Goal: Task Accomplishment & Management: Manage account settings

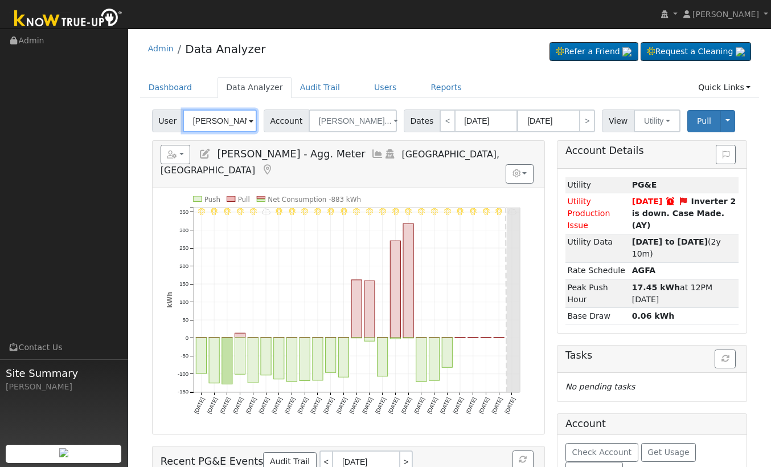
click at [193, 121] on input "[PERSON_NAME] - Agg. Meter" at bounding box center [220, 120] width 74 height 23
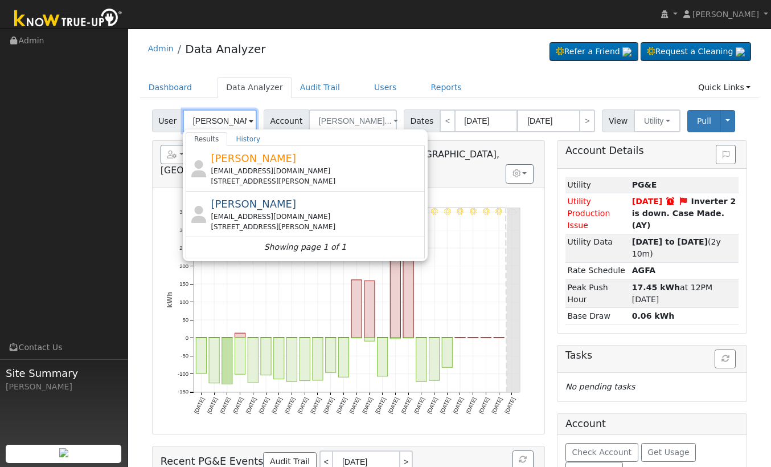
click at [209, 116] on input "Johnathan" at bounding box center [220, 120] width 74 height 23
paste input "jonathan80526@icloud.com"
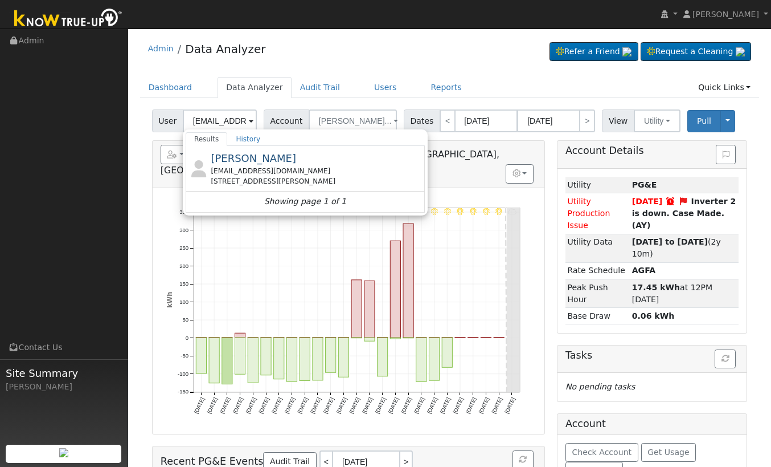
click at [256, 162] on span "[PERSON_NAME]" at bounding box center [253, 158] width 85 height 12
type input "[PERSON_NAME]"
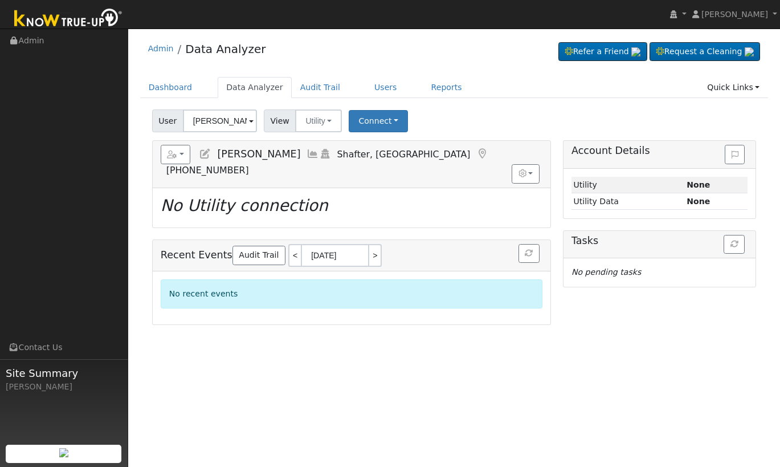
click at [200, 153] on icon at bounding box center [205, 154] width 13 height 10
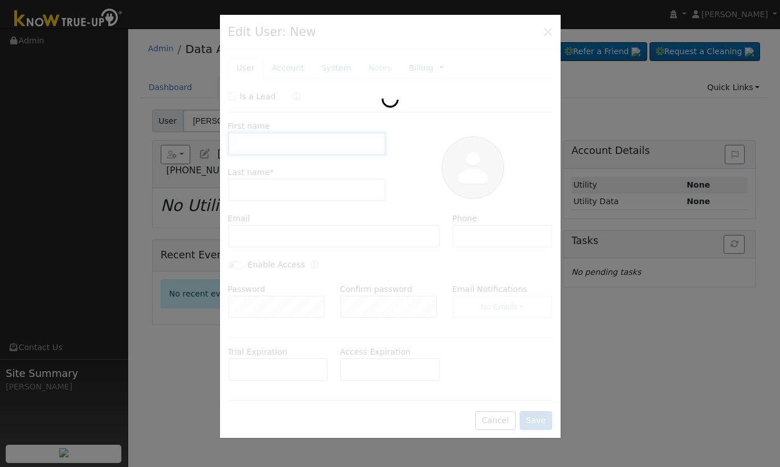
type input "Jonathan"
type input "Hernandez"
type input "jonathan80526@icloud.com"
type input "8057608541"
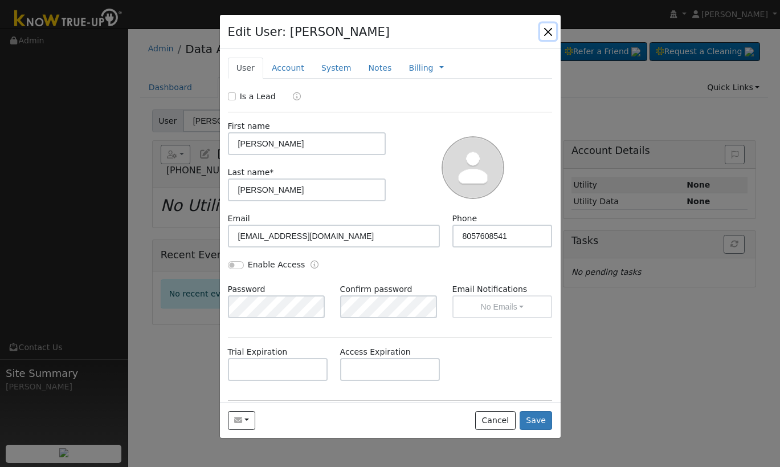
click at [546, 32] on button "button" at bounding box center [548, 31] width 16 height 16
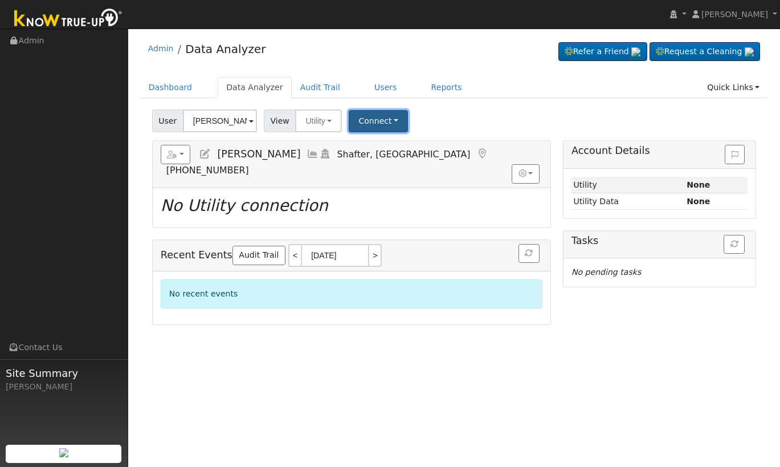
click at [377, 124] on button "Connect" at bounding box center [378, 121] width 59 height 22
click at [389, 148] on link "Select a Provider" at bounding box center [394, 146] width 89 height 16
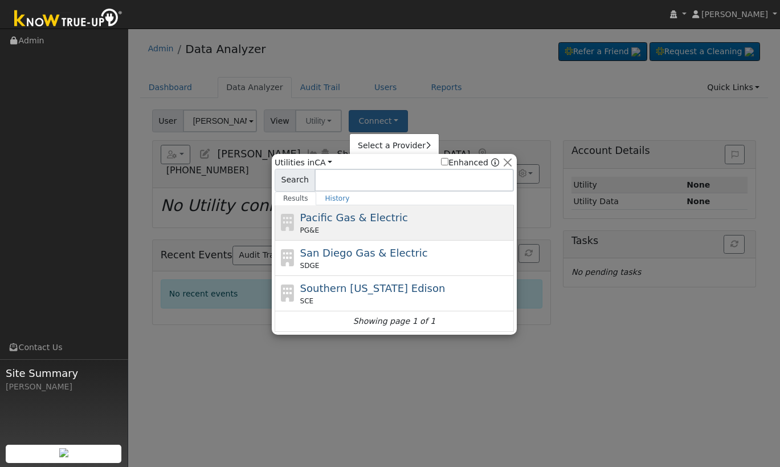
click at [356, 224] on div "Pacific Gas & Electric PG&E" at bounding box center [405, 223] width 211 height 26
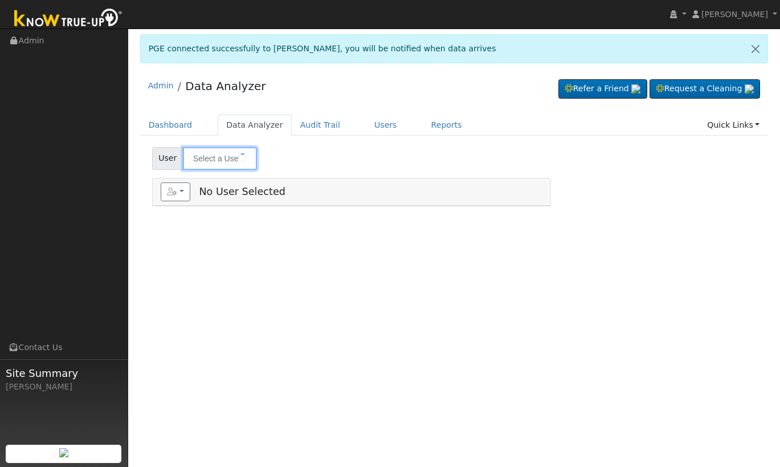
type input "[PERSON_NAME]"
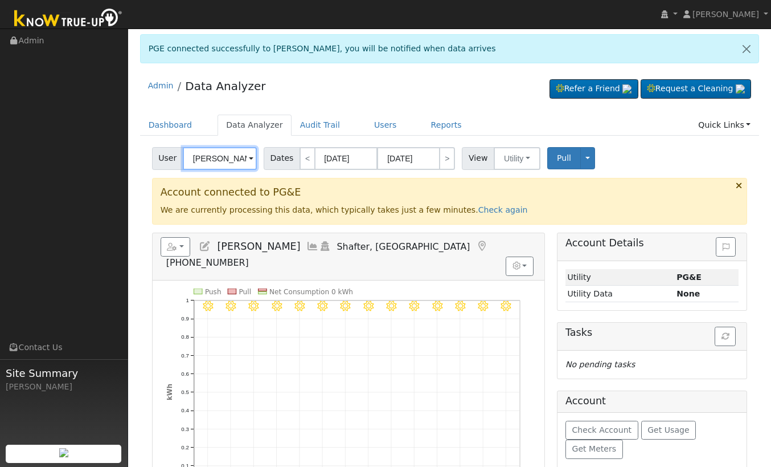
click at [236, 164] on input "[PERSON_NAME]" at bounding box center [220, 158] width 74 height 23
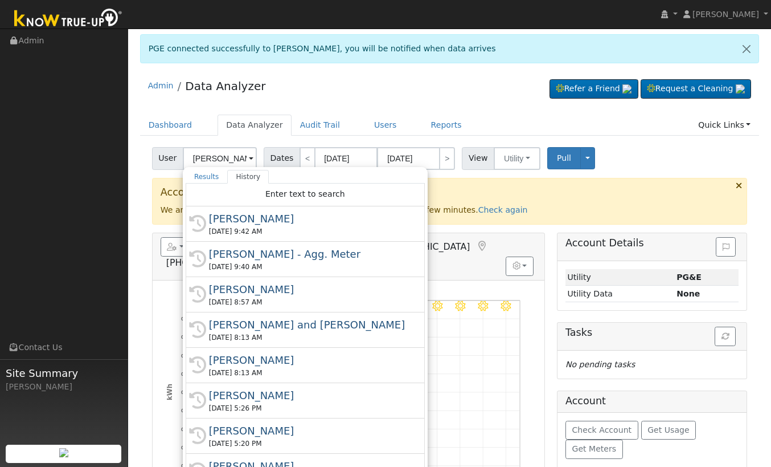
click at [475, 99] on div "Admin Data Analyzer Refer a Friend Request a Cleaning" at bounding box center [450, 88] width 620 height 35
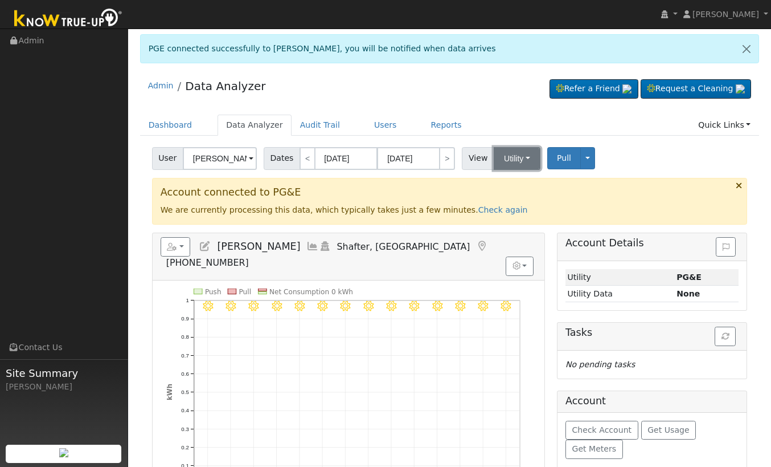
click at [504, 154] on button "Utility" at bounding box center [517, 158] width 47 height 23
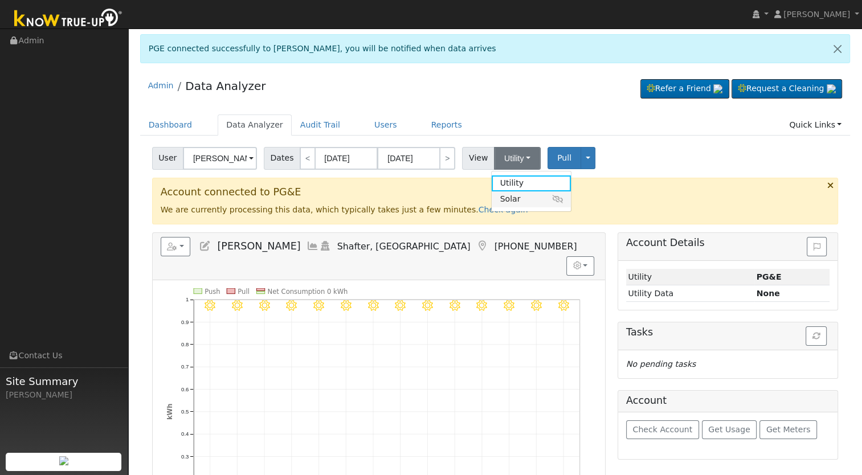
click at [536, 201] on link "Solar" at bounding box center [531, 199] width 79 height 16
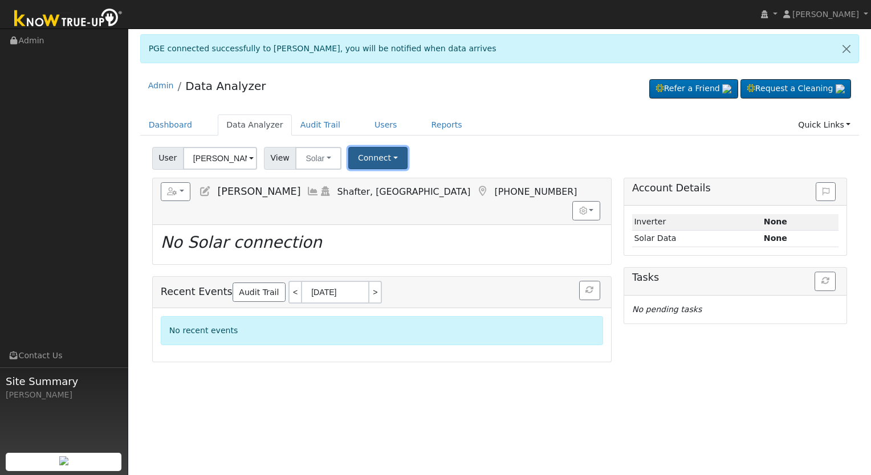
click at [373, 161] on button "Connect" at bounding box center [377, 158] width 59 height 22
click at [378, 182] on link "Select a Provider" at bounding box center [392, 183] width 89 height 16
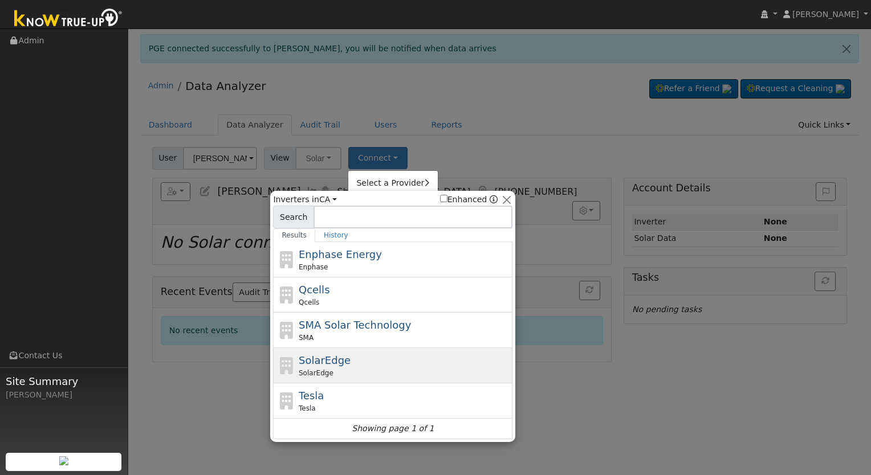
click at [378, 365] on div "SolarEdge SolarEdge" at bounding box center [404, 366] width 211 height 26
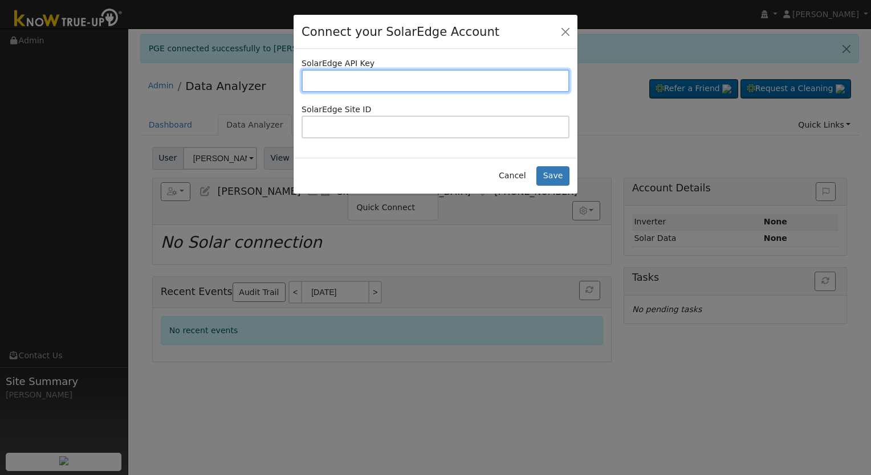
click at [540, 85] on input "text" at bounding box center [435, 81] width 268 height 23
paste input "BSPZXUZRPQ7GRB1OOCWSF8NXAJMEAE6C"
type input "BSPZXUZRPQ7GRB1OOCWSF8NXAJMEAE6C"
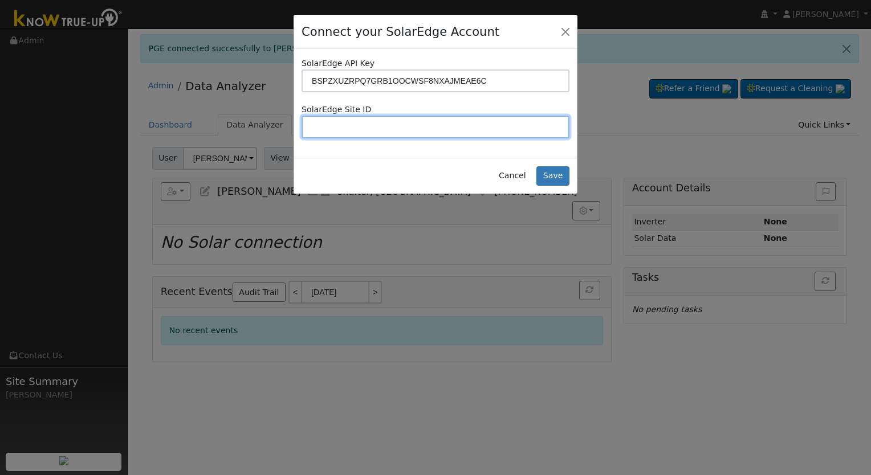
click at [481, 131] on input "text" at bounding box center [435, 127] width 268 height 23
paste input "BSPZXUZRPQ7GRB1OOCWSF8NXAJMEAE6C"
type input "BSPZXUZRPQ7GRB1OOCWSF8NXAJMEAE6C"
drag, startPoint x: 497, startPoint y: 126, endPoint x: 254, endPoint y: 115, distance: 243.6
click at [254, 115] on div "Connect your SolarEdge Account SolarEdge API Key BSPZXUZRPQ7GRB1OOCWSF8NXAJMEAE…" at bounding box center [435, 237] width 871 height 475
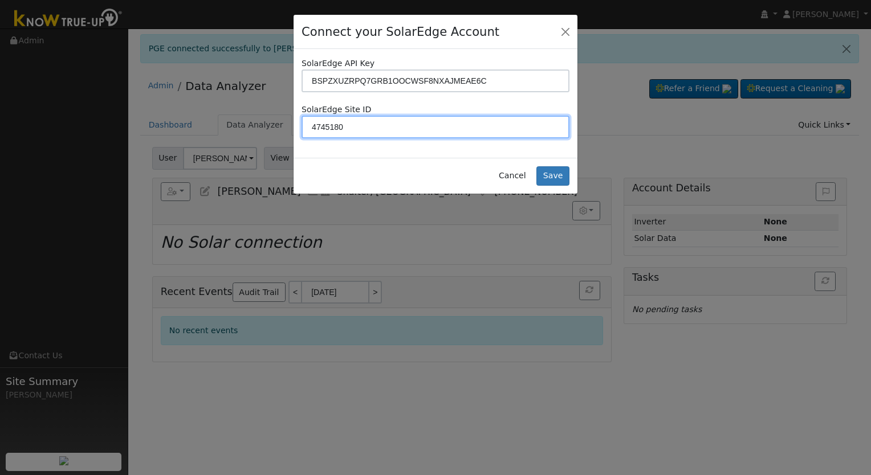
type input "4745180"
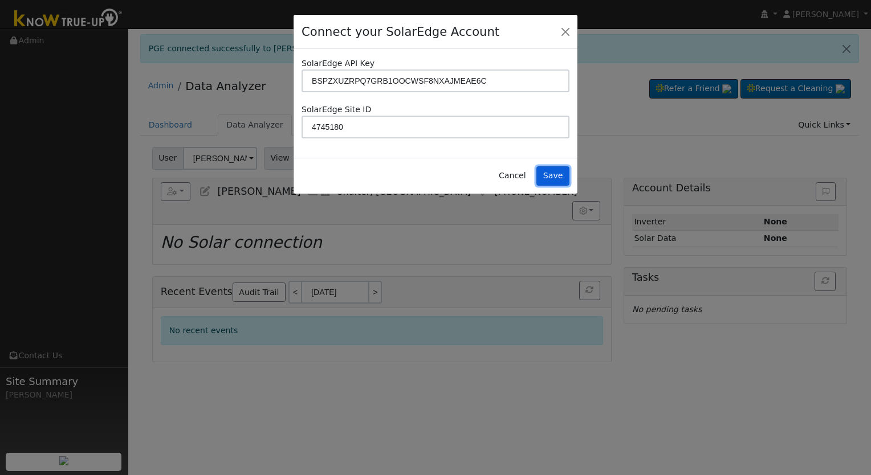
click at [563, 179] on button "Save" at bounding box center [552, 175] width 33 height 19
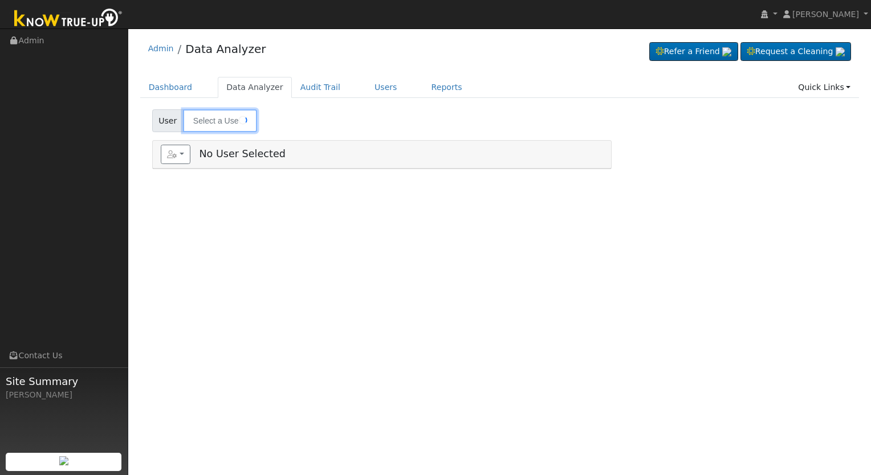
type input "[PERSON_NAME]"
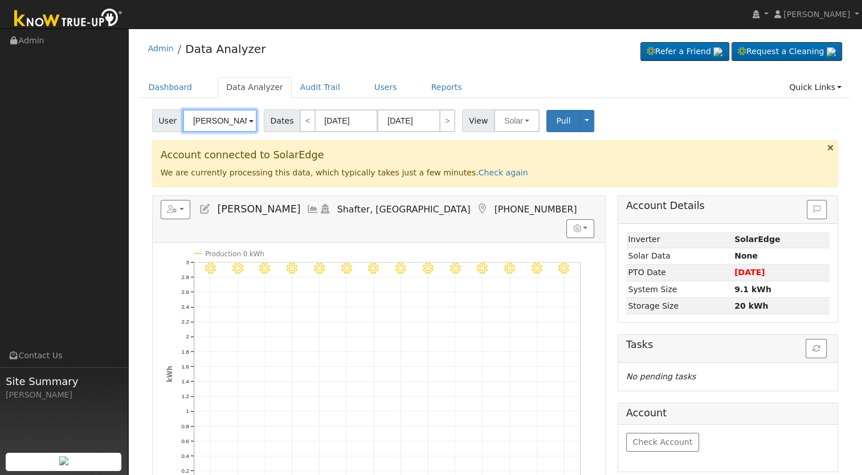
click at [203, 119] on input "[PERSON_NAME]" at bounding box center [220, 120] width 74 height 23
click at [175, 222] on div "Reports Scenario Health Check Energy Audit Account Timeline User Audit Trail In…" at bounding box center [379, 219] width 452 height 47
click at [175, 202] on button "button" at bounding box center [176, 209] width 30 height 19
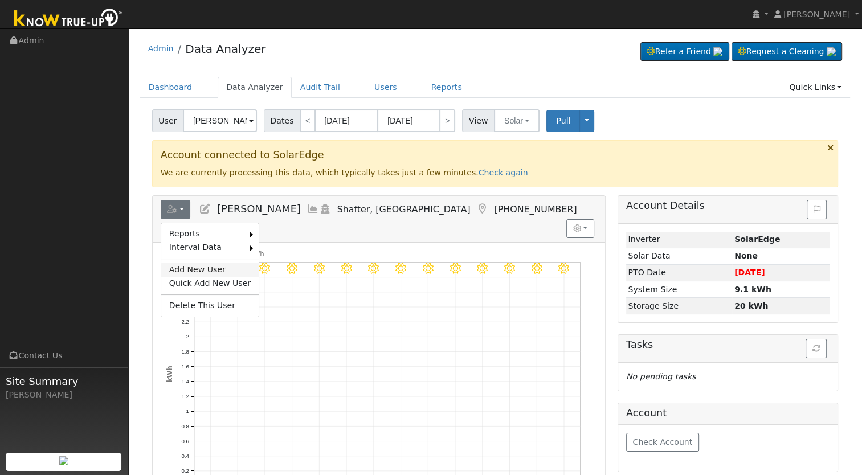
click at [200, 268] on link "Add New User" at bounding box center [209, 270] width 97 height 14
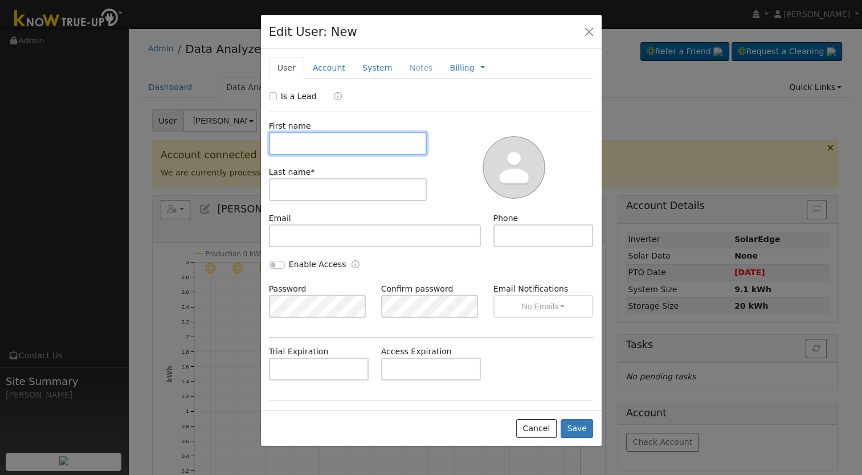
click at [381, 145] on input "text" at bounding box center [348, 143] width 158 height 23
paste input "Email ramanpreet1983@gmail.com"
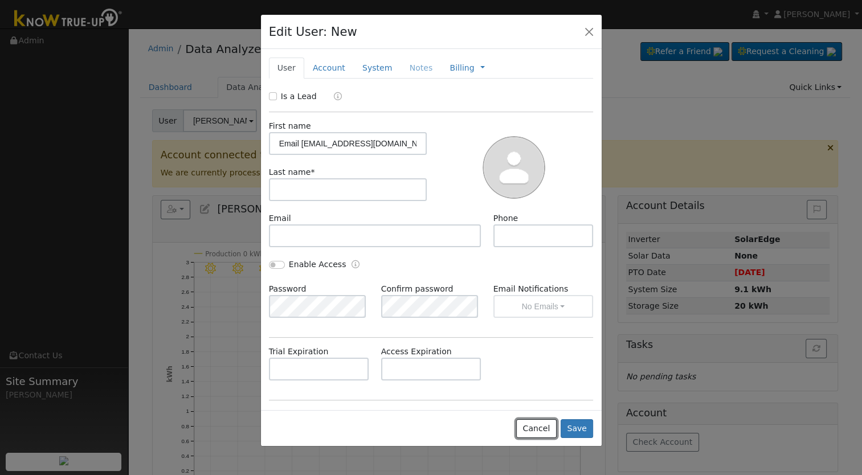
click at [538, 428] on button "Cancel" at bounding box center [536, 428] width 40 height 19
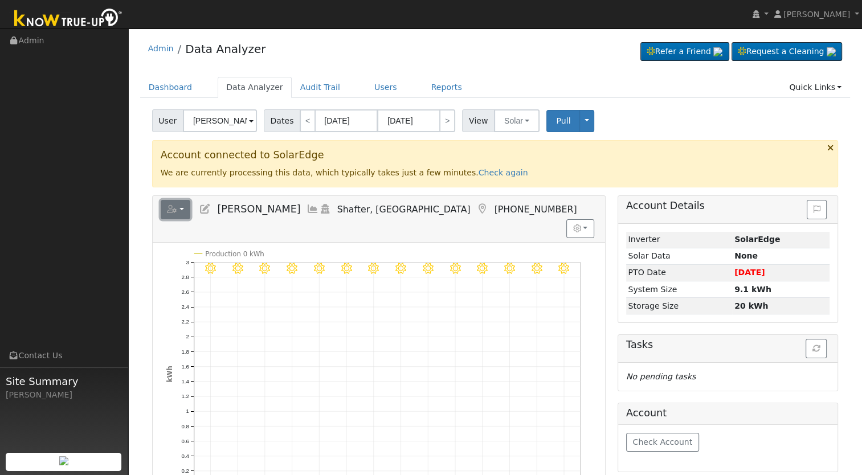
click at [181, 209] on button "button" at bounding box center [176, 209] width 30 height 19
click at [205, 267] on link "Add New User" at bounding box center [209, 270] width 97 height 14
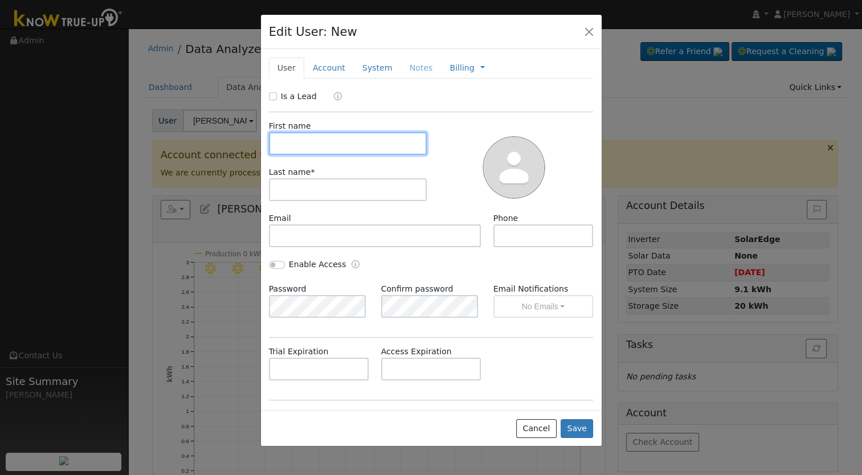
click at [331, 142] on input "text" at bounding box center [348, 143] width 158 height 23
paste input "Ramanpreet Narwal"
drag, startPoint x: 348, startPoint y: 146, endPoint x: 325, endPoint y: 148, distance: 22.8
click at [325, 148] on input "Ramanpreet Narwal" at bounding box center [348, 143] width 158 height 23
type input "Ramanpreet"
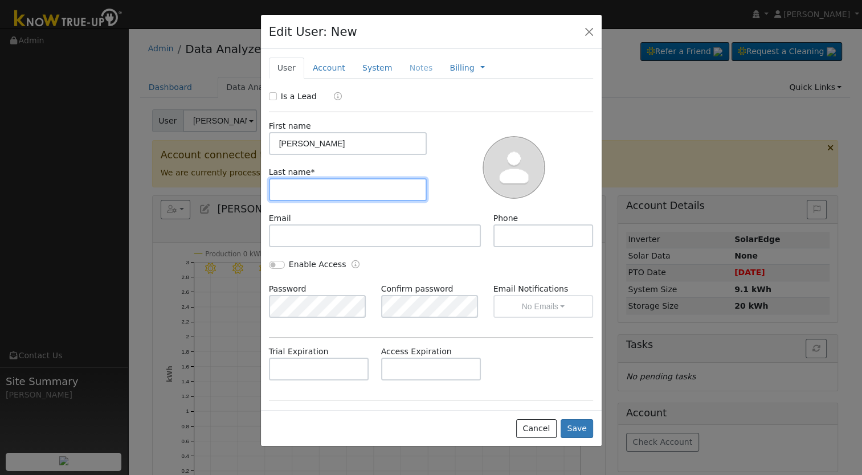
click at [310, 193] on input "text" at bounding box center [348, 189] width 158 height 23
paste input "Narwal"
type input "Narwal"
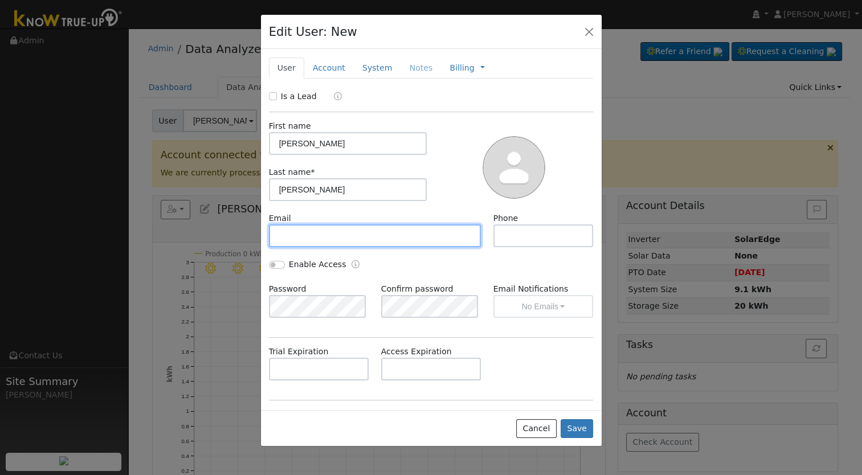
click at [335, 239] on input "text" at bounding box center [375, 235] width 213 height 23
drag, startPoint x: 433, startPoint y: 234, endPoint x: 441, endPoint y: 235, distance: 8.1
click at [433, 234] on input "text" at bounding box center [375, 235] width 213 height 23
paste input "ramanpreet1983@gmail.com"
type input "ramanpreet1983@gmail.com"
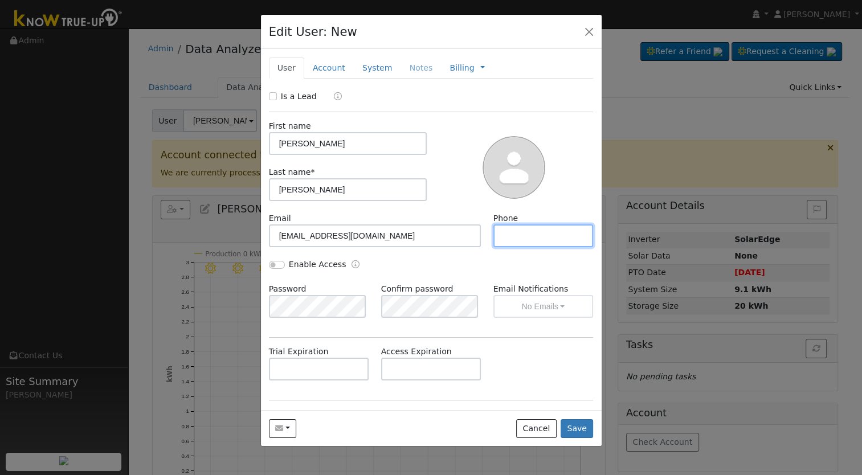
click at [515, 243] on input "text" at bounding box center [543, 235] width 100 height 23
click at [537, 230] on input "text" at bounding box center [543, 235] width 100 height 23
paste input "(559) 644-5858"
type input "(559) 644-5858"
click at [273, 265] on input "Enable Access" at bounding box center [277, 265] width 16 height 8
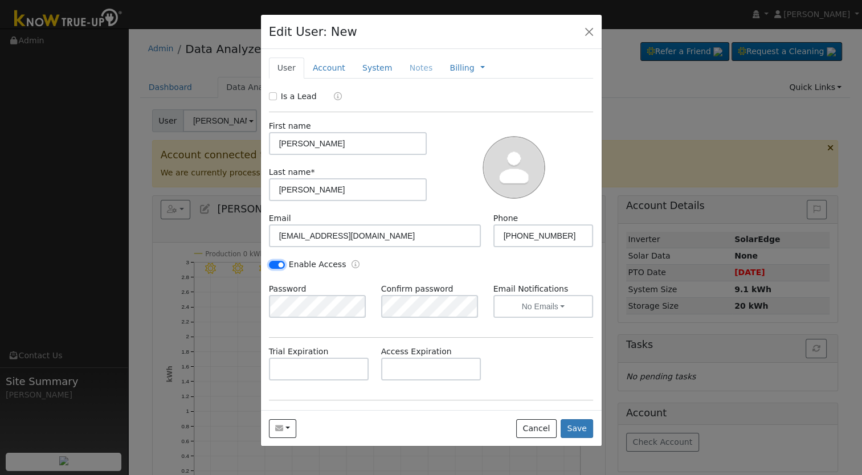
click at [280, 266] on input "Enable Access" at bounding box center [277, 265] width 16 height 8
checkbox input "false"
click at [330, 67] on link "Account" at bounding box center [329, 68] width 50 height 21
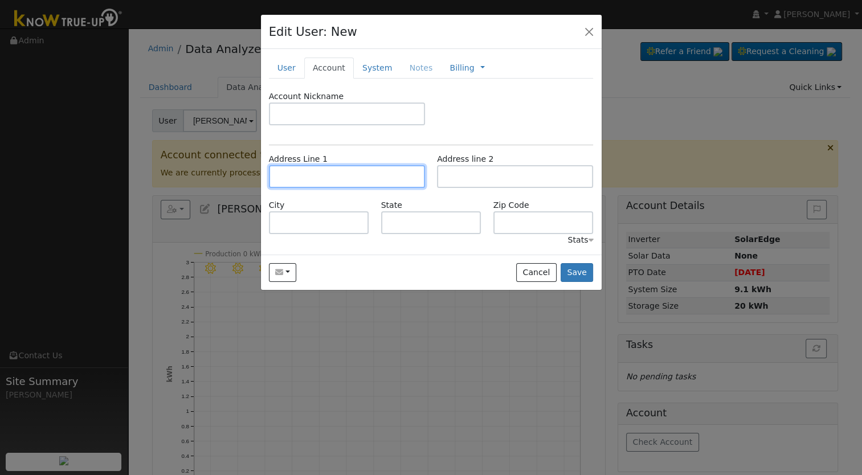
click at [308, 184] on input "text" at bounding box center [347, 176] width 156 height 23
paste input "4040 West Providence Avenue"
type input "4040 West Providence Avenue"
type input "Fresno"
type input "CA"
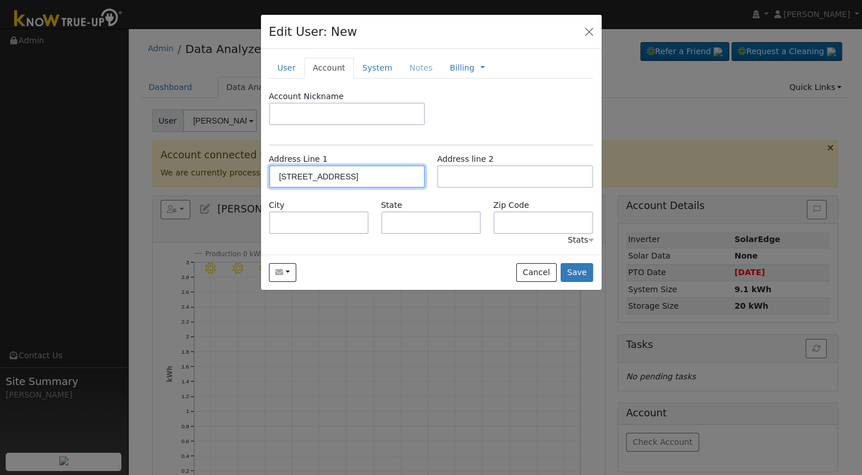
type input "93722"
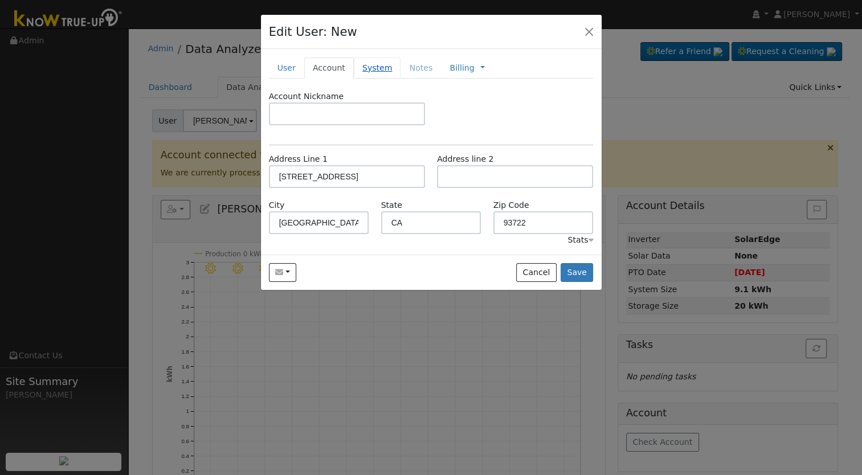
click at [365, 74] on link "System" at bounding box center [377, 68] width 47 height 21
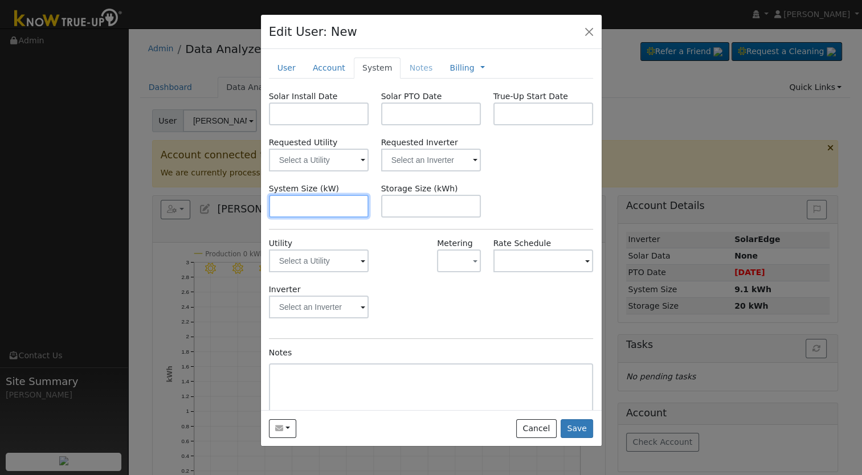
paste input "12.300"
type input "12.3"
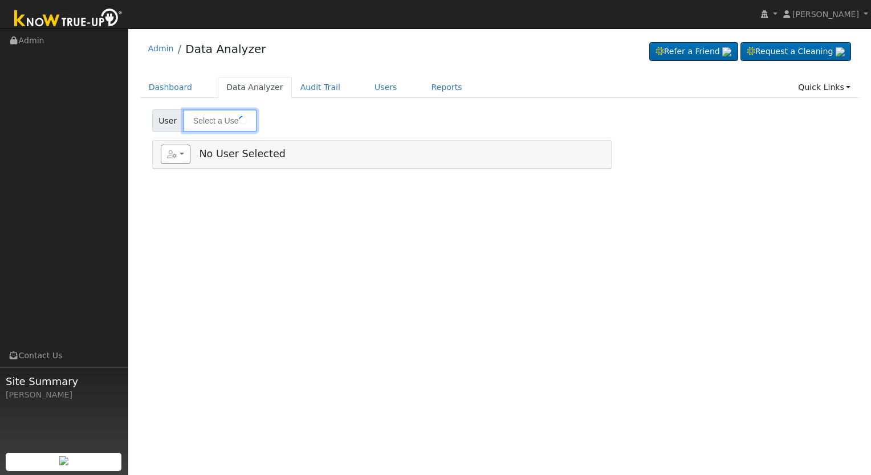
type input "[PERSON_NAME]"
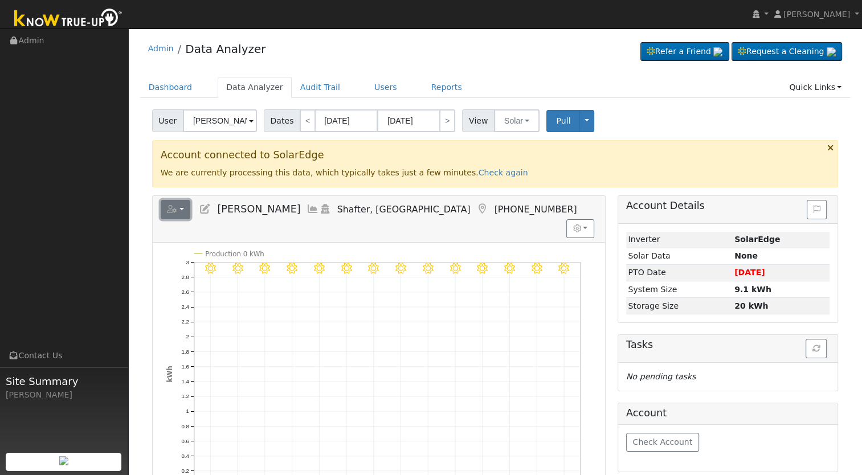
click at [164, 215] on button "button" at bounding box center [176, 209] width 30 height 19
click at [190, 266] on link "Add New User" at bounding box center [209, 270] width 97 height 14
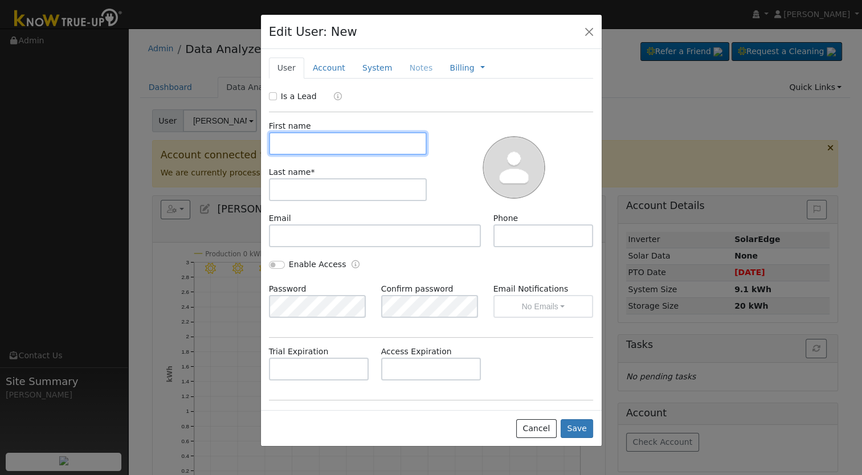
click at [331, 143] on input "text" at bounding box center [348, 143] width 158 height 23
paste input "Ramanpreet Narwal"
drag, startPoint x: 353, startPoint y: 145, endPoint x: 324, endPoint y: 145, distance: 29.6
click at [324, 145] on input "Ramanpreet Narwal" at bounding box center [348, 143] width 158 height 23
type input "Ramanpreet"
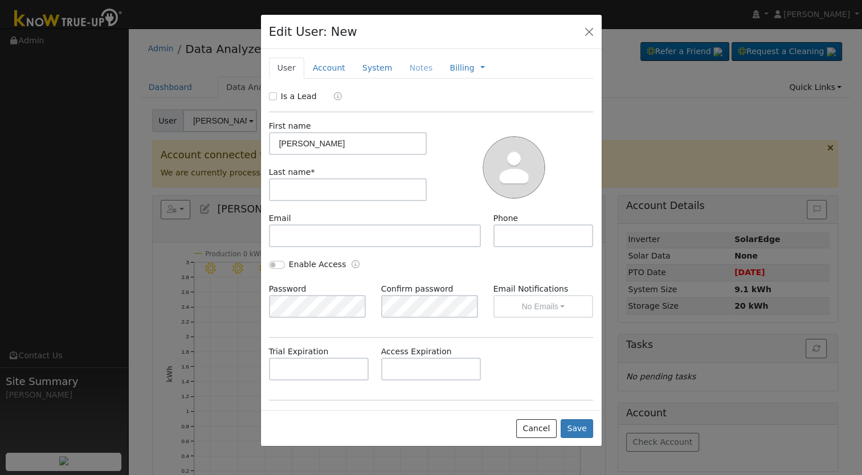
click at [333, 175] on div "Last name *" at bounding box center [348, 183] width 170 height 35
click at [336, 185] on input "text" at bounding box center [348, 189] width 158 height 23
paste input "Narwal"
type input "Narwal"
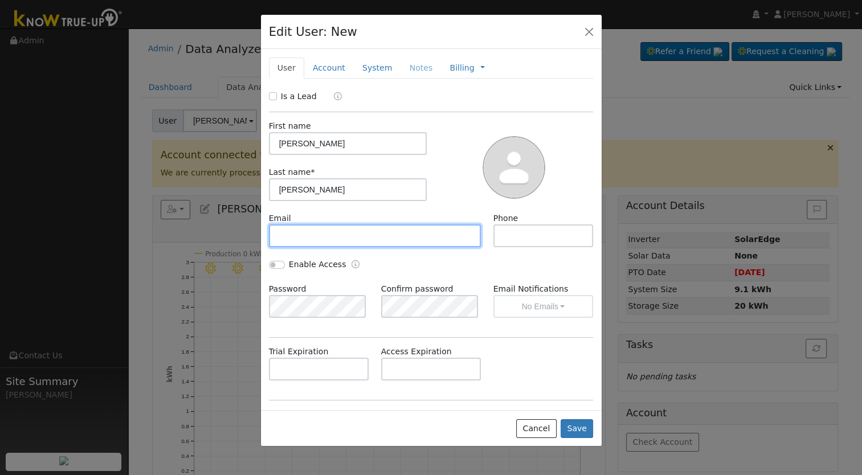
click at [337, 232] on input "text" at bounding box center [375, 235] width 213 height 23
click at [301, 239] on input "text" at bounding box center [375, 235] width 213 height 23
paste input "ramanpreet1983@gmail.com"
type input "ramanpreet1983@gmail.com"
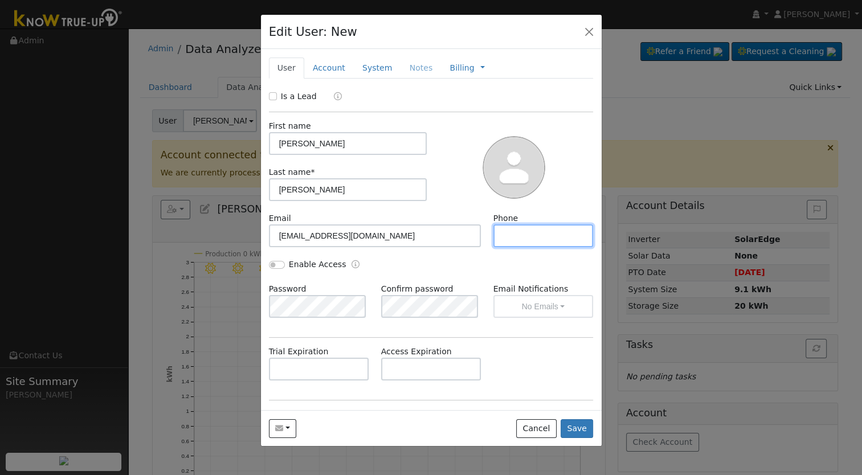
click at [557, 234] on input "text" at bounding box center [543, 235] width 100 height 23
click at [522, 231] on input "text" at bounding box center [543, 235] width 100 height 23
paste input "(559) 644-5858"
type input "(559) 644-5858"
click at [315, 68] on link "Account" at bounding box center [329, 68] width 50 height 21
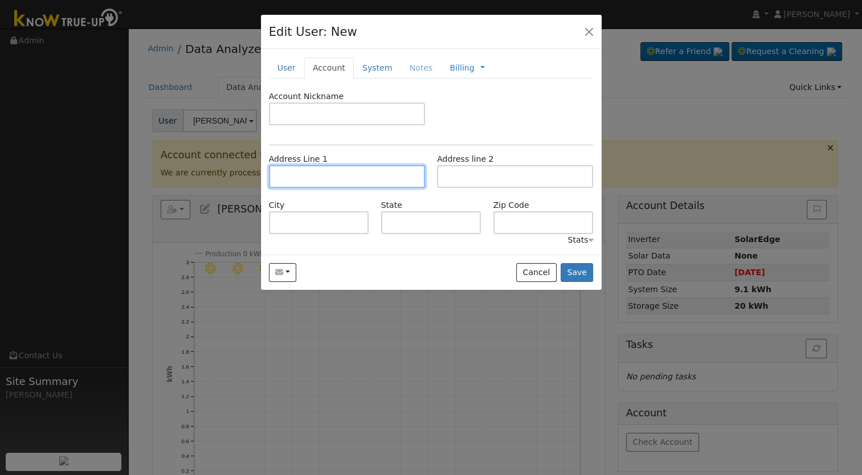
click at [364, 174] on input "text" at bounding box center [347, 176] width 156 height 23
paste input "[STREET_ADDRESS]"
type input "[STREET_ADDRESS]"
type input "Fresno"
type input "CA"
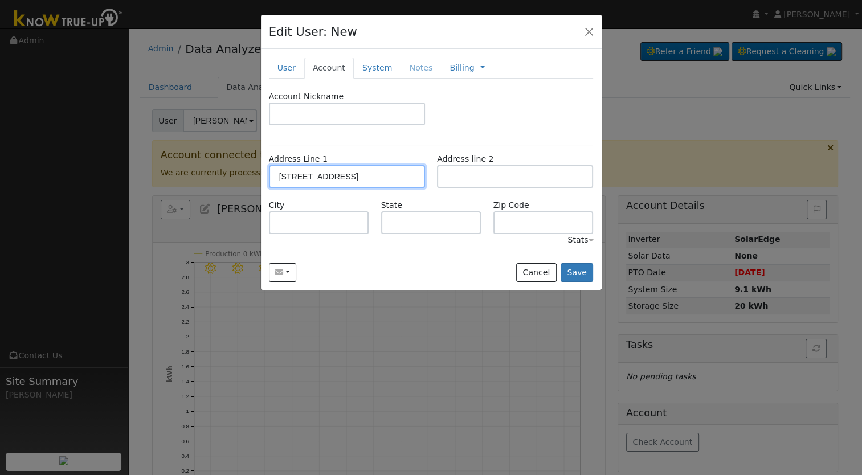
type input "93722"
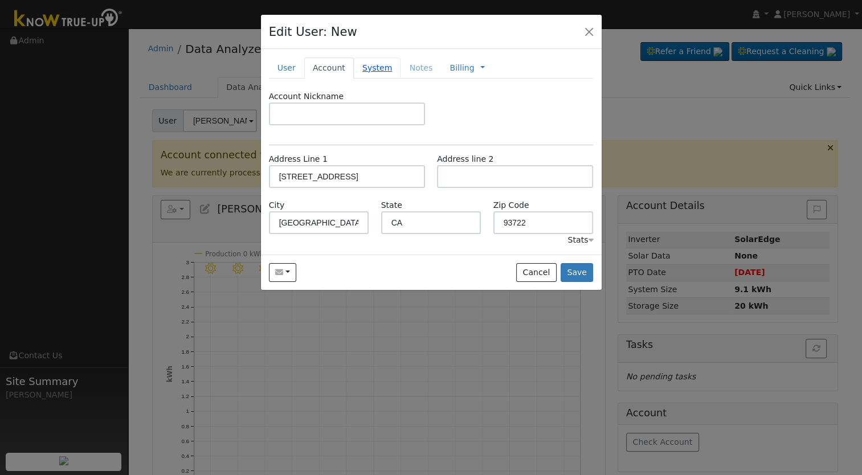
click at [367, 72] on link "System" at bounding box center [377, 68] width 47 height 21
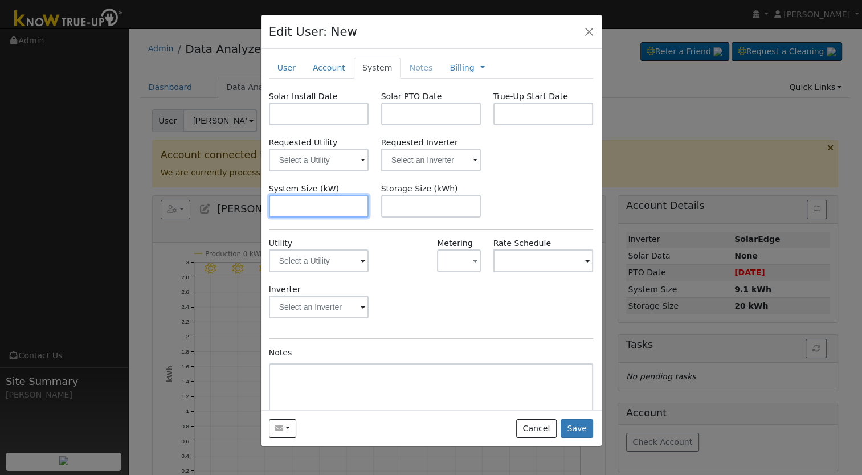
drag, startPoint x: 311, startPoint y: 202, endPoint x: 319, endPoint y: 181, distance: 22.0
click at [312, 202] on input "text" at bounding box center [319, 206] width 100 height 23
paste input "12.300"
type input "12.3"
click at [318, 156] on input "text" at bounding box center [319, 160] width 100 height 23
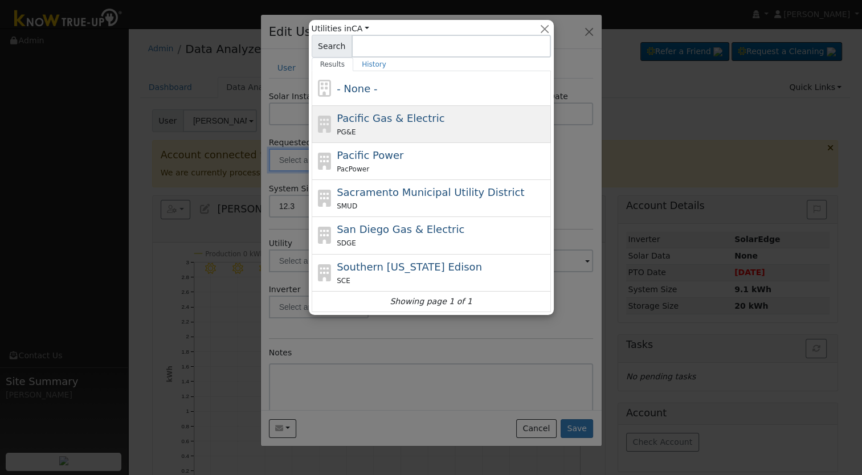
click at [362, 120] on span "Pacific Gas & Electric" at bounding box center [391, 118] width 108 height 12
type input "Pacific Gas & Electric"
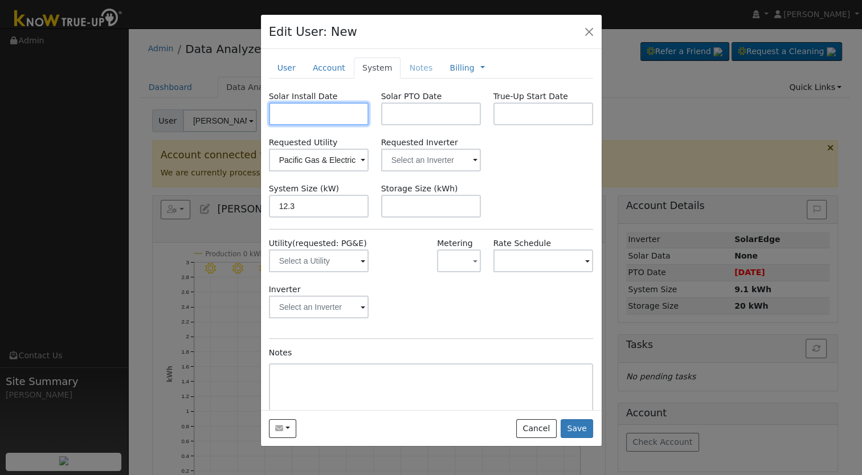
click at [317, 115] on input "text" at bounding box center [319, 114] width 100 height 23
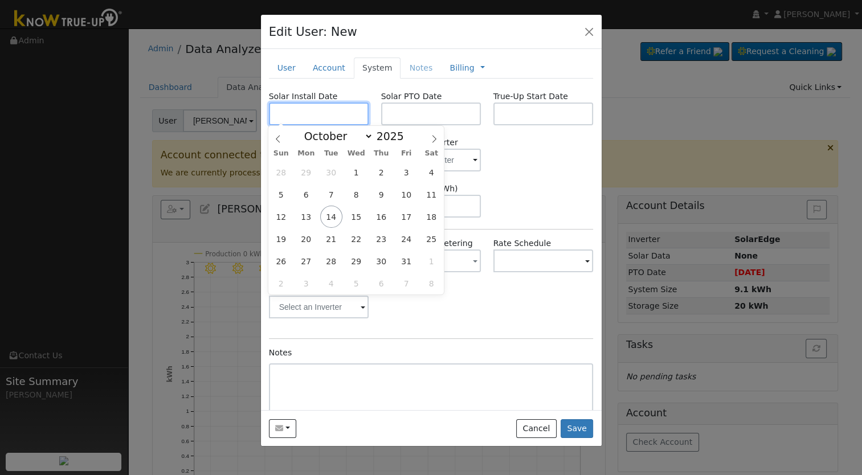
paste input "9/10/2025"
type input "09/10/2025"
click at [402, 116] on input "text" at bounding box center [431, 114] width 100 height 23
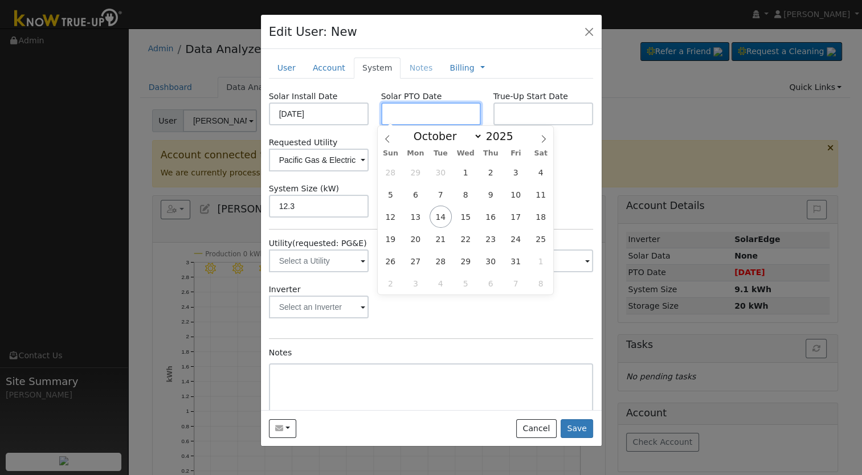
click at [414, 117] on input "text" at bounding box center [431, 114] width 100 height 23
paste input "[DATE]"
type input "[DATE]"
click at [557, 169] on div "Requested Utility Pacific Gas & Electric Requested Inverter" at bounding box center [431, 154] width 337 height 35
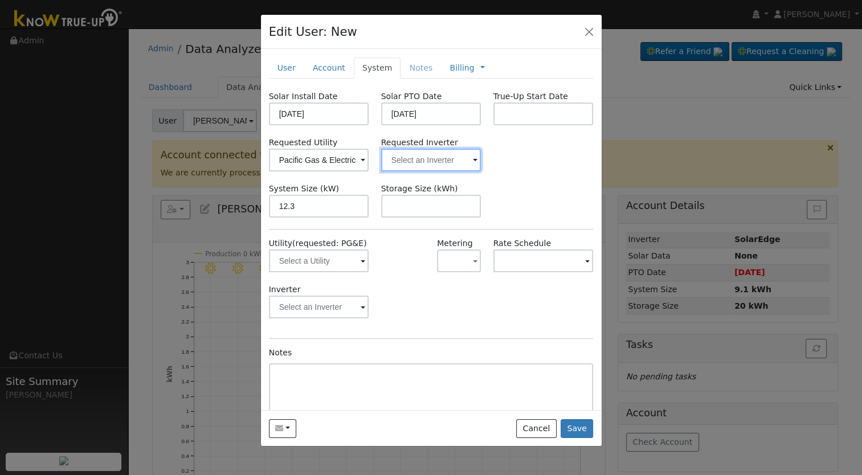
click at [448, 165] on input "text" at bounding box center [431, 160] width 100 height 23
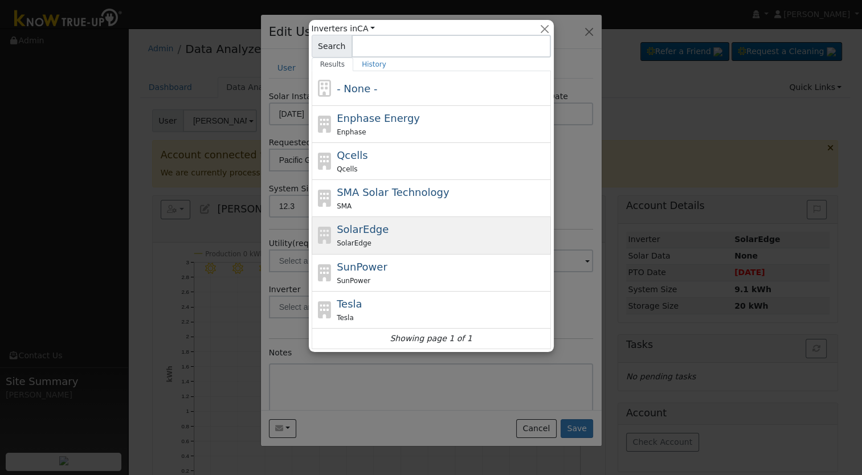
click at [387, 238] on div "SolarEdge" at bounding box center [442, 243] width 211 height 12
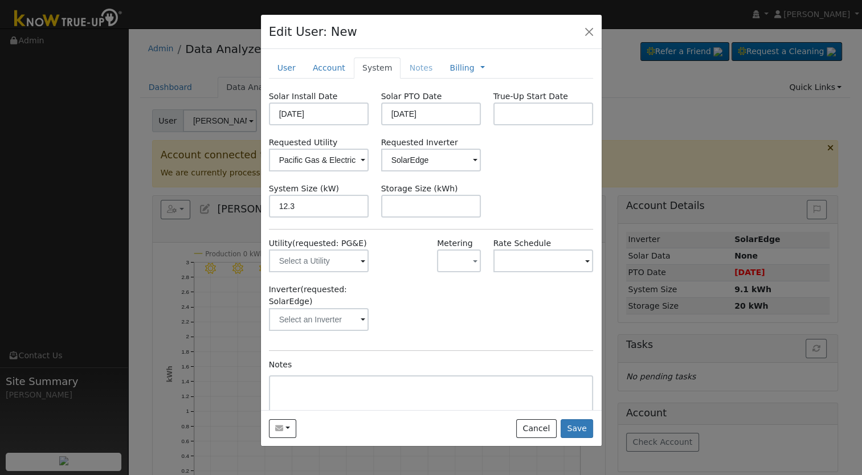
type input "SolarEdge"
click at [430, 211] on input "text" at bounding box center [431, 206] width 100 height 23
paste input "20.00"
type input "20"
click at [450, 68] on link "Billing" at bounding box center [462, 68] width 24 height 12
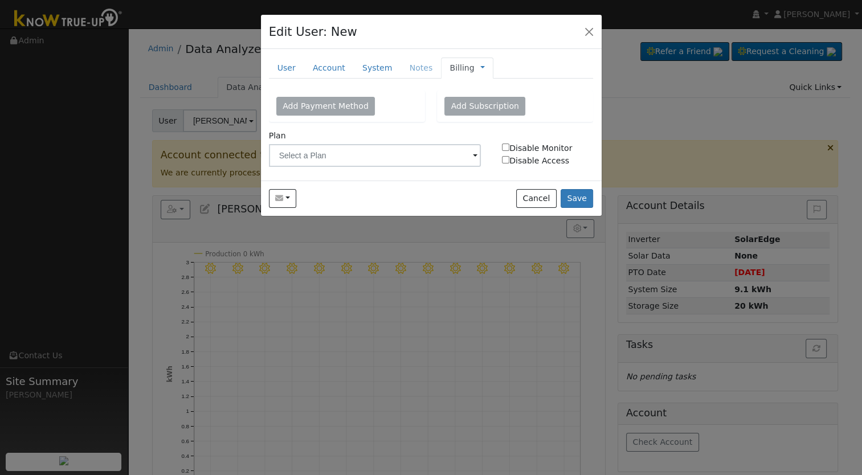
click at [332, 168] on div "Add Payment Method Add Subscription Full Name Credit or debit card Cancel Plan …" at bounding box center [431, 132] width 325 height 82
click at [338, 161] on input "text" at bounding box center [375, 155] width 213 height 23
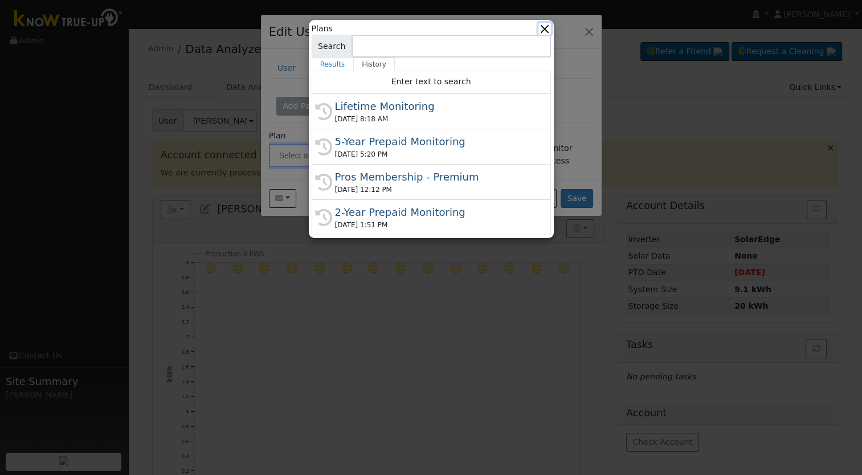
click at [547, 33] on button "button" at bounding box center [544, 29] width 12 height 12
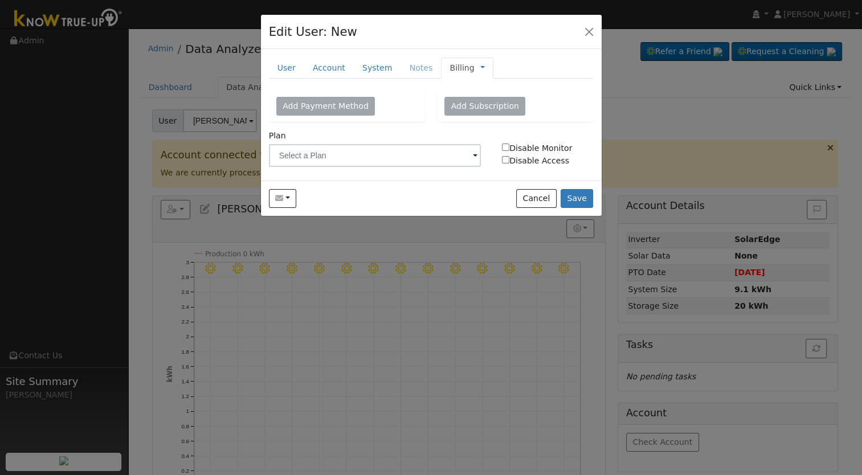
click at [475, 65] on span "Management Billing Timeline" at bounding box center [480, 67] width 10 height 9
click at [480, 70] on link at bounding box center [482, 68] width 5 height 12
click at [497, 87] on link "Management" at bounding box center [520, 88] width 79 height 16
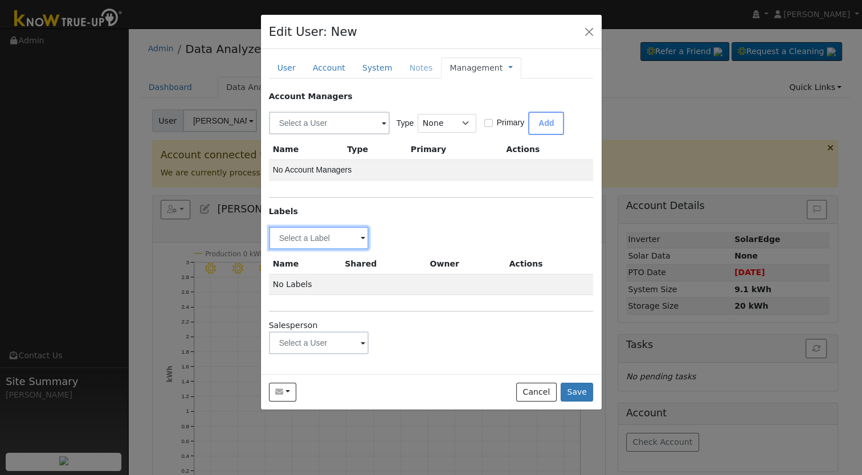
click at [302, 246] on input "text" at bounding box center [319, 238] width 100 height 23
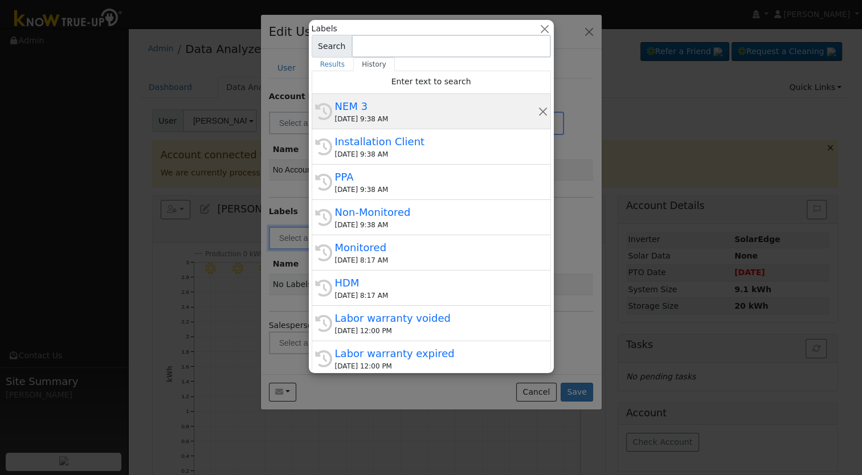
click at [365, 115] on div "10/14/2025 9:38 AM" at bounding box center [436, 119] width 203 height 10
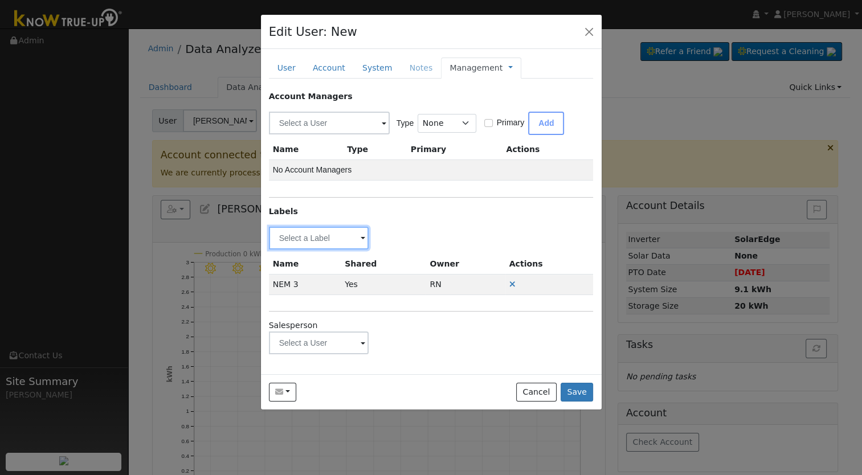
click at [329, 234] on input "text" at bounding box center [319, 238] width 100 height 23
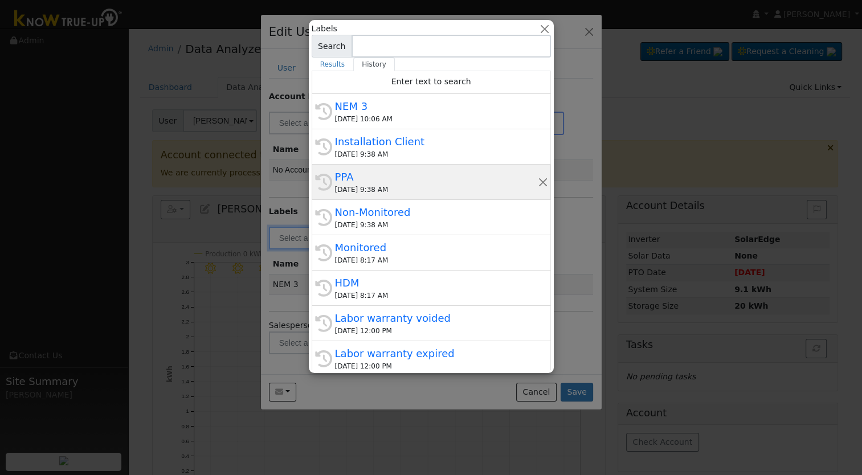
click at [360, 188] on div "10/14/2025 9:38 AM" at bounding box center [436, 190] width 203 height 10
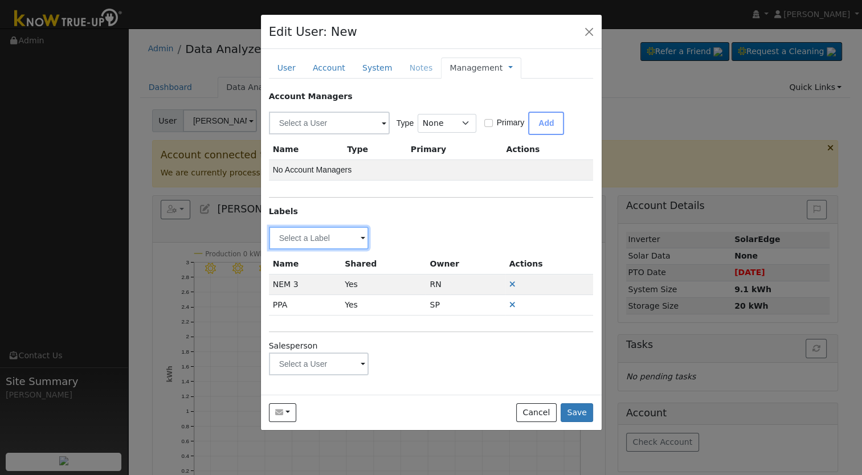
click at [338, 240] on input "text" at bounding box center [319, 238] width 100 height 23
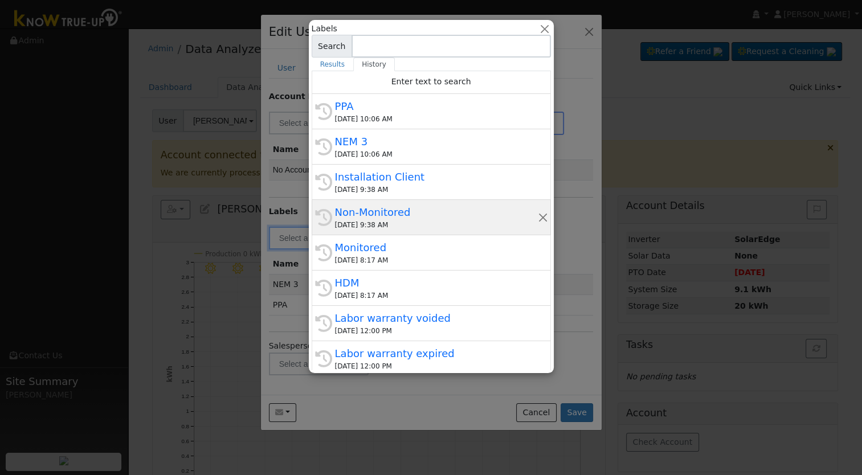
click at [374, 223] on div "10/14/2025 9:38 AM" at bounding box center [436, 225] width 203 height 10
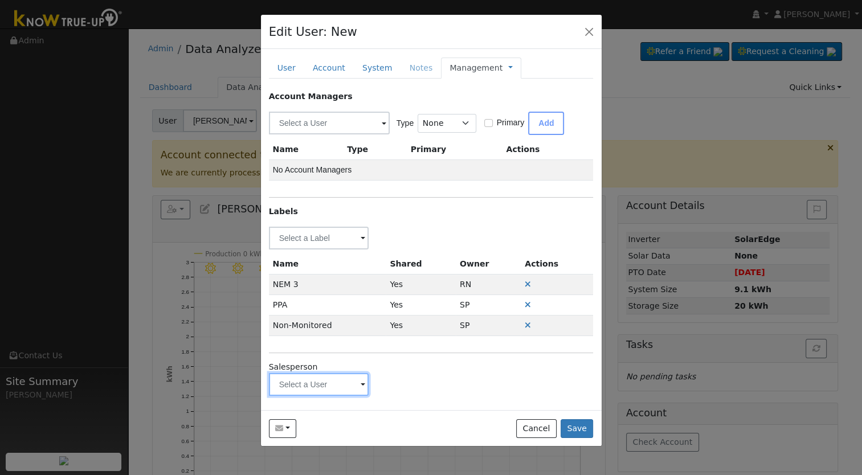
click at [311, 384] on input "text" at bounding box center [319, 384] width 100 height 23
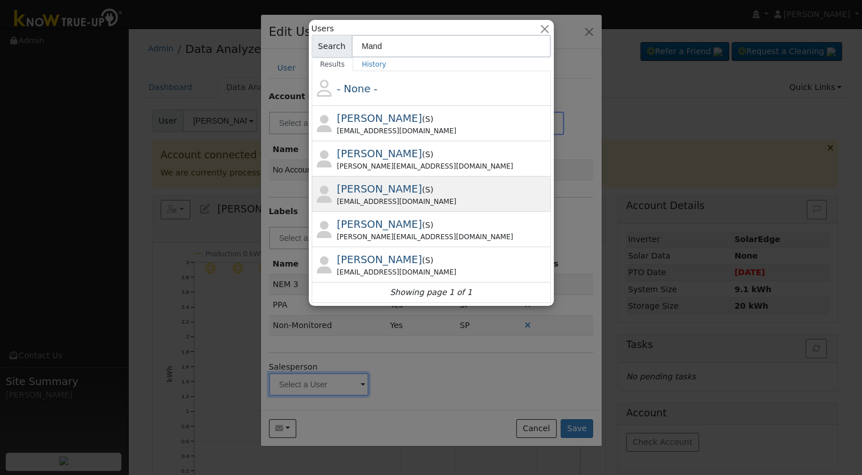
type input "Mand"
click at [438, 190] on div "Mandeep Narwal ( S ) mandeepsnarwal@outlook.com" at bounding box center [442, 194] width 211 height 26
type input "Mandeep Narwal"
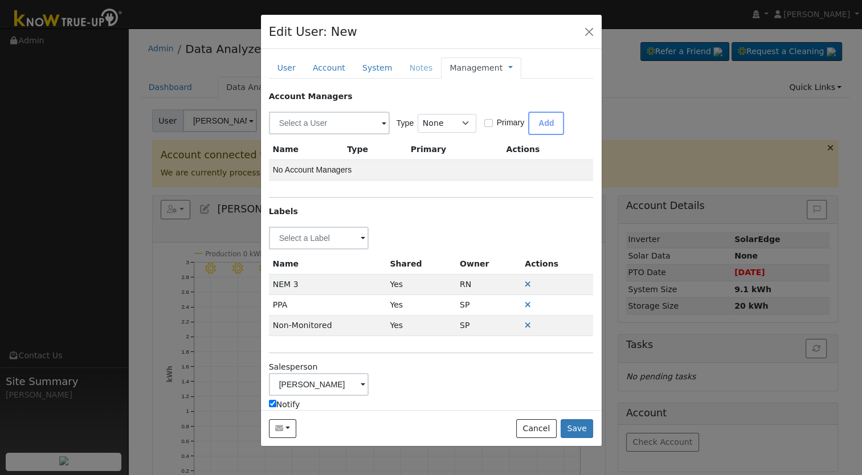
click at [273, 406] on label "Notify" at bounding box center [284, 405] width 31 height 12
click at [273, 406] on input "Notify" at bounding box center [272, 403] width 7 height 7
checkbox input "false"
click at [474, 64] on link "Management" at bounding box center [476, 68] width 53 height 12
click at [518, 97] on link "Billing" at bounding box center [548, 104] width 79 height 16
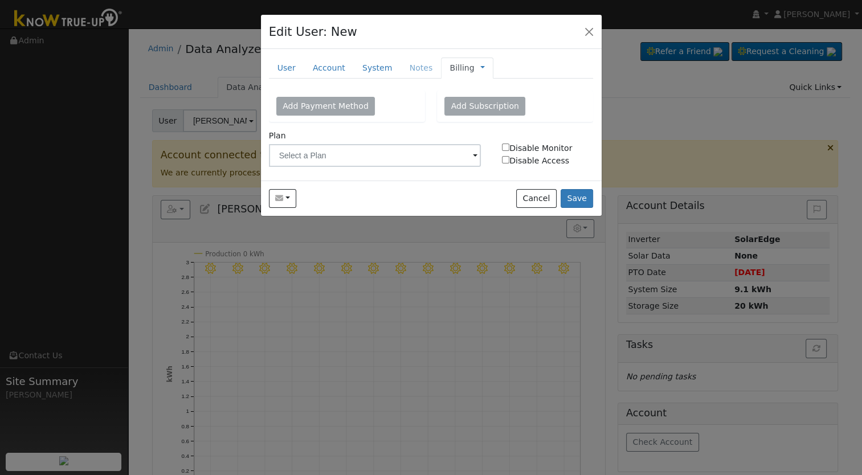
click at [410, 63] on li "Notes" at bounding box center [421, 68] width 40 height 21
click at [369, 68] on link "System" at bounding box center [377, 68] width 47 height 21
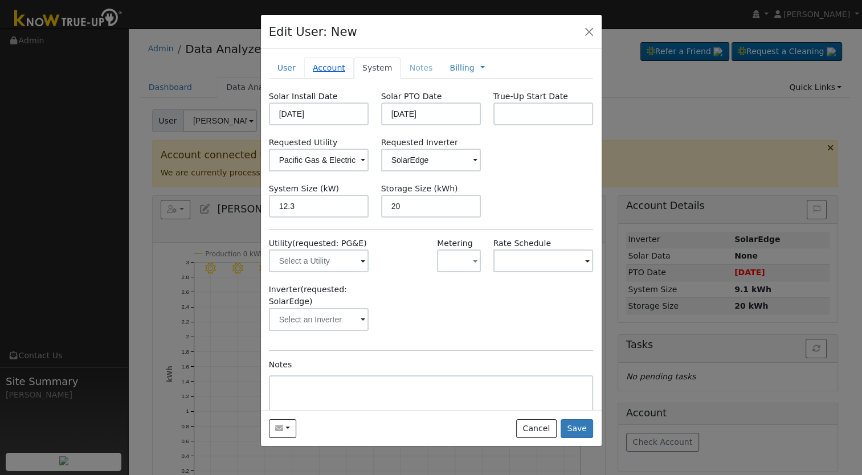
click at [333, 68] on link "Account" at bounding box center [329, 68] width 50 height 21
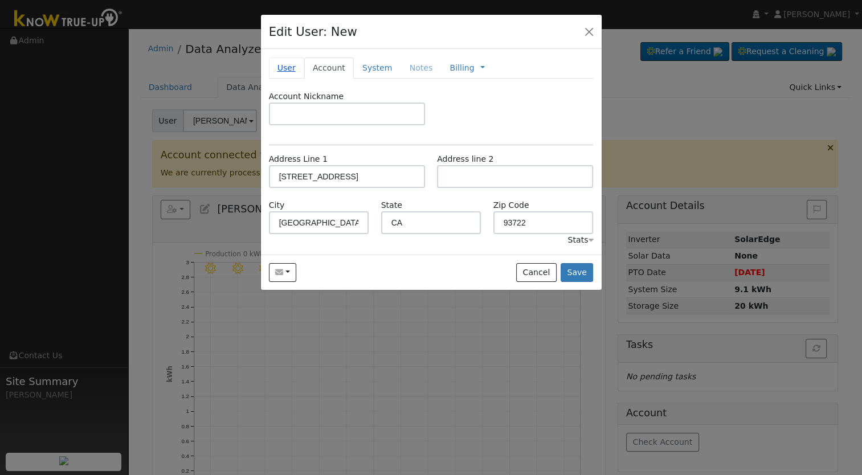
click at [294, 70] on link "User" at bounding box center [286, 68] width 35 height 21
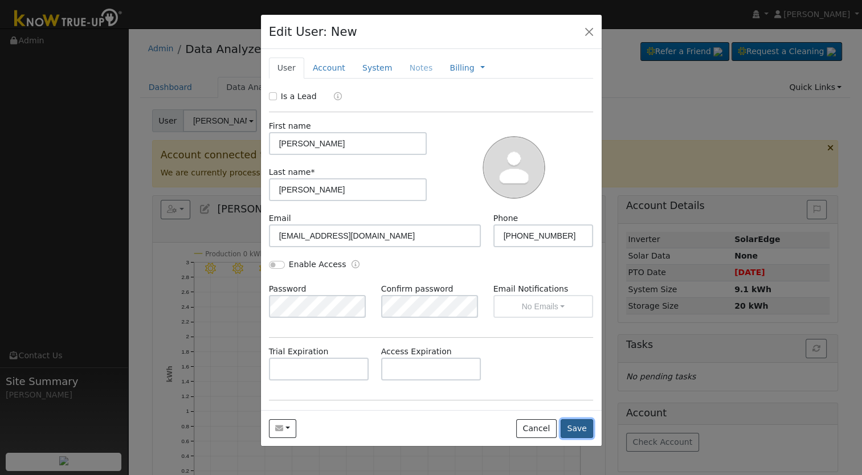
click at [585, 427] on button "Save" at bounding box center [577, 428] width 33 height 19
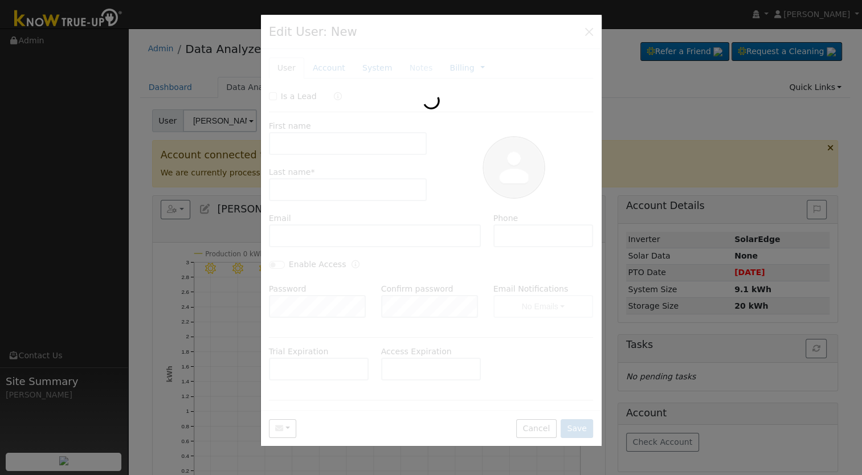
type input "[PERSON_NAME]"
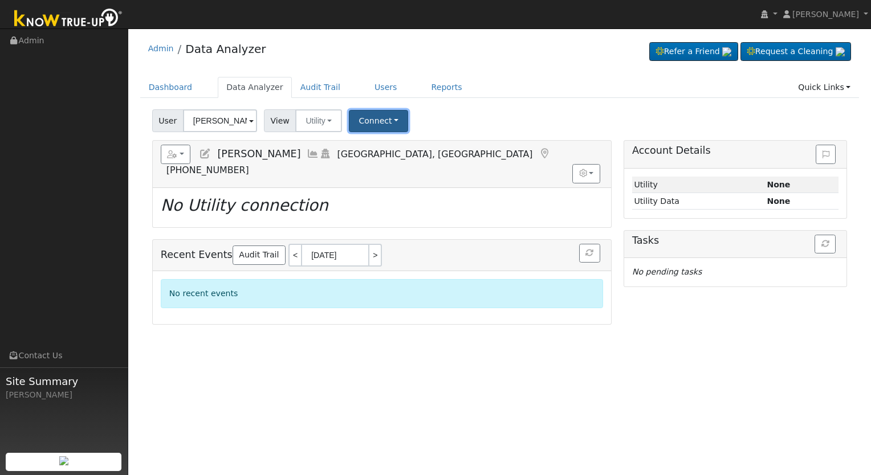
click at [349, 120] on button "Connect" at bounding box center [378, 121] width 59 height 22
click at [381, 147] on link "Select a Provider" at bounding box center [393, 146] width 89 height 16
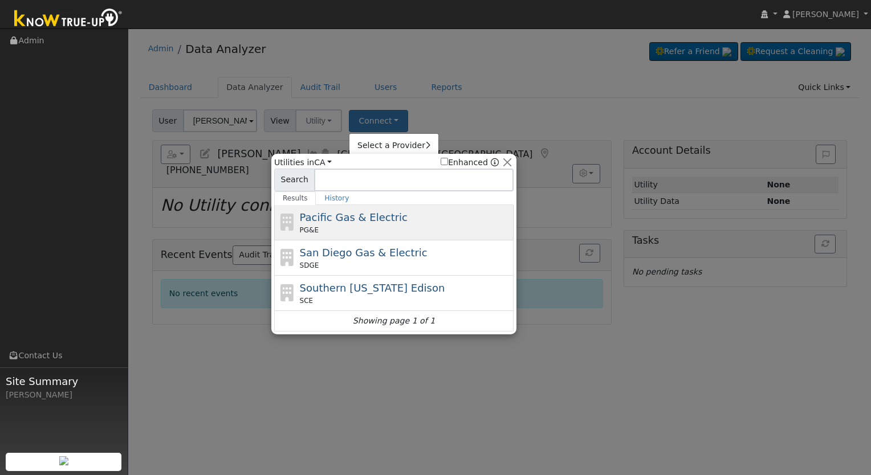
click at [358, 221] on span "Pacific Gas & Electric" at bounding box center [354, 217] width 108 height 12
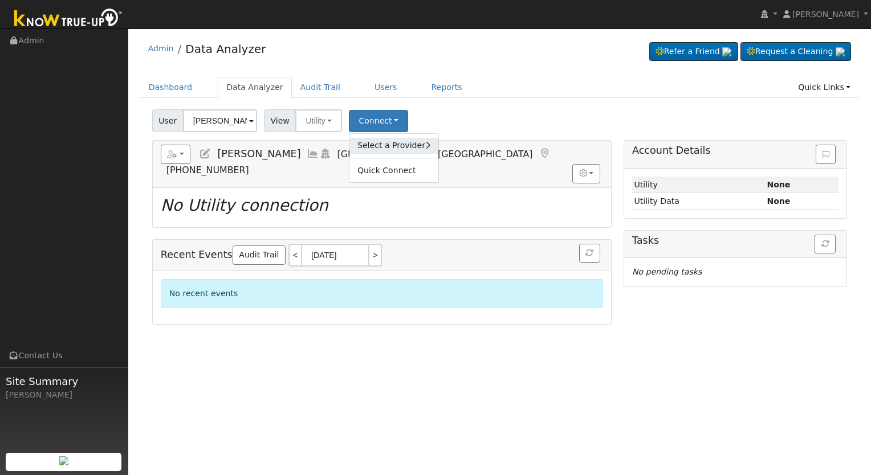
click at [383, 144] on link "Select a Provider" at bounding box center [393, 146] width 89 height 16
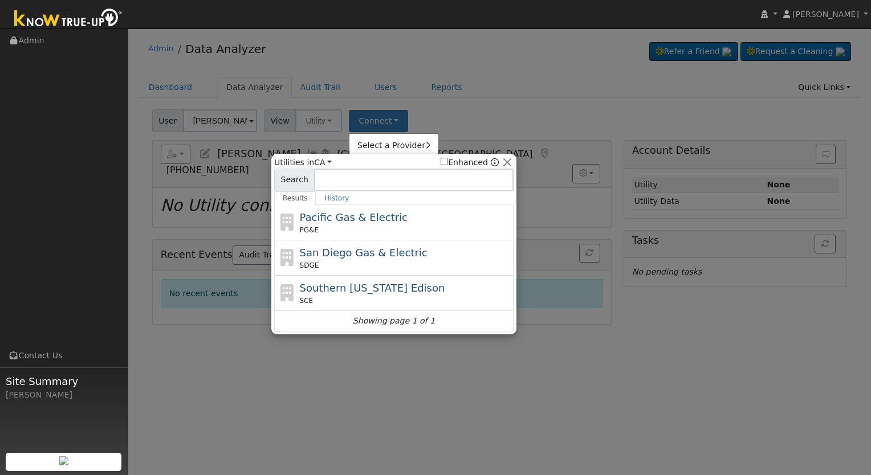
click at [346, 218] on span "Pacific Gas & Electric" at bounding box center [354, 217] width 108 height 12
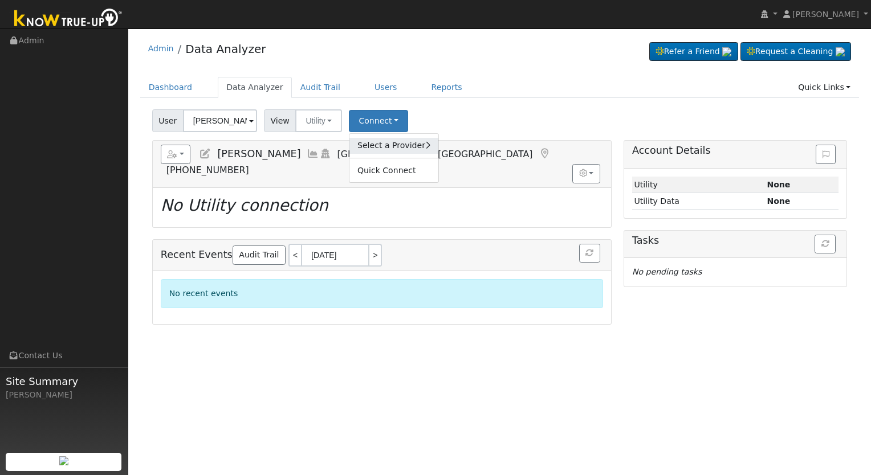
click at [377, 146] on link "Select a Provider" at bounding box center [393, 146] width 89 height 16
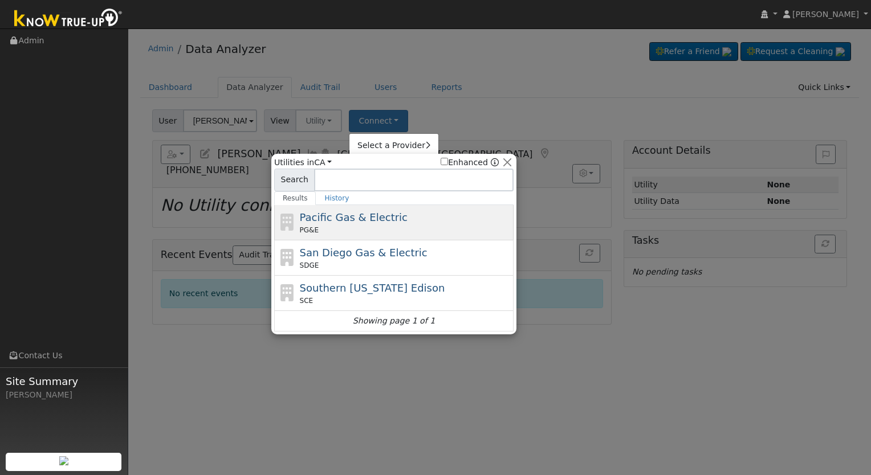
click at [383, 217] on div "Pacific Gas & Electric PG&E" at bounding box center [405, 223] width 211 height 26
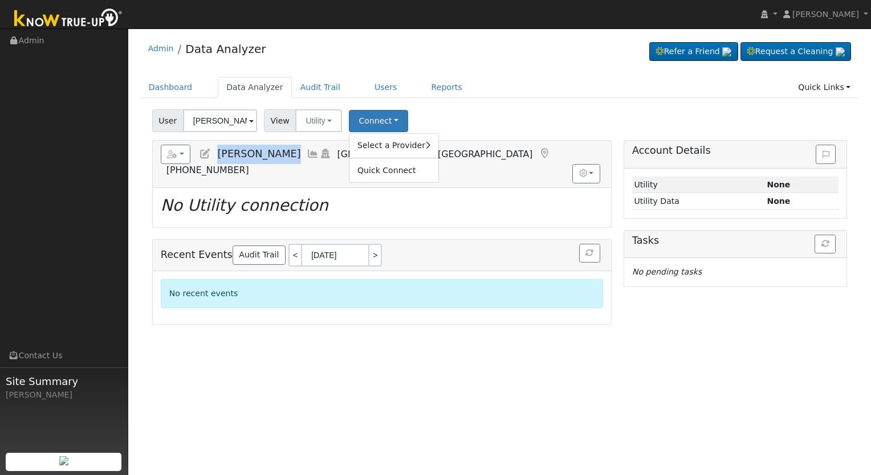
drag, startPoint x: 213, startPoint y: 152, endPoint x: 309, endPoint y: 164, distance: 96.5
click at [309, 164] on div "Reports Scenario Health Check Energy Audit Account Timeline User Audit Trail In…" at bounding box center [382, 164] width 458 height 47
copy span "[PERSON_NAME]"
click at [402, 377] on div "User Profile First name Last name Email Email Notifications No Emails No Emails…" at bounding box center [499, 251] width 742 height 447
drag, startPoint x: 217, startPoint y: 154, endPoint x: 312, endPoint y: 152, distance: 95.7
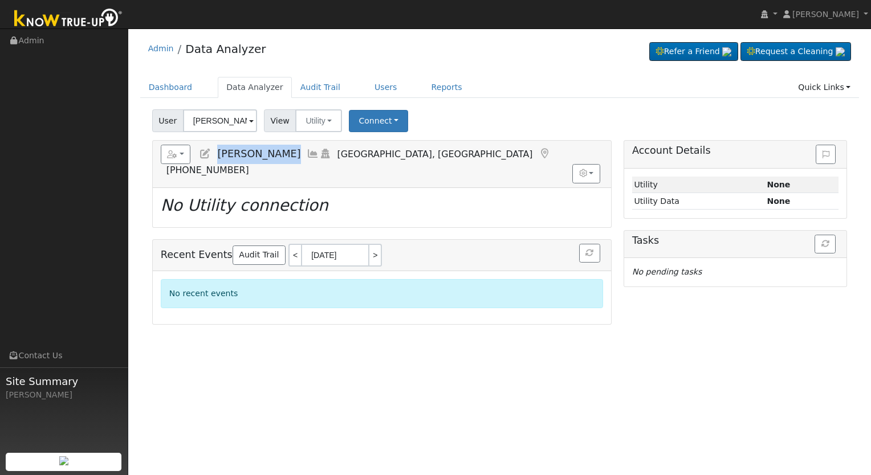
click at [312, 152] on h5 "Reports Scenario Health Check Energy Audit Account Timeline User Audit Trail In…" at bounding box center [382, 160] width 442 height 31
copy span "[PERSON_NAME]"
drag, startPoint x: 318, startPoint y: 125, endPoint x: 324, endPoint y: 136, distance: 12.0
click at [318, 125] on button "Utility" at bounding box center [318, 120] width 47 height 23
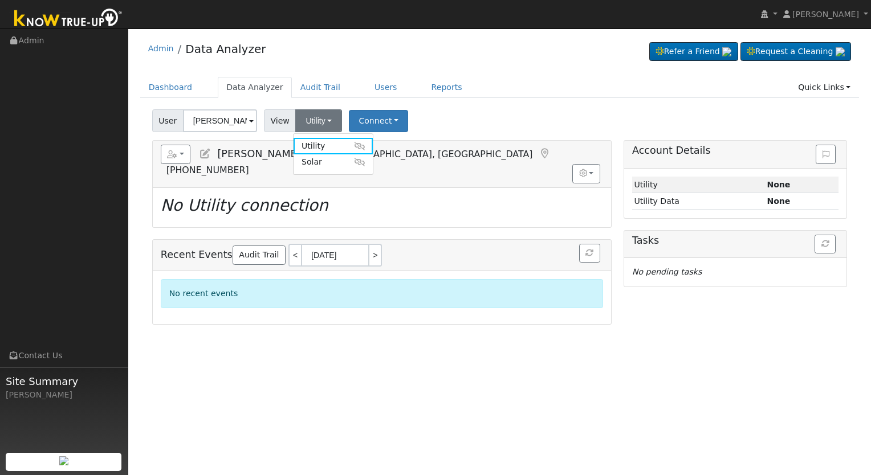
click at [324, 162] on link "Solar" at bounding box center [332, 162] width 79 height 16
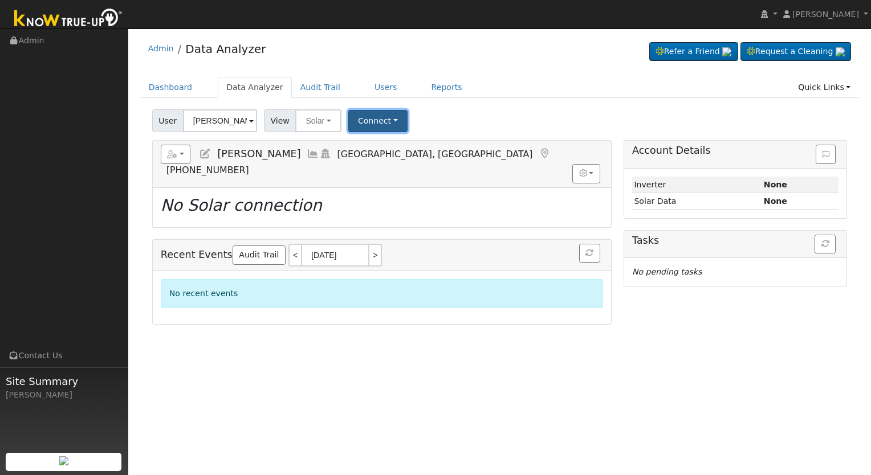
click at [366, 117] on button "Connect" at bounding box center [377, 121] width 59 height 22
click at [371, 135] on div "Select a Provider Quick Connect" at bounding box center [393, 158] width 90 height 50
click at [373, 145] on link "Select a Provider" at bounding box center [392, 146] width 89 height 16
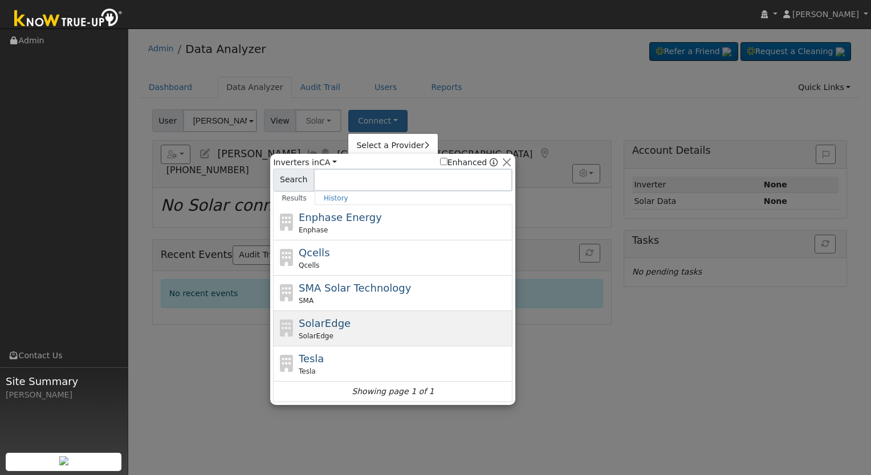
click at [357, 336] on div "SolarEdge" at bounding box center [404, 336] width 211 height 10
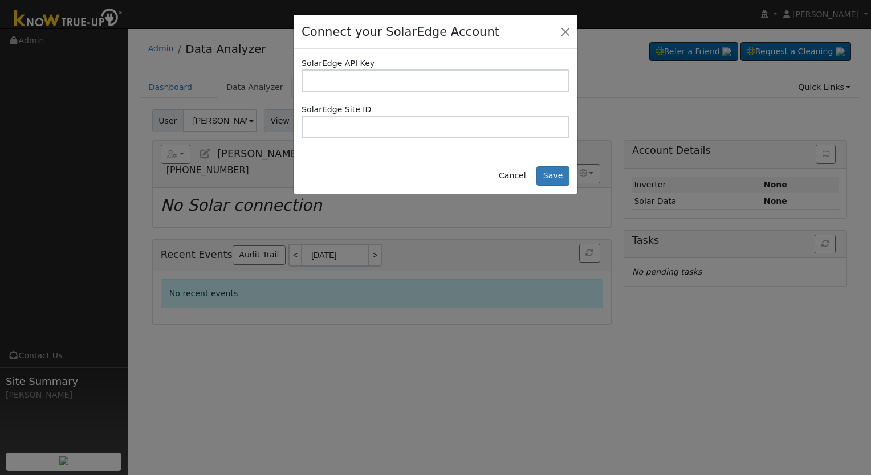
click at [347, 87] on input "text" at bounding box center [435, 81] width 268 height 23
type input "U2X85IBOXZBUC7UPNPYL4HPHDZ35NGXM"
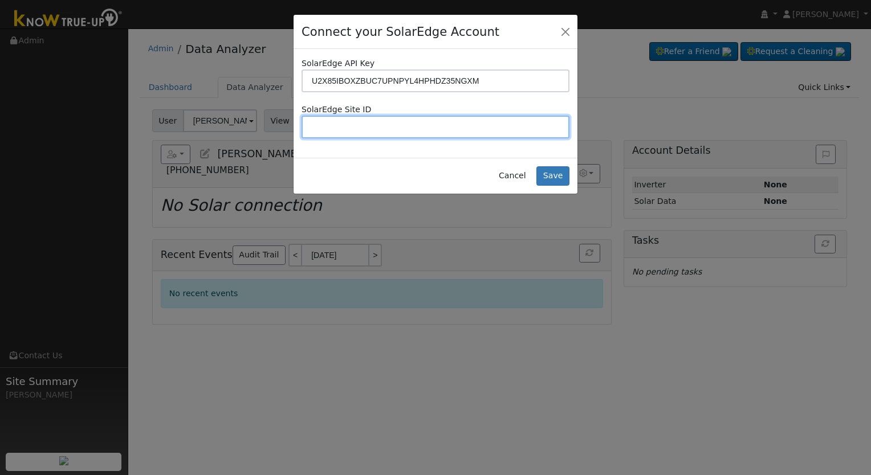
click at [476, 124] on input "text" at bounding box center [435, 127] width 268 height 23
click at [417, 121] on input "text" at bounding box center [435, 127] width 268 height 23
click at [467, 124] on input "text" at bounding box center [435, 127] width 268 height 23
type input "4745211"
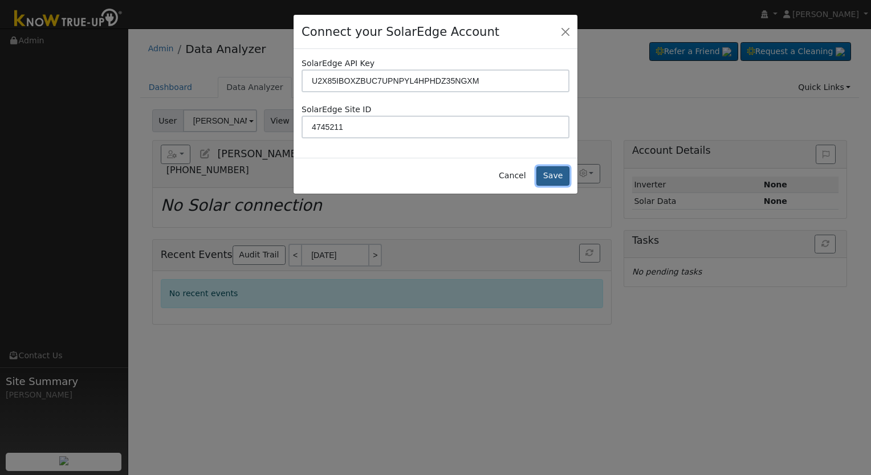
click at [547, 175] on button "Save" at bounding box center [552, 175] width 33 height 19
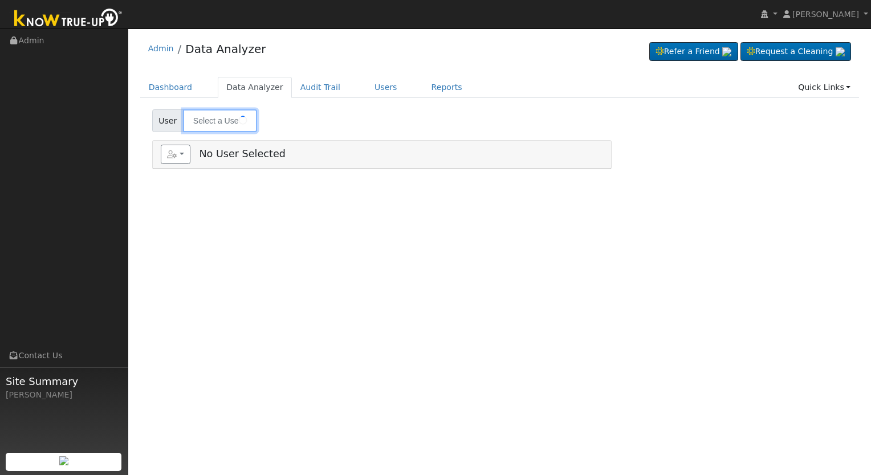
type input "[PERSON_NAME]"
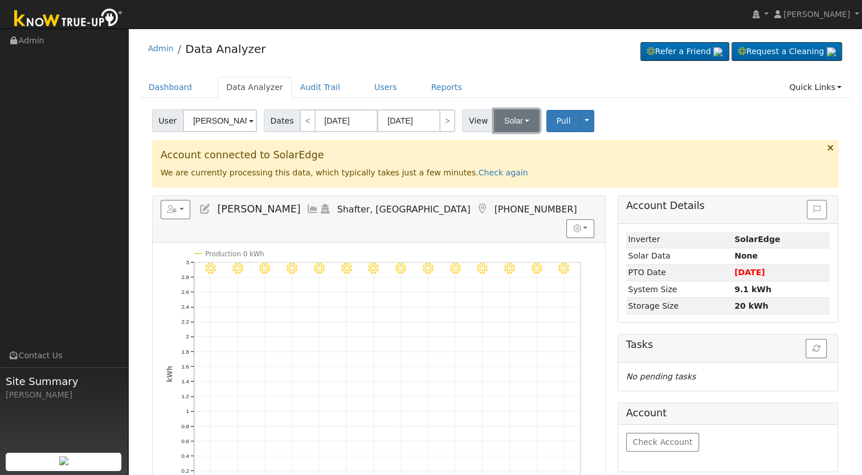
click at [514, 121] on button "Solar" at bounding box center [517, 120] width 46 height 23
click at [219, 129] on input "[PERSON_NAME]" at bounding box center [220, 120] width 74 height 23
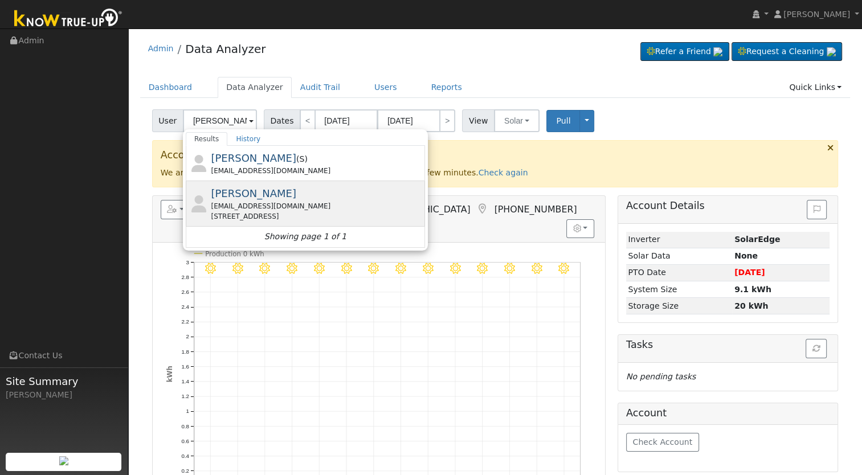
click at [268, 211] on div "[STREET_ADDRESS]" at bounding box center [316, 216] width 211 height 10
type input "[PERSON_NAME]"
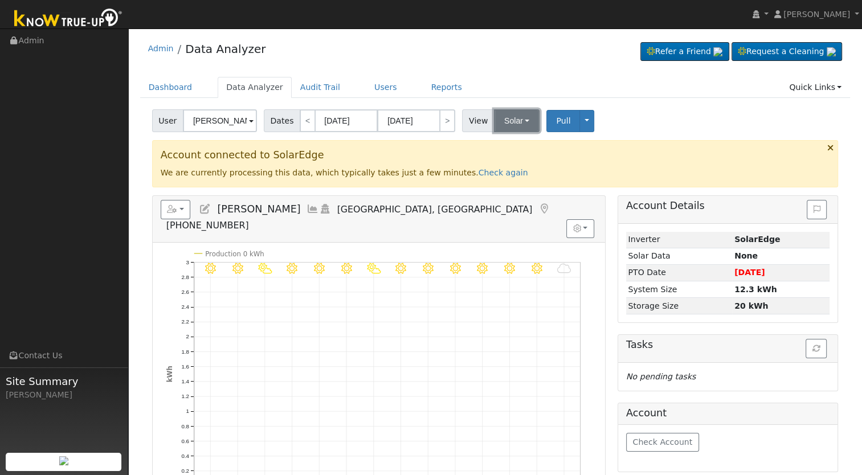
click at [513, 122] on button "Solar" at bounding box center [517, 120] width 46 height 23
click at [617, 154] on h3 "Account connected to SolarEdge" at bounding box center [495, 155] width 669 height 12
click at [517, 121] on button "Solar" at bounding box center [517, 120] width 46 height 23
click at [520, 149] on link "Utility" at bounding box center [531, 146] width 79 height 16
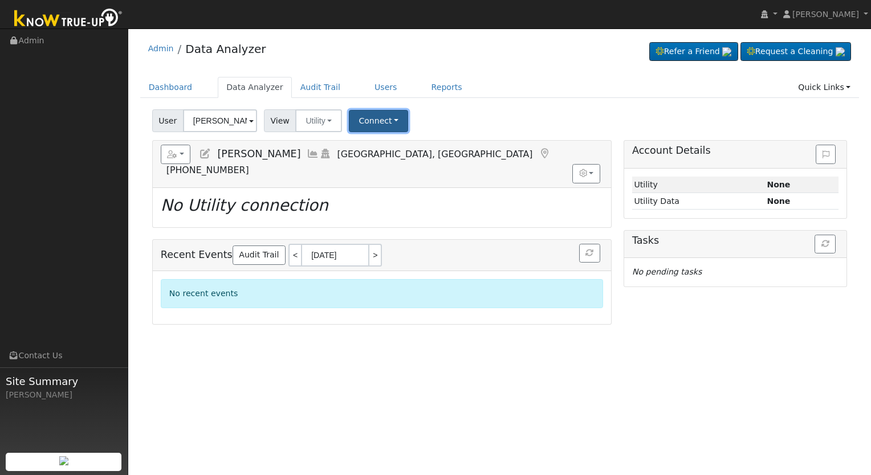
click at [386, 124] on button "Connect" at bounding box center [378, 121] width 59 height 22
click at [399, 142] on link "Select a Provider" at bounding box center [393, 146] width 89 height 16
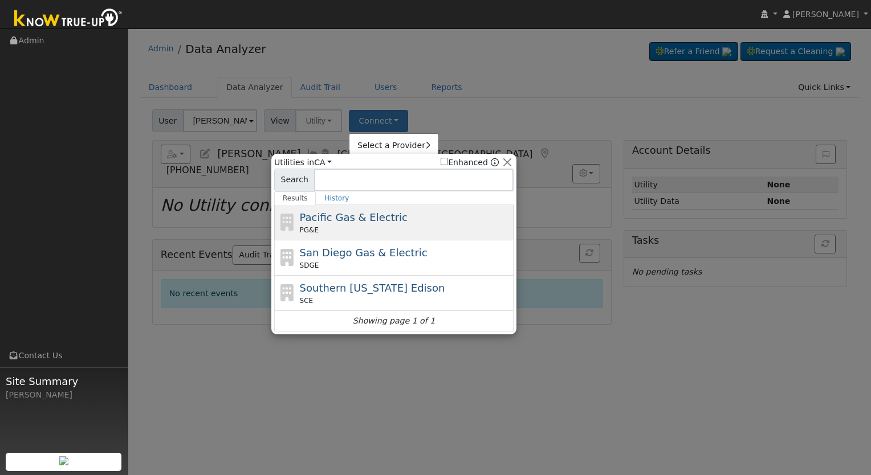
click at [342, 214] on span "Pacific Gas & Electric" at bounding box center [354, 217] width 108 height 12
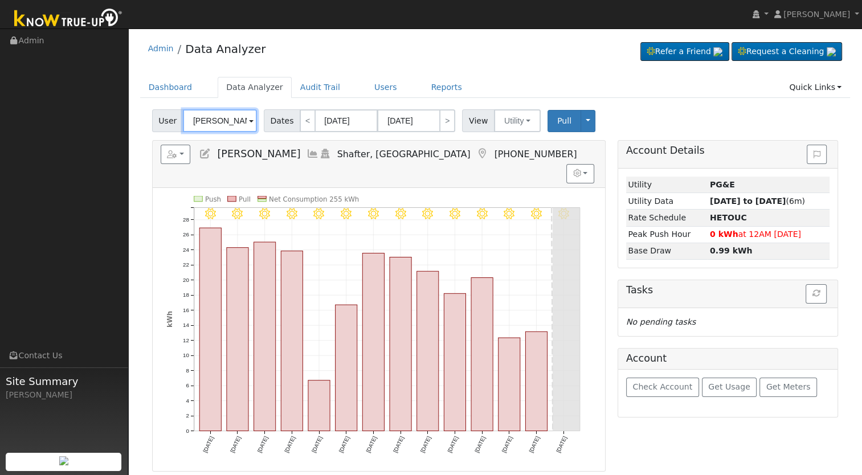
click at [215, 125] on input "[PERSON_NAME]" at bounding box center [220, 120] width 74 height 23
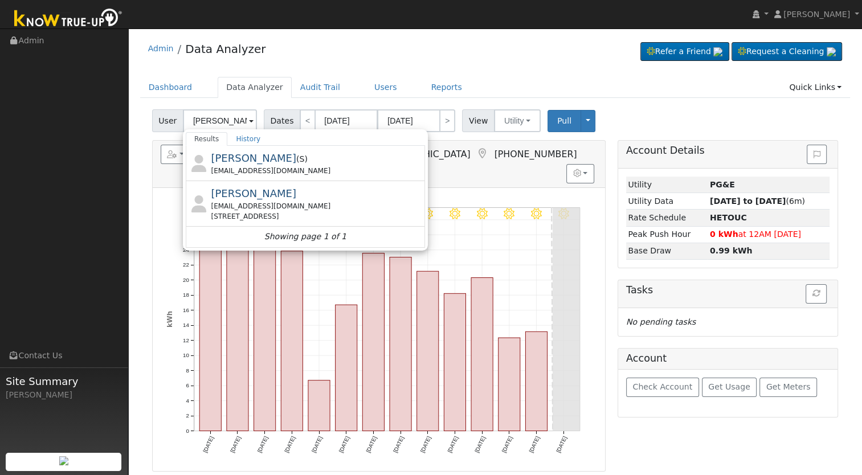
click at [274, 199] on span "[PERSON_NAME]" at bounding box center [253, 193] width 85 height 12
type input "[PERSON_NAME]"
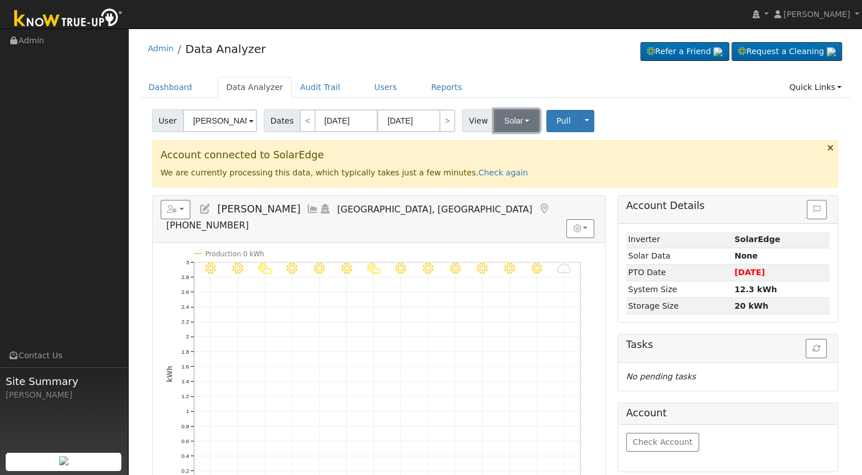
click at [518, 126] on button "Solar" at bounding box center [517, 120] width 46 height 23
click at [522, 144] on link "Utility" at bounding box center [531, 146] width 79 height 16
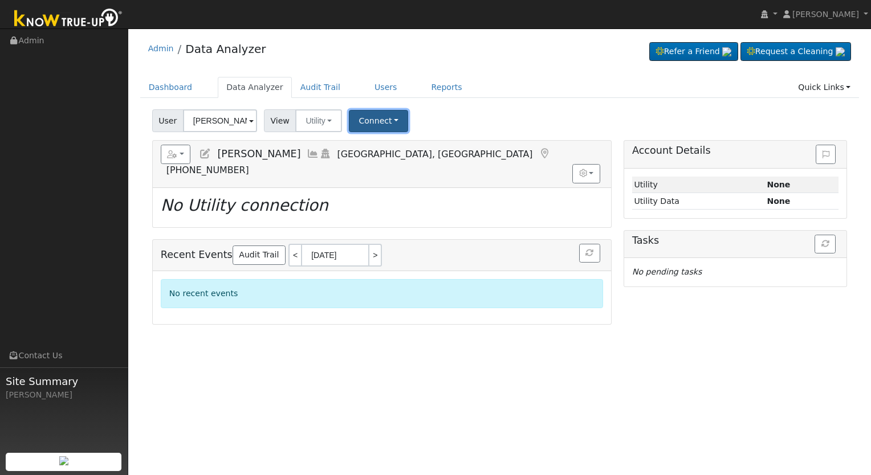
click at [371, 117] on button "Connect" at bounding box center [378, 121] width 59 height 22
click at [376, 147] on link "Select a Provider" at bounding box center [393, 146] width 89 height 16
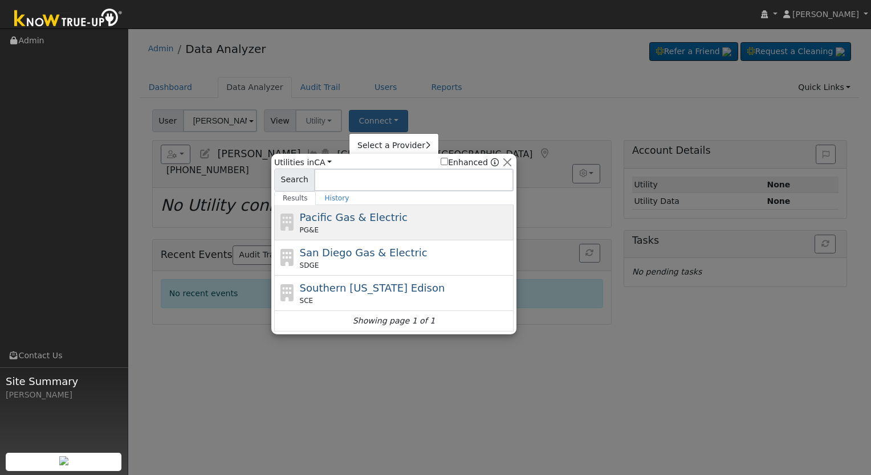
click at [338, 222] on span "Pacific Gas & Electric" at bounding box center [354, 217] width 108 height 12
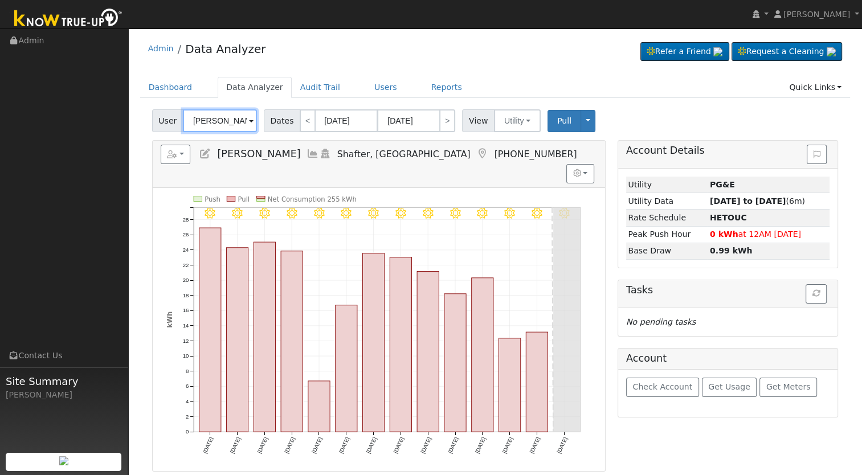
click at [215, 115] on input "[PERSON_NAME]" at bounding box center [220, 120] width 74 height 23
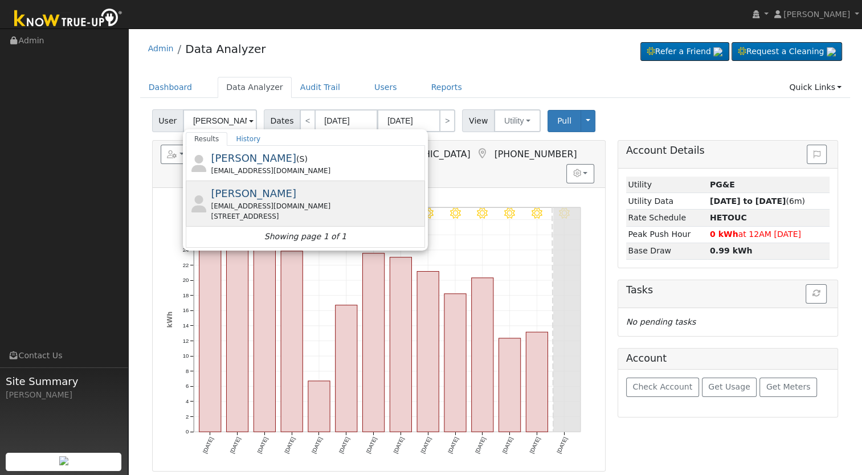
click at [251, 206] on div "[EMAIL_ADDRESS][DOMAIN_NAME]" at bounding box center [316, 206] width 211 height 10
type input "[PERSON_NAME]"
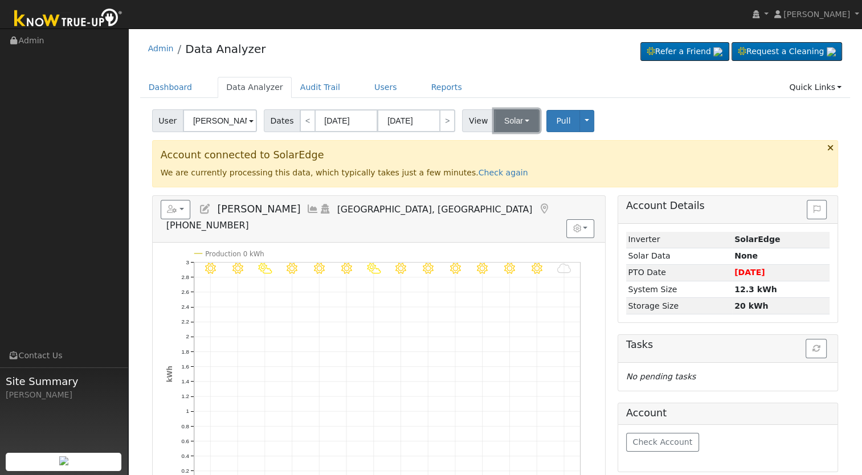
click at [517, 118] on button "Solar" at bounding box center [517, 120] width 46 height 23
click at [509, 144] on link "Utility" at bounding box center [531, 146] width 79 height 16
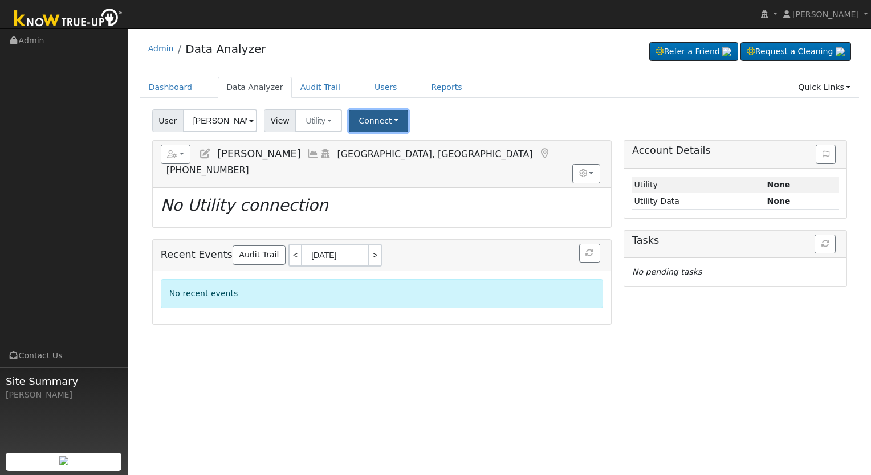
click at [360, 121] on button "Connect" at bounding box center [378, 121] width 59 height 22
click at [374, 141] on link "Select a Provider" at bounding box center [393, 146] width 89 height 16
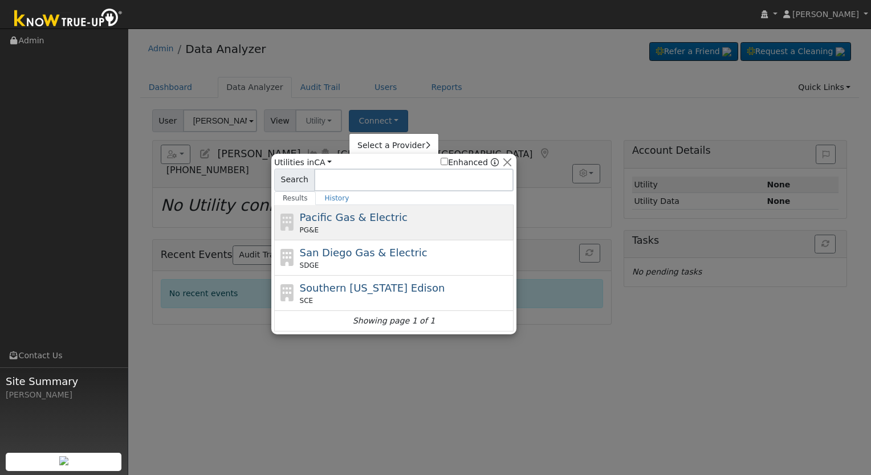
click at [343, 220] on span "Pacific Gas & Electric" at bounding box center [354, 217] width 108 height 12
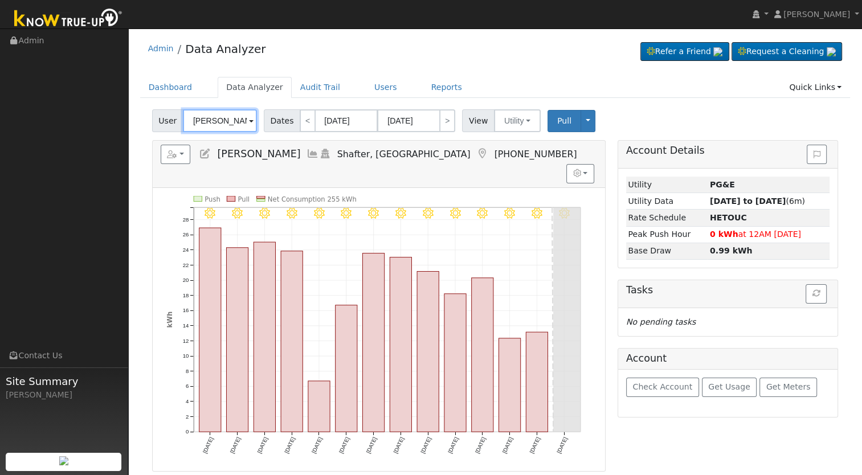
click at [228, 117] on input "[PERSON_NAME]" at bounding box center [220, 120] width 74 height 23
click at [228, 117] on input "Jonathan Hernandez" at bounding box center [220, 120] width 74 height 23
click at [229, 115] on input "Jonathan Hernandez" at bounding box center [220, 120] width 74 height 23
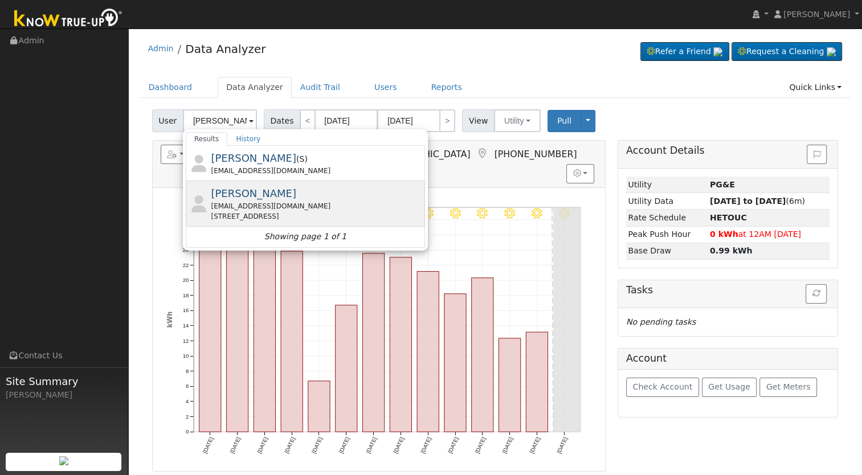
click at [286, 205] on div "ramanpreet1983@gmail.com" at bounding box center [316, 206] width 211 height 10
type input "[PERSON_NAME]"
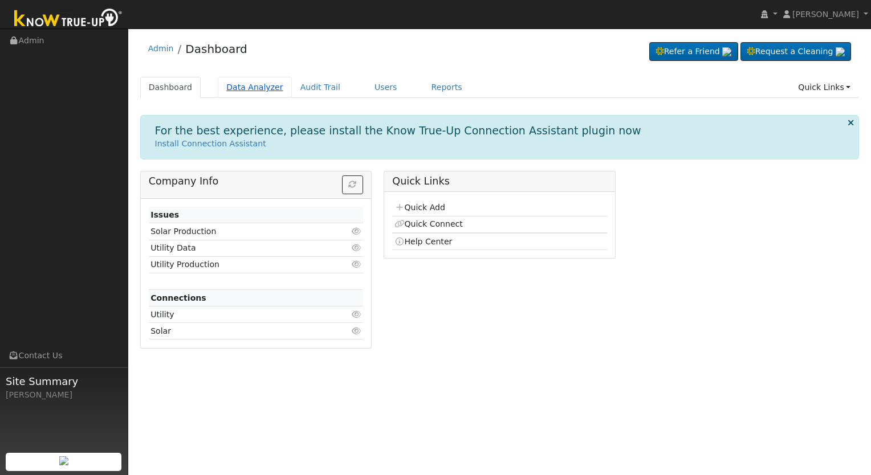
click at [246, 89] on link "Data Analyzer" at bounding box center [255, 87] width 74 height 21
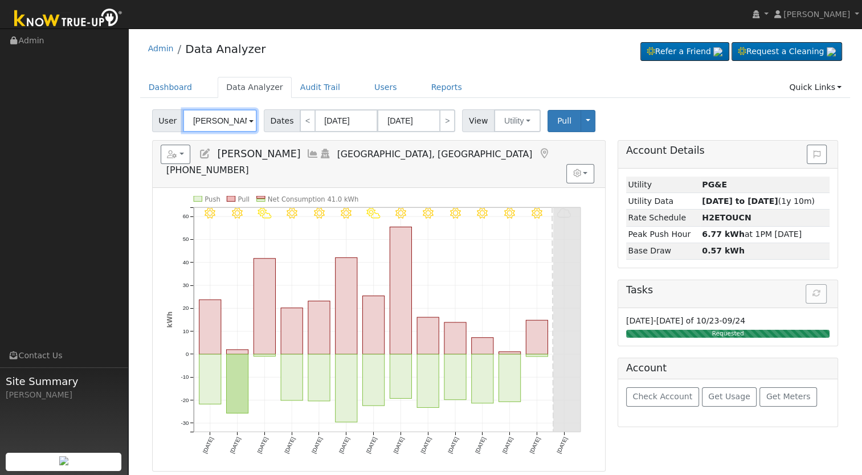
click at [236, 116] on input "[PERSON_NAME]" at bounding box center [220, 120] width 74 height 23
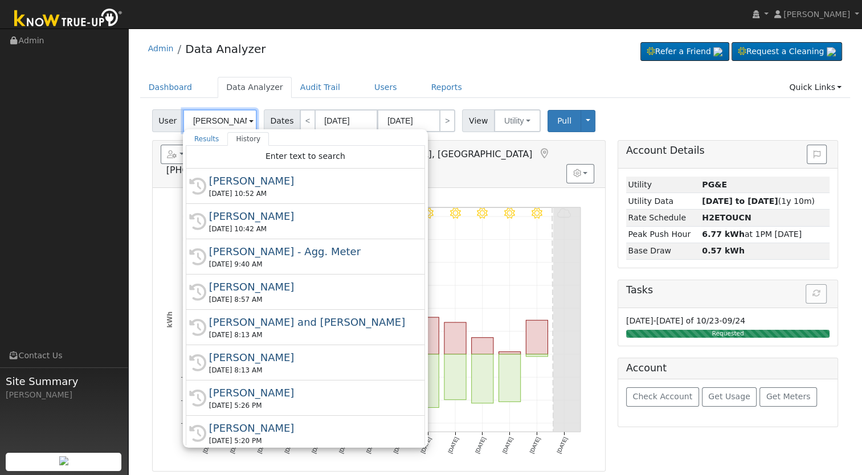
click at [213, 120] on input "[PERSON_NAME]" at bounding box center [220, 120] width 74 height 23
paste input "uth Vickers"
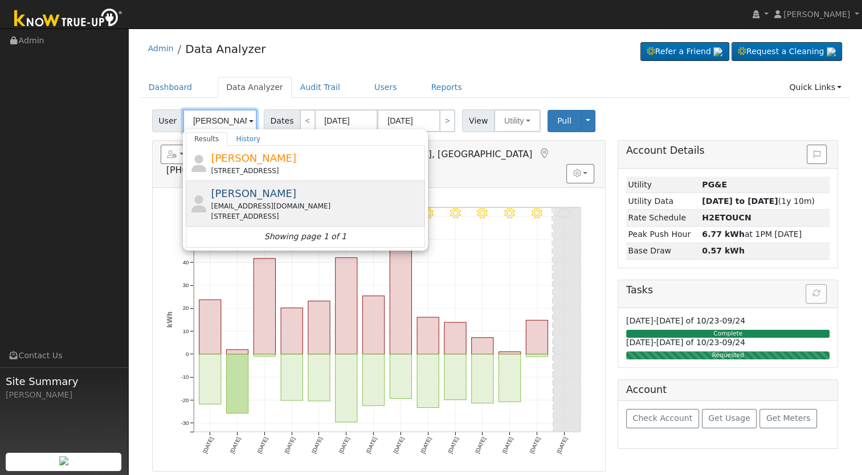
type input "Ruth Vickers"
click at [268, 201] on div "budswife27@gmail.com" at bounding box center [316, 206] width 211 height 10
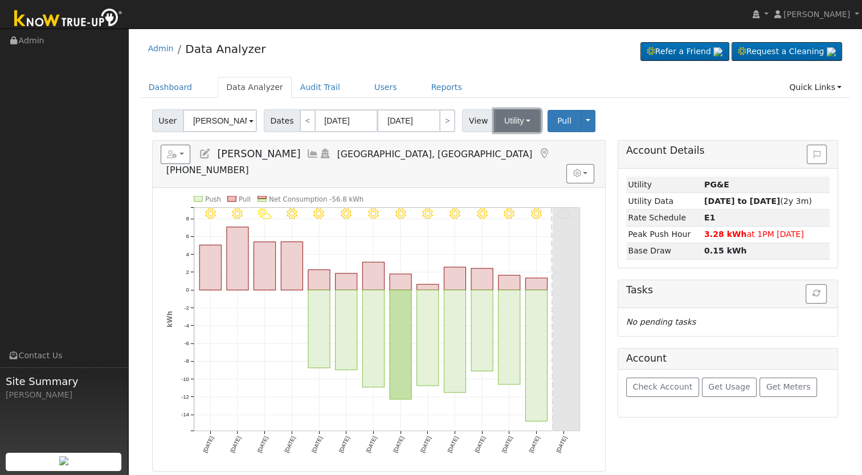
click at [526, 113] on button "Utility" at bounding box center [517, 120] width 47 height 23
click at [448, 154] on h5 "Reports Scenario Health Check Energy Audit Account Timeline User Audit Trail In…" at bounding box center [379, 160] width 436 height 31
click at [518, 124] on button "Utility" at bounding box center [517, 120] width 47 height 23
click at [513, 162] on link "Solar" at bounding box center [531, 162] width 79 height 16
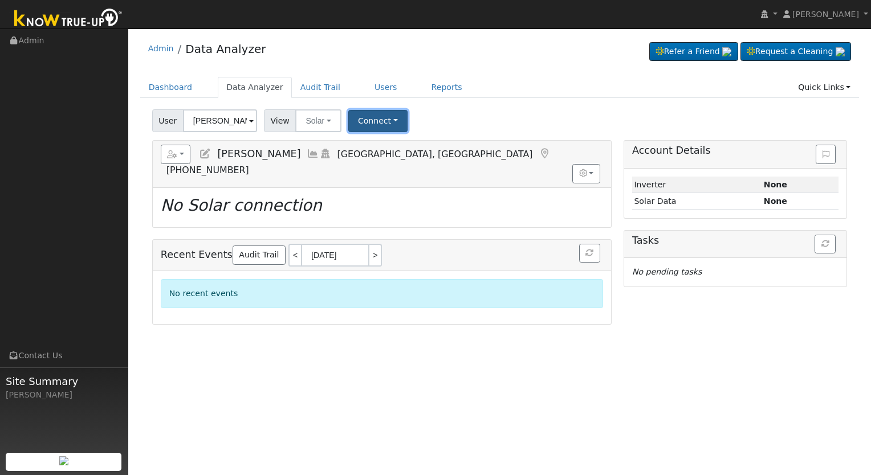
click at [366, 126] on button "Connect" at bounding box center [377, 121] width 59 height 22
click at [377, 148] on link "Select a Provider" at bounding box center [392, 146] width 89 height 16
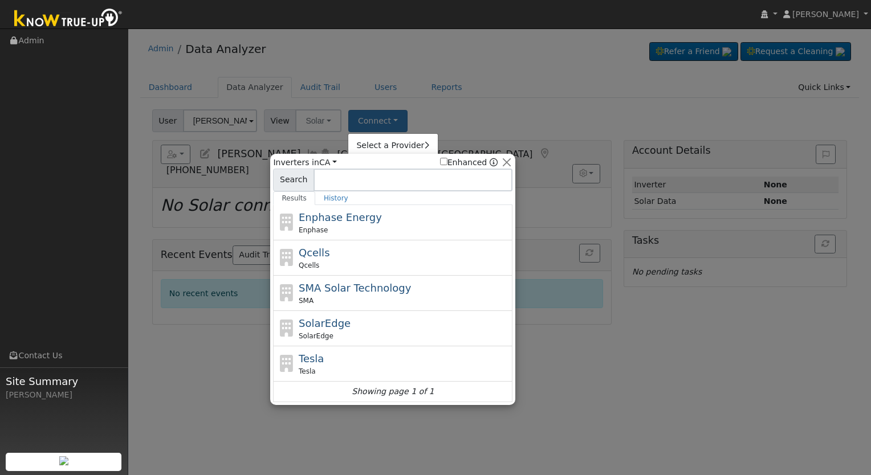
click at [340, 183] on input at bounding box center [412, 180] width 199 height 23
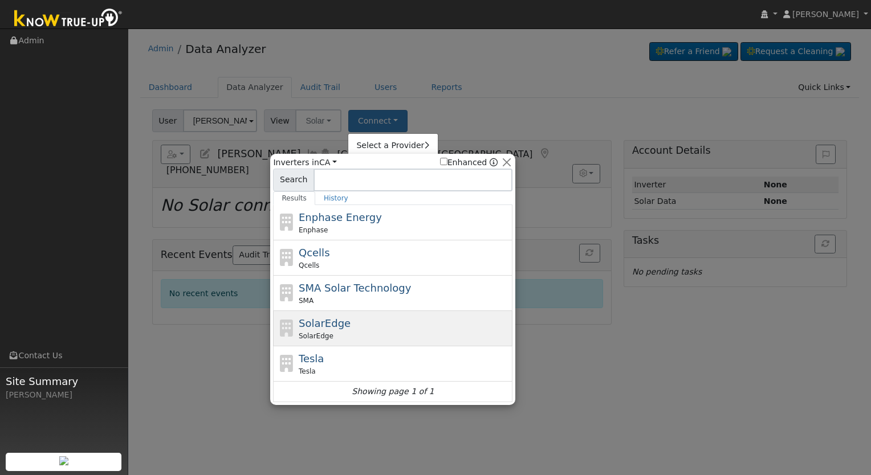
click at [335, 320] on div "SolarEdge SolarEdge" at bounding box center [404, 329] width 211 height 26
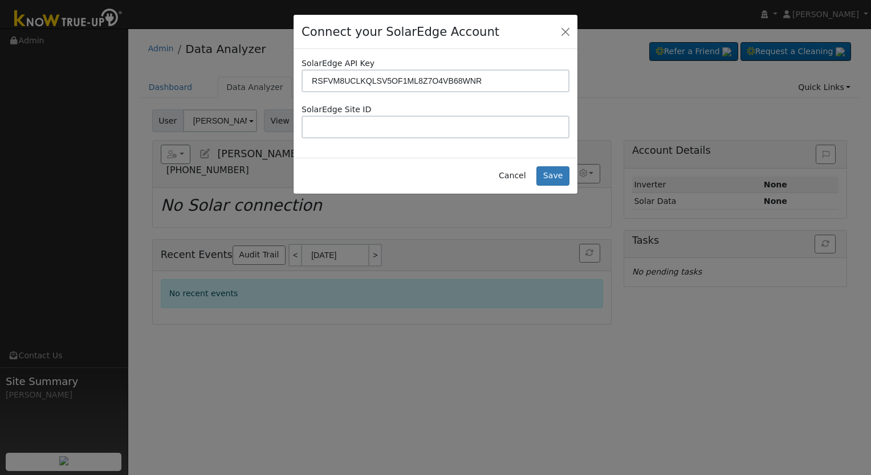
type input "RSFVM8UCLKQLSV5OF1ML8Z7O4VB68WNR"
click at [471, 124] on input "text" at bounding box center [435, 127] width 268 height 23
type input "4745235"
click at [563, 169] on button "Save" at bounding box center [552, 175] width 33 height 19
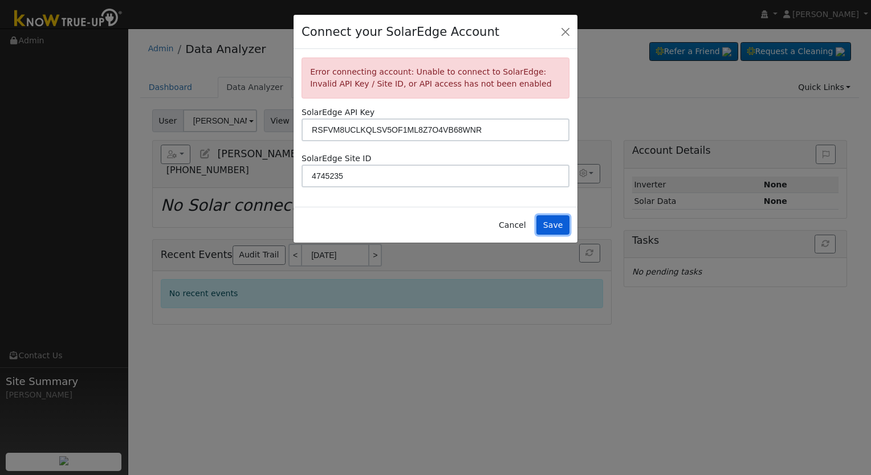
click at [558, 229] on button "Save" at bounding box center [552, 224] width 33 height 19
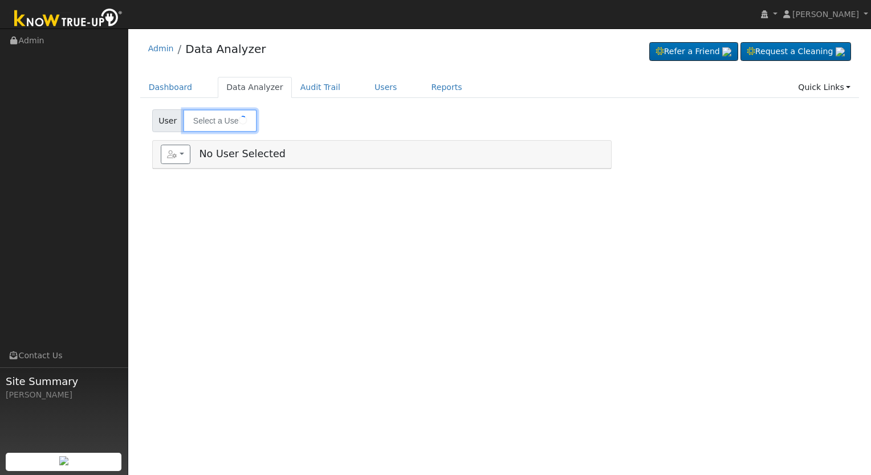
type input "Ruth Vickers"
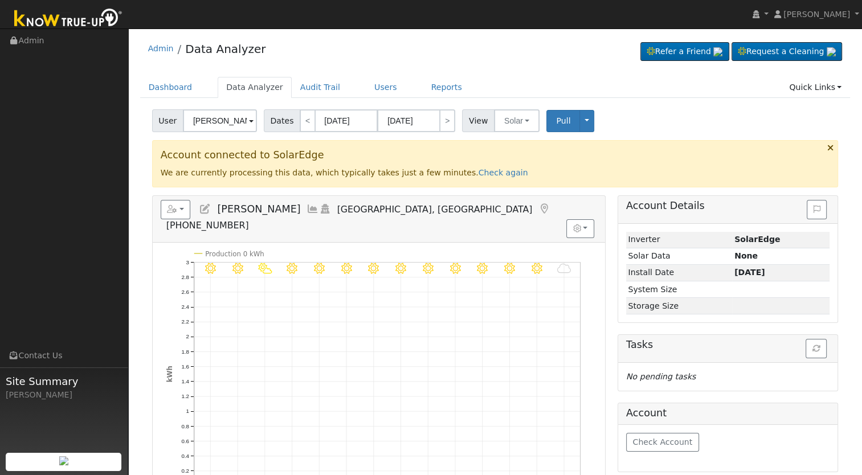
click at [212, 208] on h5 "Reports Scenario Health Check Energy Audit Account Timeline User Audit Trail In…" at bounding box center [379, 215] width 436 height 31
click at [207, 208] on icon at bounding box center [205, 209] width 13 height 10
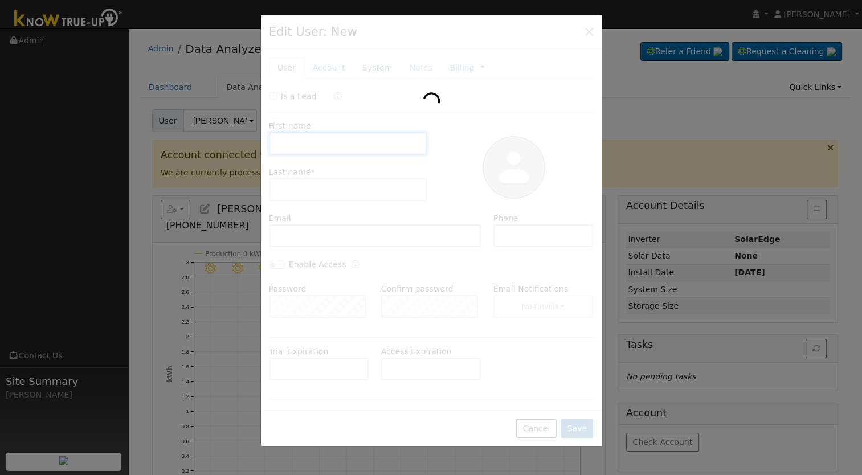
type input "Ruth"
type input "Vickers"
type input "budswife27@gmail.com"
type input "5594486233"
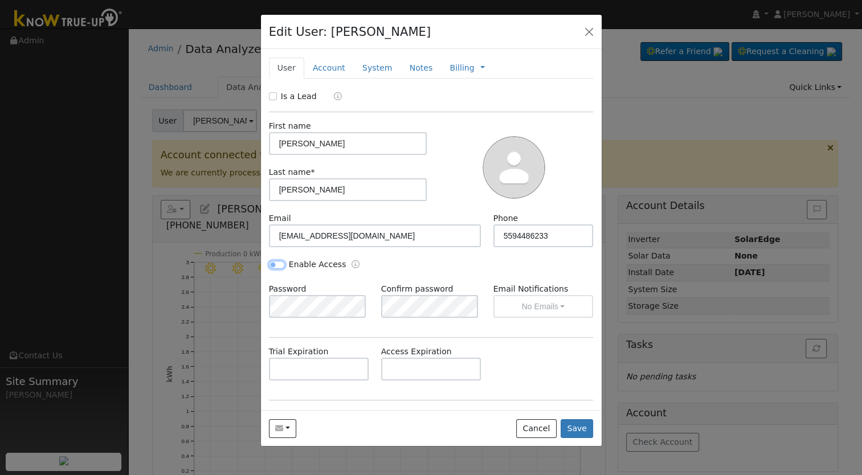
click at [275, 265] on input "Enable Access" at bounding box center [277, 265] width 16 height 8
checkbox input "true"
click at [515, 296] on button "No Emails" at bounding box center [543, 306] width 100 height 23
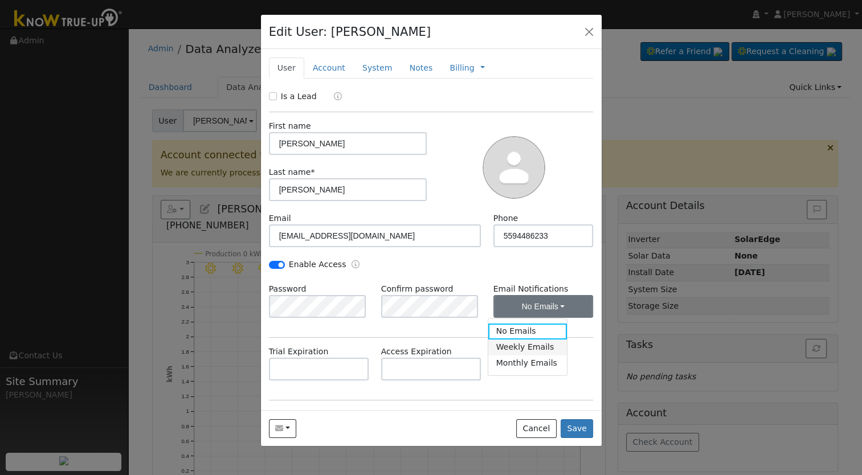
click at [507, 353] on link "Weekly Emails" at bounding box center [527, 348] width 79 height 16
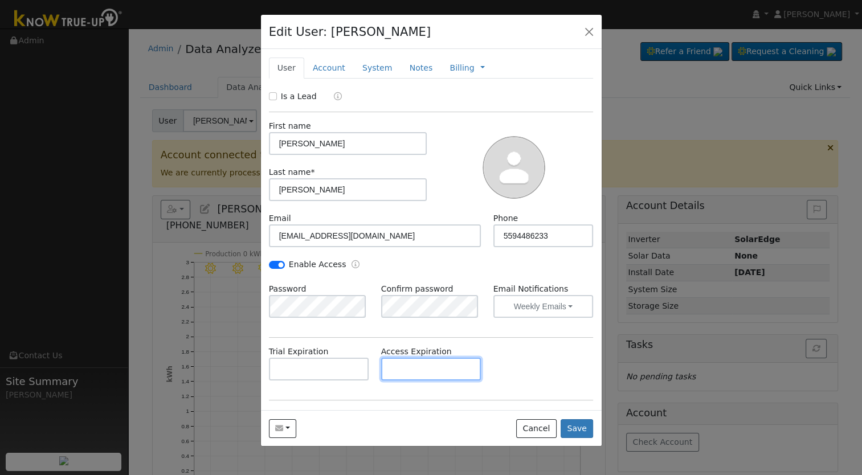
click at [403, 370] on input "text" at bounding box center [431, 369] width 100 height 23
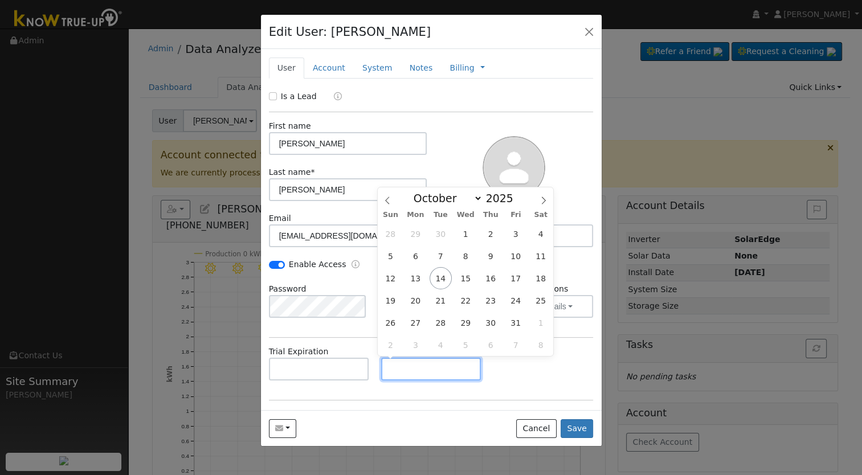
click at [435, 373] on input "text" at bounding box center [431, 369] width 100 height 23
paste input "[DATE]"
type input "10/13/2030"
click at [561, 381] on div "Trial Expiration Access Expiration 10/13/2030" at bounding box center [431, 369] width 337 height 46
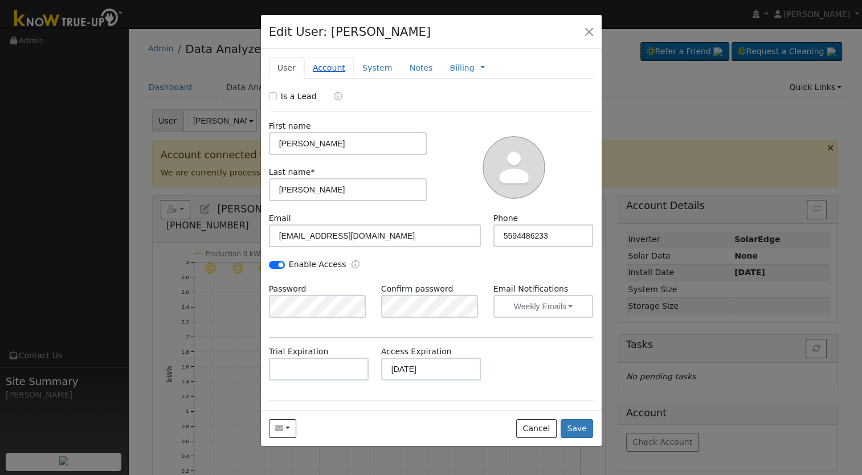
click at [315, 76] on link "Account" at bounding box center [329, 68] width 50 height 21
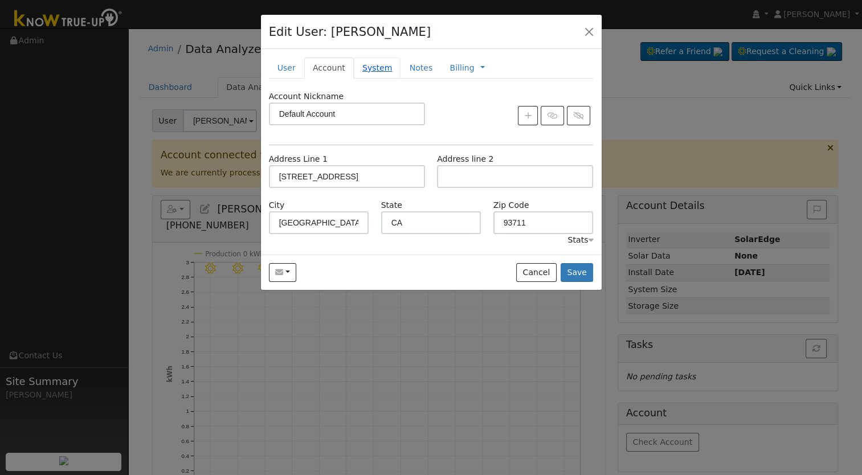
click at [365, 74] on link "System" at bounding box center [377, 68] width 47 height 21
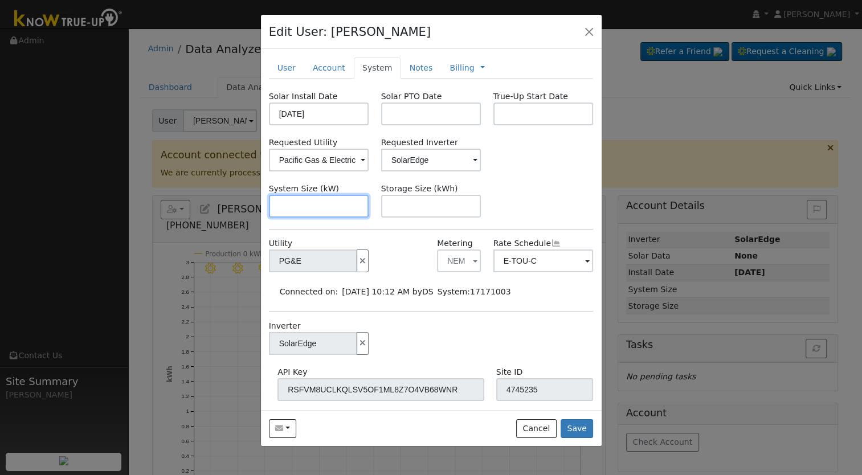
paste input "4.980"
type input "5"
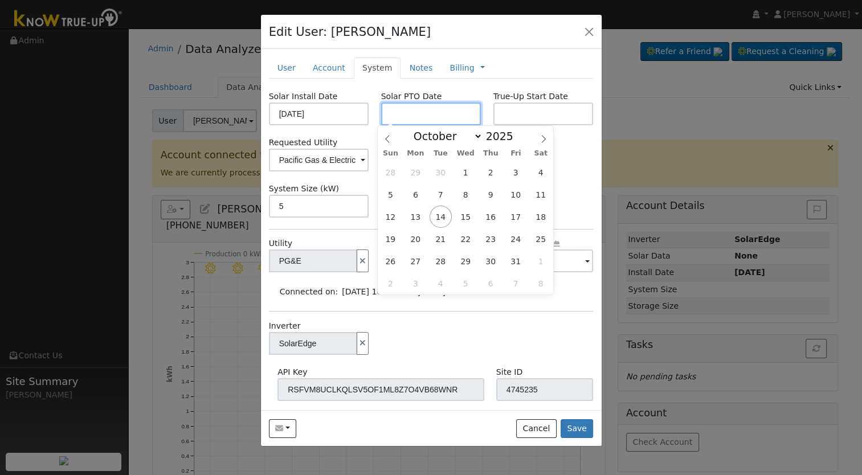
click at [428, 122] on input "text" at bounding box center [431, 114] width 100 height 23
click at [450, 120] on input "text" at bounding box center [431, 114] width 100 height 23
paste input "[DATE]"
type input "[DATE]"
click at [560, 154] on div "Requested Utility Pacific Gas & Electric Requested Inverter SolarEdge" at bounding box center [431, 154] width 337 height 35
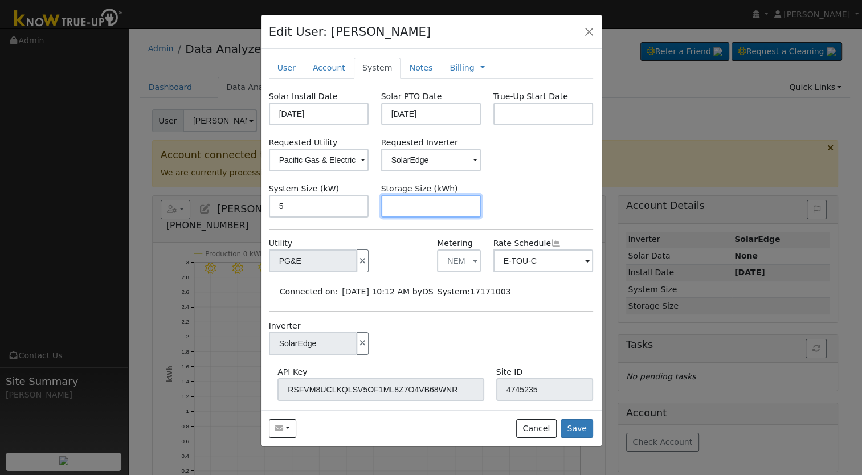
click at [440, 211] on input "text" at bounding box center [431, 206] width 100 height 23
click at [409, 211] on input "text" at bounding box center [431, 206] width 100 height 23
paste input "10.00"
type input "10"
click at [414, 71] on link "Notes" at bounding box center [421, 68] width 40 height 21
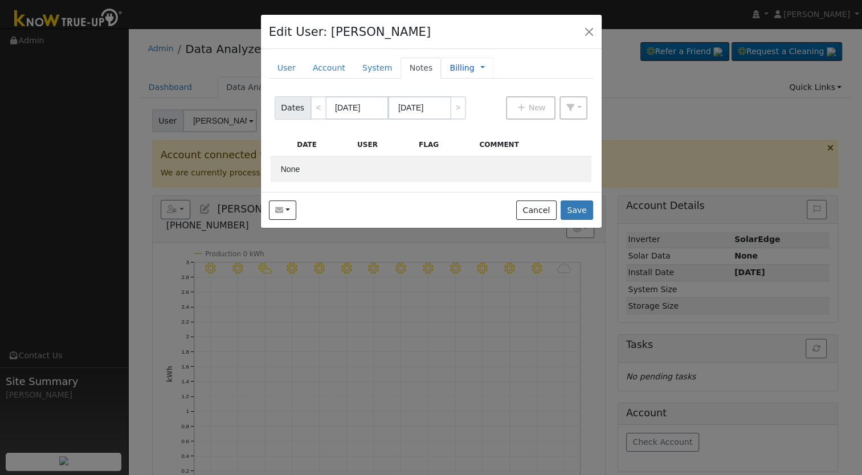
click at [450, 69] on link "Billing" at bounding box center [462, 68] width 24 height 12
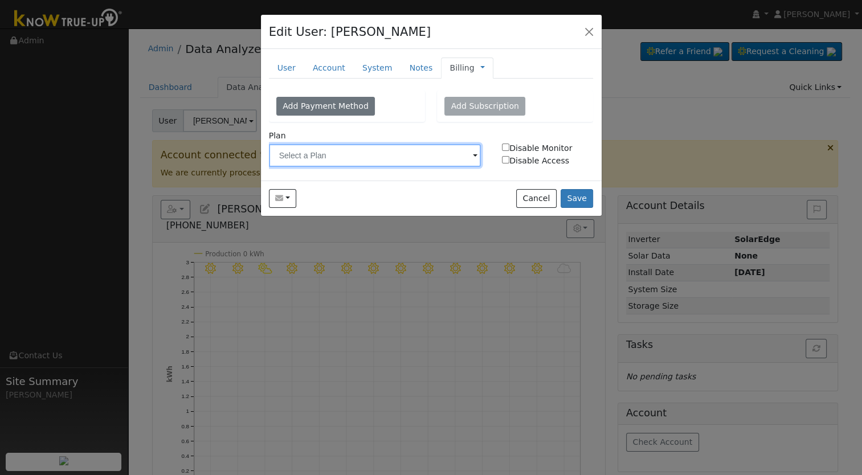
click at [398, 154] on input "text" at bounding box center [375, 155] width 213 height 23
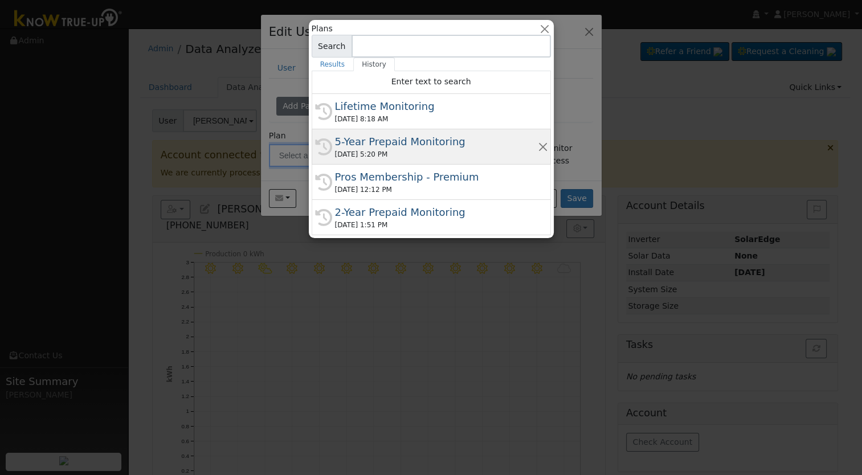
click at [405, 146] on div "5-Year Prepaid Monitoring" at bounding box center [436, 141] width 203 height 15
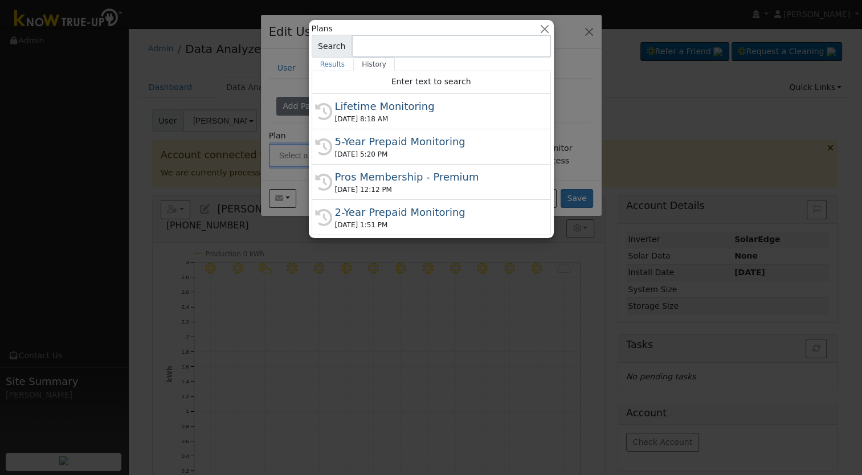
type input "5-Year Prepaid Monitoring"
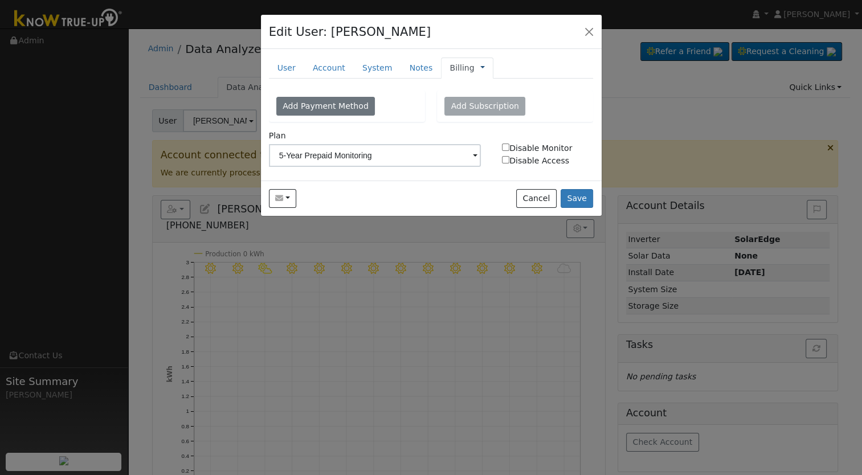
click at [480, 68] on link at bounding box center [482, 68] width 5 height 12
click at [481, 89] on link "Management" at bounding box center [520, 88] width 79 height 16
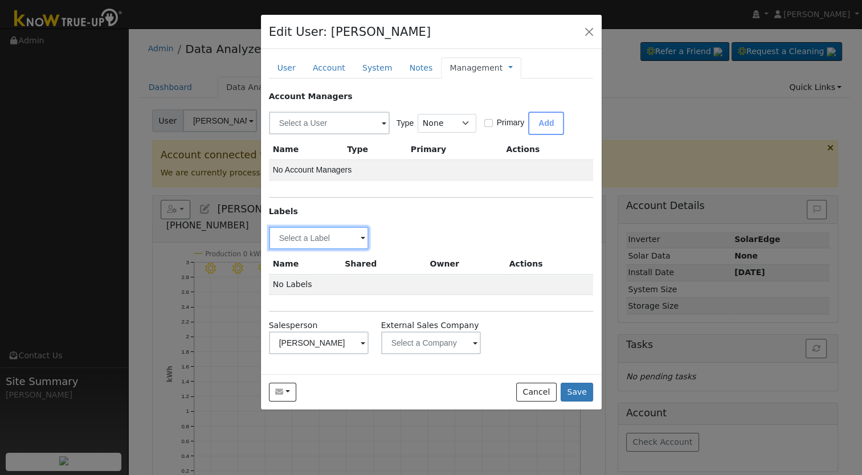
click at [348, 237] on input "text" at bounding box center [319, 238] width 100 height 23
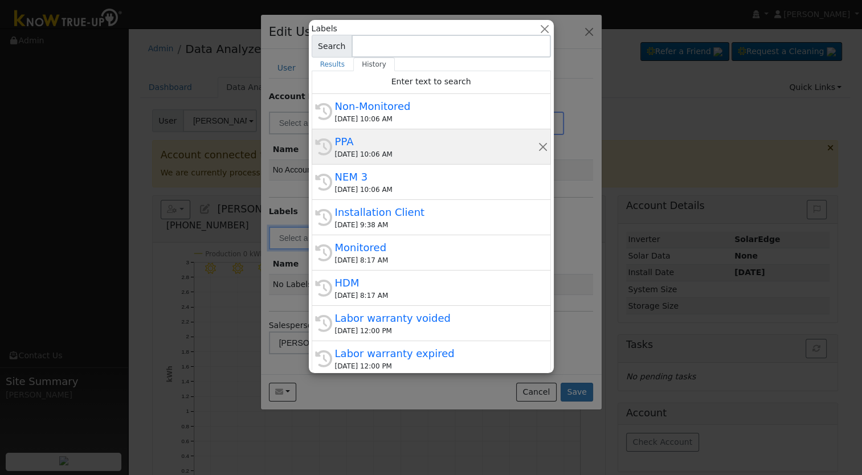
click at [342, 151] on div "10/14/2025 10:06 AM" at bounding box center [436, 154] width 203 height 10
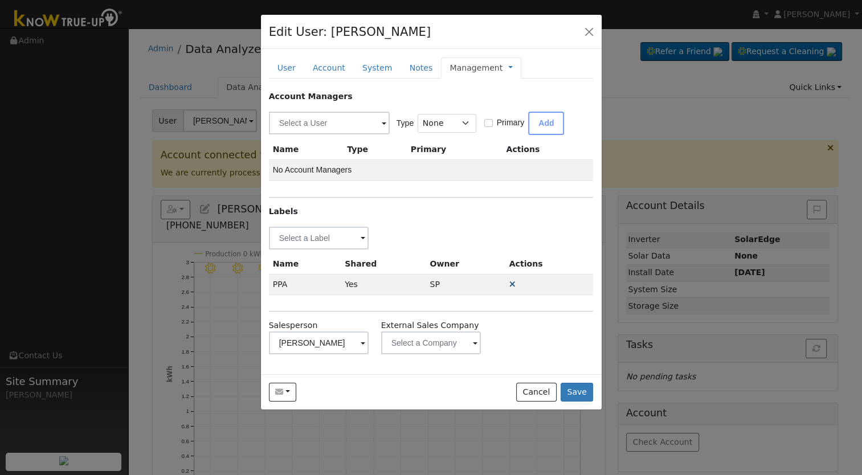
click at [509, 286] on icon at bounding box center [512, 284] width 6 height 8
click at [296, 242] on input "text" at bounding box center [319, 238] width 100 height 23
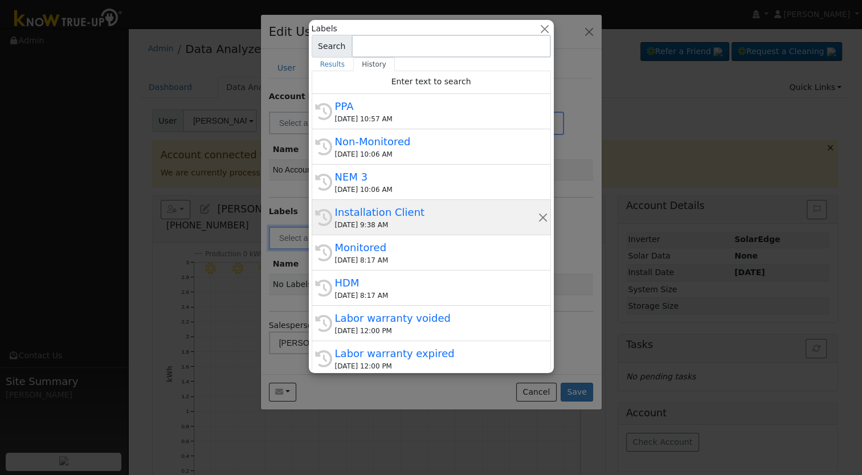
click at [435, 215] on div "Installation Client" at bounding box center [436, 212] width 203 height 15
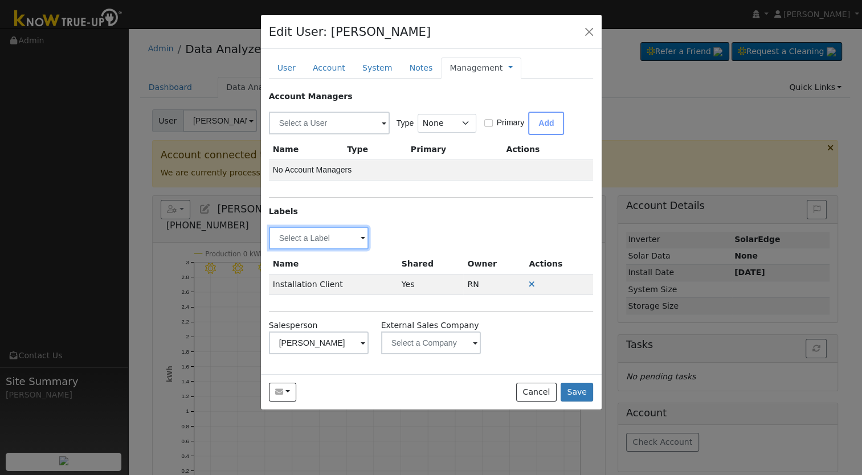
click at [321, 242] on input "text" at bounding box center [319, 238] width 100 height 23
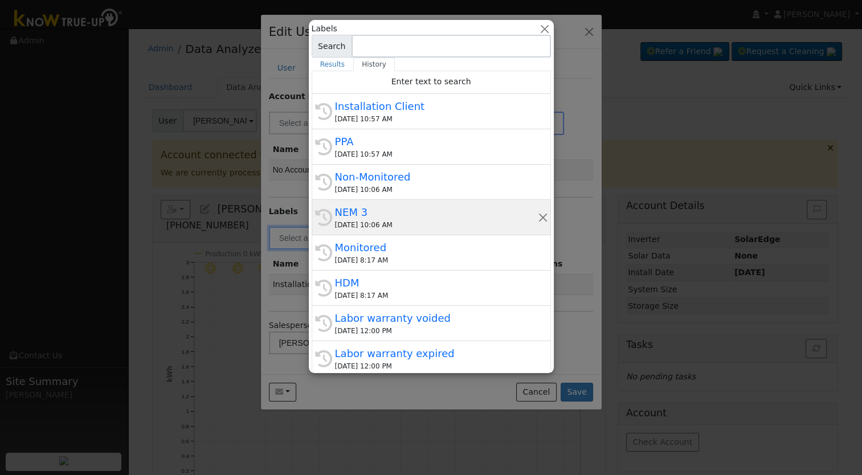
click at [381, 218] on div "NEM 3" at bounding box center [436, 212] width 203 height 15
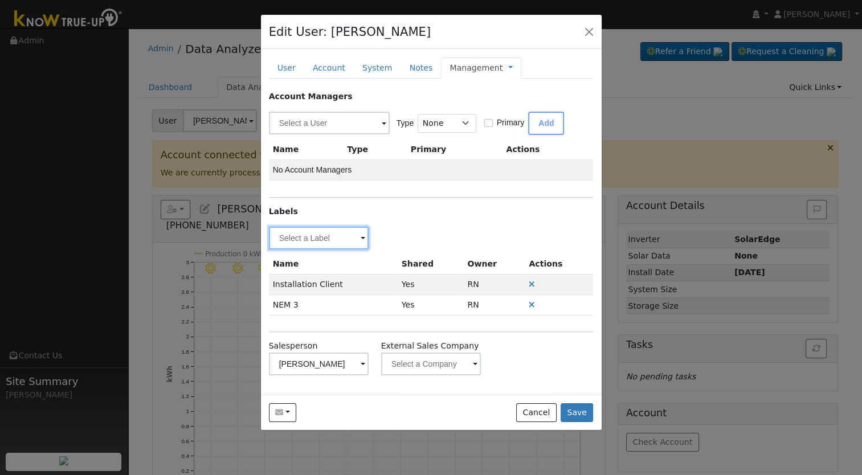
click at [350, 229] on input "text" at bounding box center [319, 238] width 100 height 23
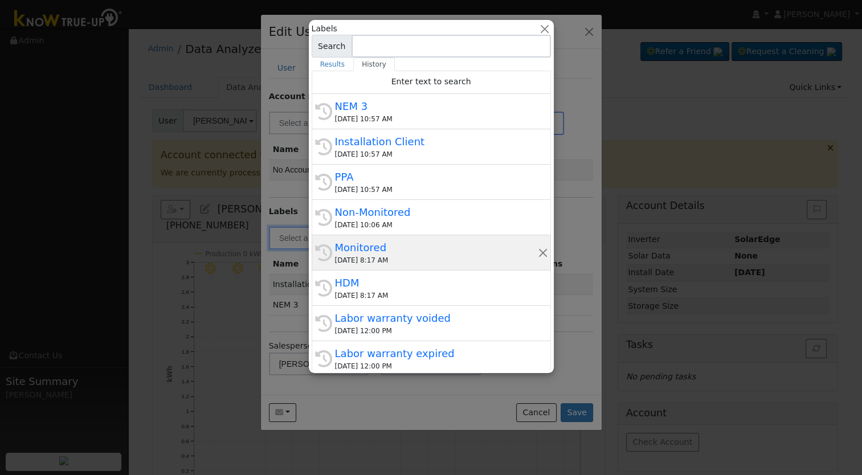
click at [389, 261] on div "10/14/2025 8:17 AM" at bounding box center [436, 260] width 203 height 10
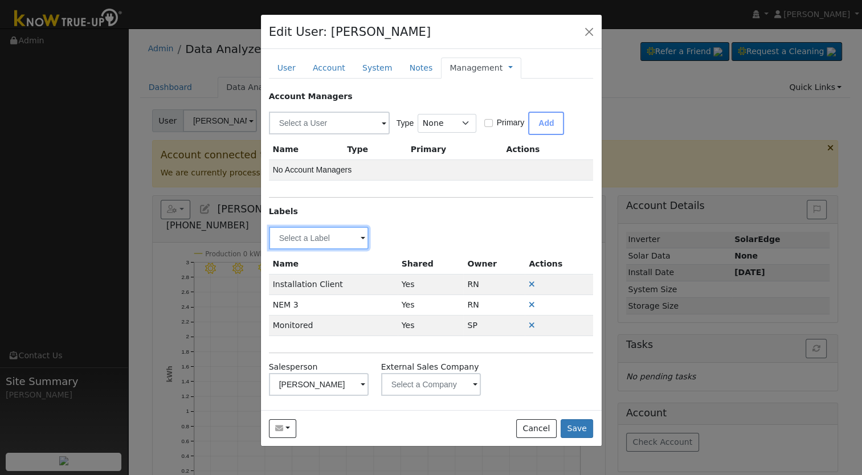
click at [330, 240] on input "text" at bounding box center [319, 238] width 100 height 23
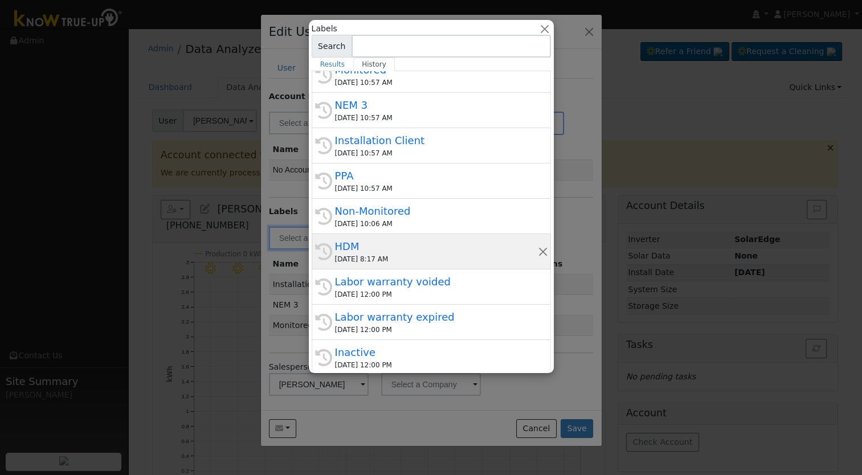
scroll to position [57, 0]
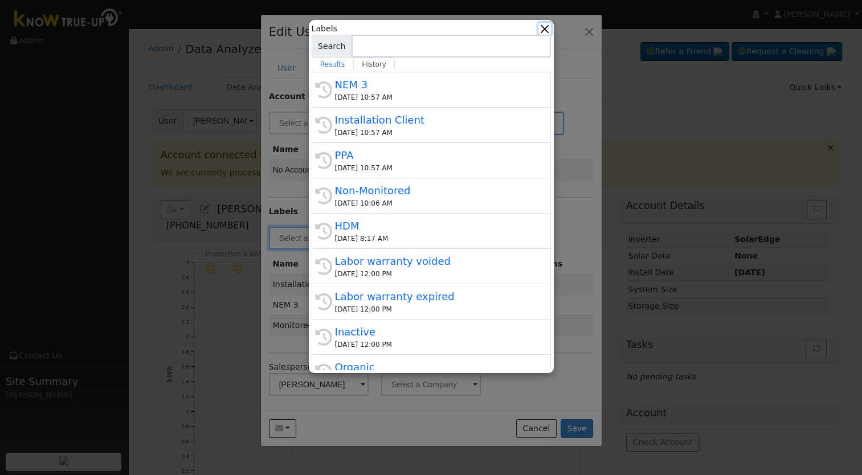
click at [543, 28] on button "button" at bounding box center [544, 29] width 12 height 12
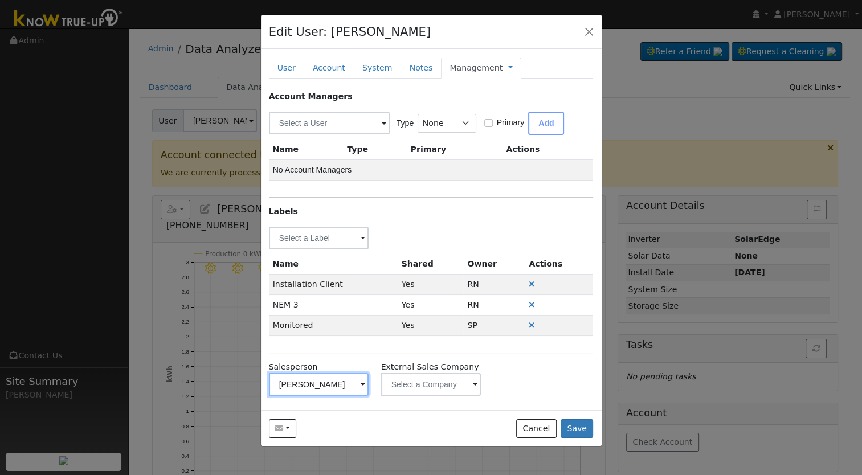
click at [357, 381] on input "Alec" at bounding box center [319, 384] width 100 height 23
type input "Dave Shea"
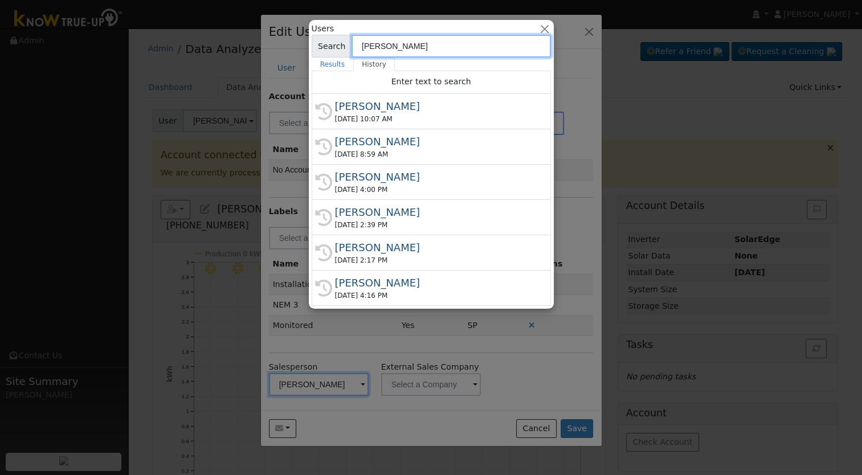
click at [386, 50] on input "Dave Shea" at bounding box center [451, 46] width 199 height 23
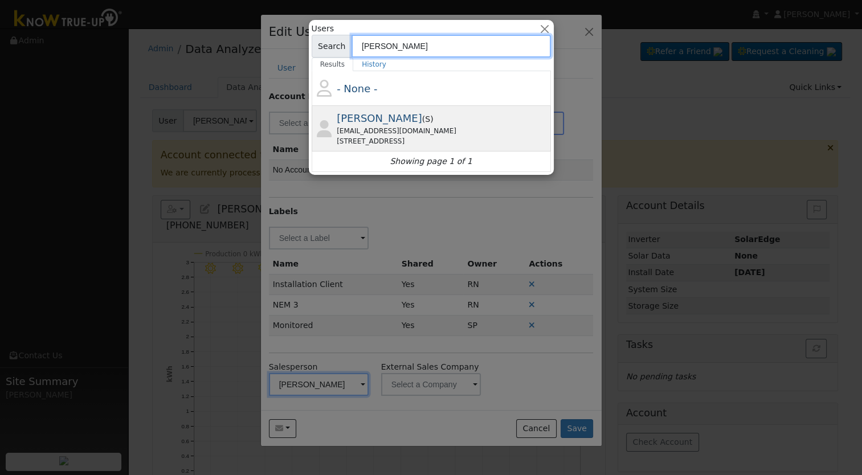
type input "Alec"
click at [403, 130] on div "alecbeach5@gmail.com" at bounding box center [442, 131] width 211 height 10
type input "Alec Beach"
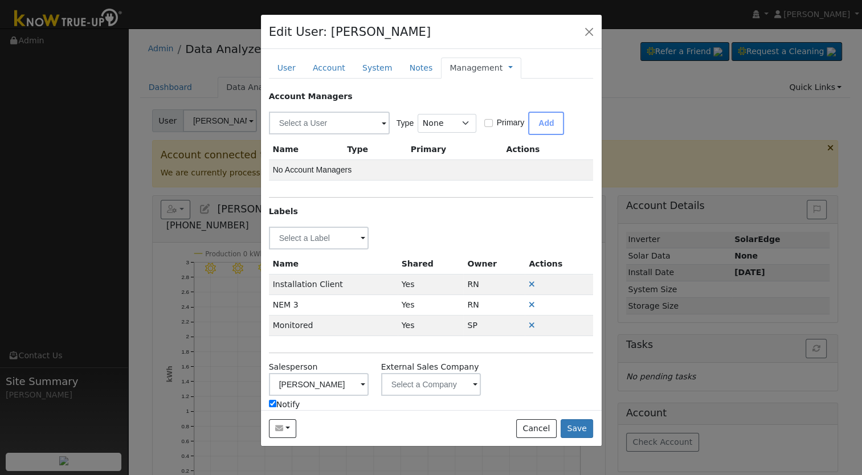
click at [284, 403] on label "Notify" at bounding box center [284, 405] width 31 height 12
click at [276, 403] on input "Notify" at bounding box center [272, 403] width 7 height 7
checkbox input "false"
click at [452, 64] on link "Management" at bounding box center [476, 68] width 53 height 12
click at [509, 107] on link "Billing" at bounding box center [548, 104] width 79 height 16
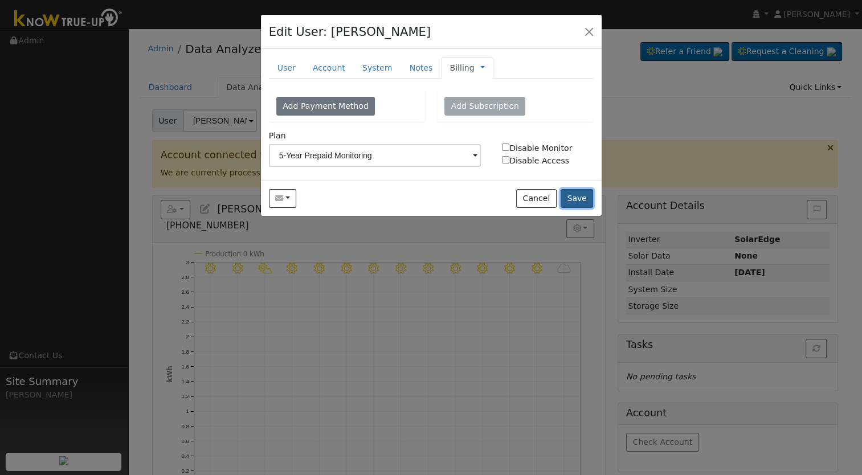
click at [574, 198] on button "Save" at bounding box center [577, 198] width 33 height 19
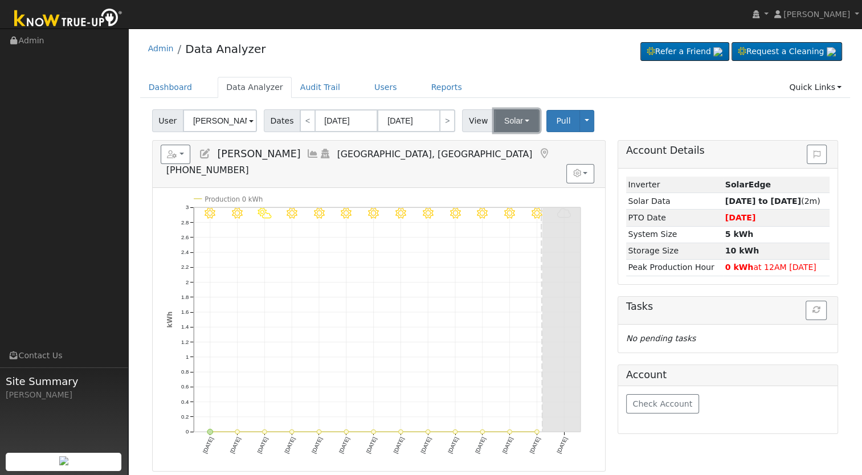
click at [507, 129] on button "Solar" at bounding box center [517, 120] width 46 height 23
click at [509, 147] on link "Utility" at bounding box center [531, 146] width 79 height 16
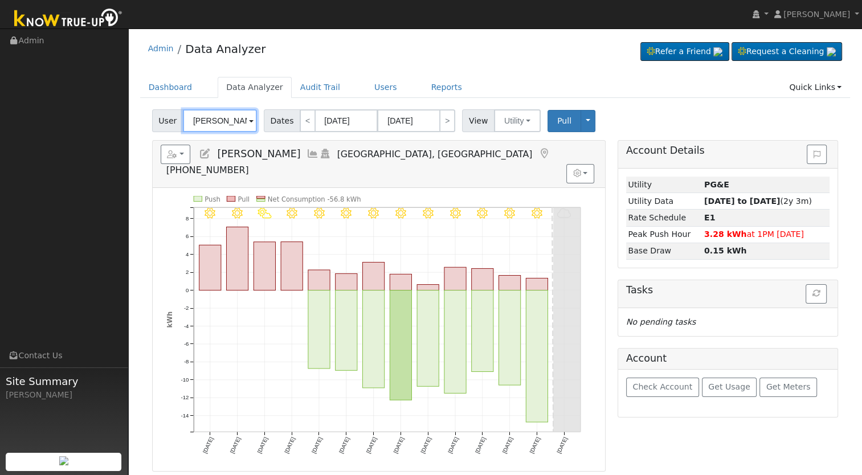
click at [222, 120] on input "[PERSON_NAME]" at bounding box center [220, 120] width 74 height 23
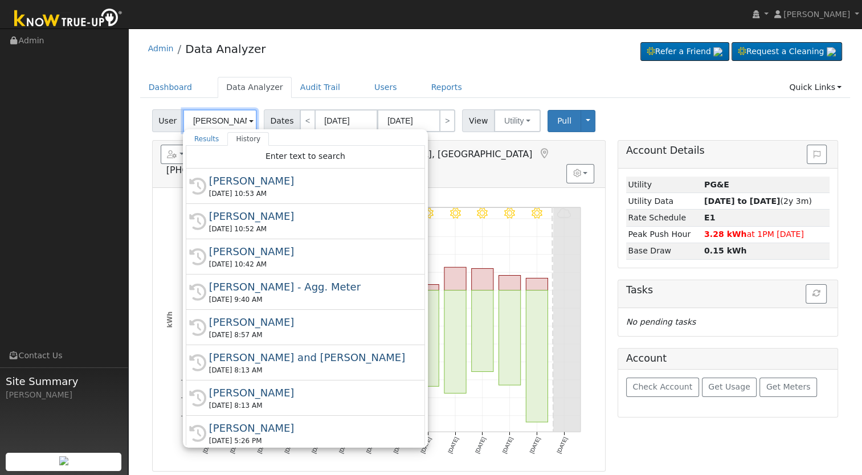
click at [224, 115] on input "[PERSON_NAME]" at bounding box center [220, 120] width 74 height 23
paste input "gumaromendozajr@icloud.com"
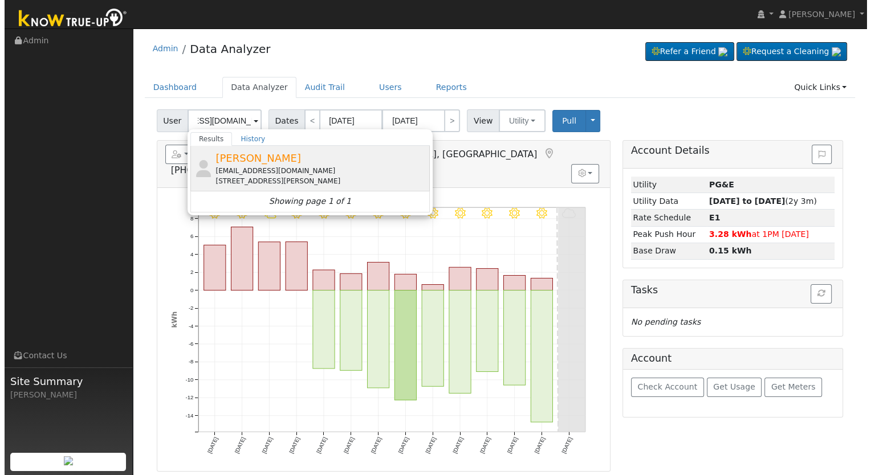
scroll to position [0, 0]
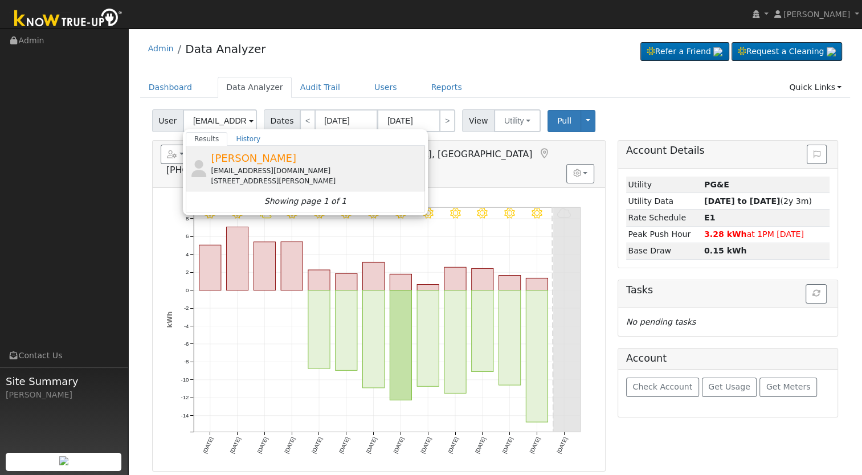
click at [223, 183] on div "[STREET_ADDRESS][PERSON_NAME]" at bounding box center [316, 181] width 211 height 10
type input "Gumaro Mendoza jr"
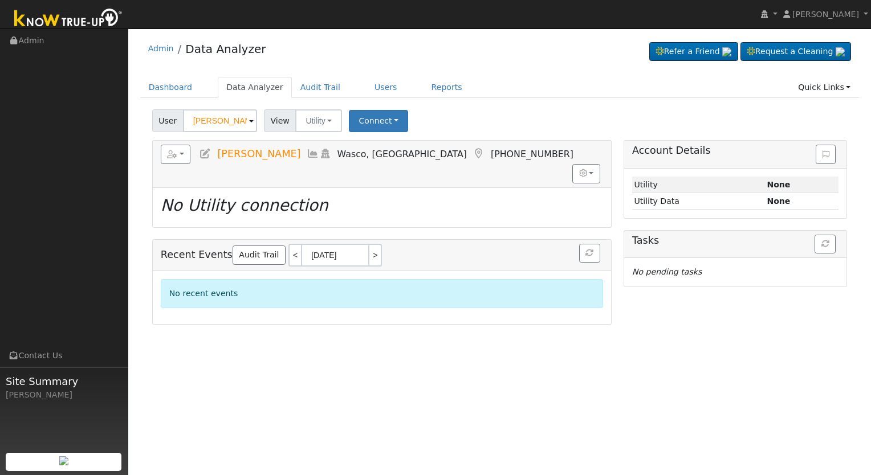
click at [207, 152] on icon at bounding box center [205, 154] width 13 height 10
checkbox input "true"
type input "Gumaro"
type input "Mendoza jr"
type input "gumaromendozajr@icloud.com"
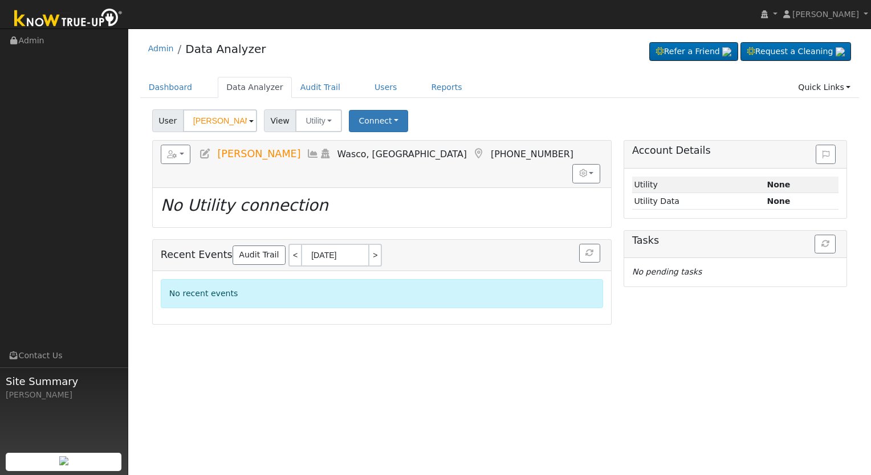
type input "6617095548"
checkbox input "false"
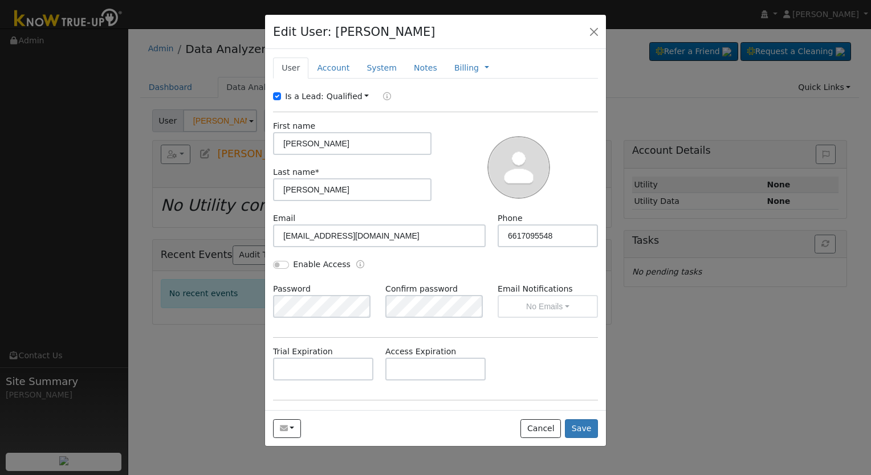
click at [308, 97] on label "Is a Lead:" at bounding box center [304, 97] width 39 height 12
click at [281, 97] on input "Is a Lead:" at bounding box center [277, 96] width 8 height 8
checkbox input "false"
drag, startPoint x: 330, startPoint y: 142, endPoint x: 269, endPoint y: 137, distance: 61.7
click at [269, 137] on div "First name Gumaro" at bounding box center [352, 137] width 170 height 35
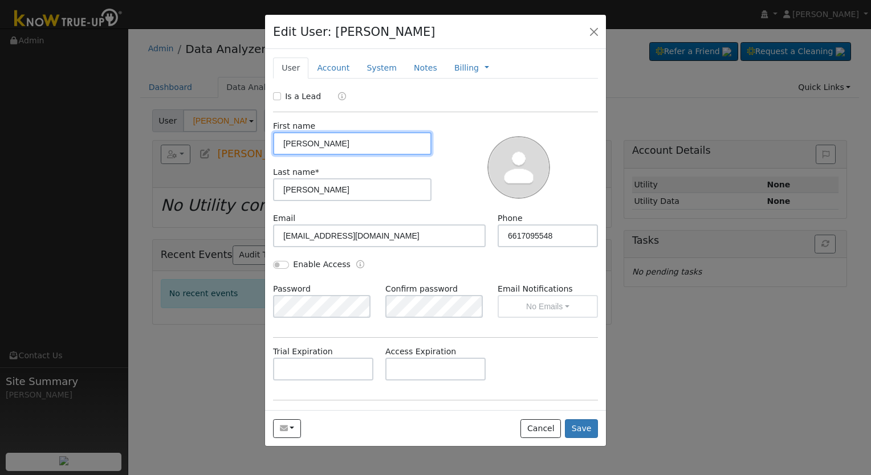
paste input "Micaela & Gumaro Jr"
type input "Micaela & Gumaro Jr"
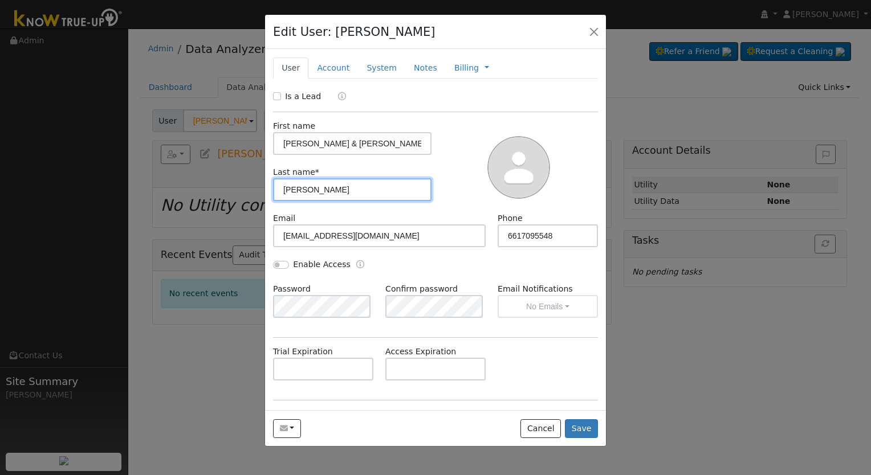
drag, startPoint x: 342, startPoint y: 189, endPoint x: 317, endPoint y: 190, distance: 25.1
click at [317, 190] on input "Mendoza jr" at bounding box center [352, 189] width 158 height 23
type input "Mendoza"
click at [281, 266] on input "Enable Access" at bounding box center [281, 265] width 16 height 8
checkbox input "true"
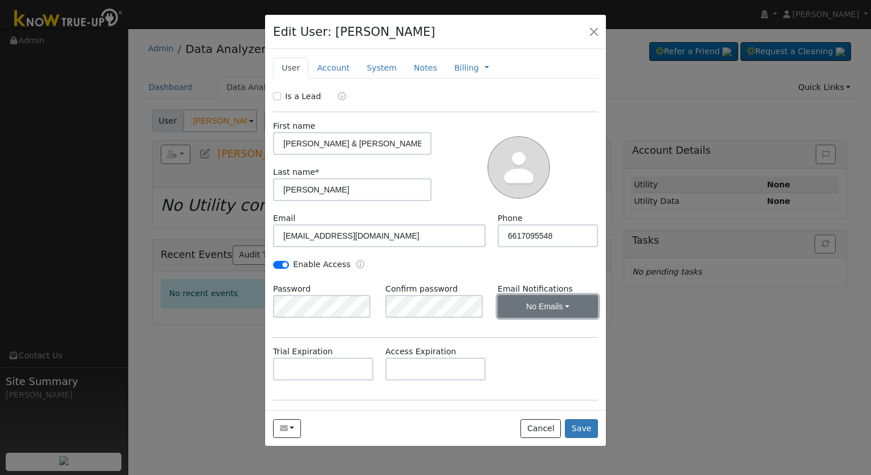
click at [549, 313] on button "No Emails" at bounding box center [547, 306] width 100 height 23
click at [533, 341] on link "Weekly Emails" at bounding box center [531, 348] width 79 height 16
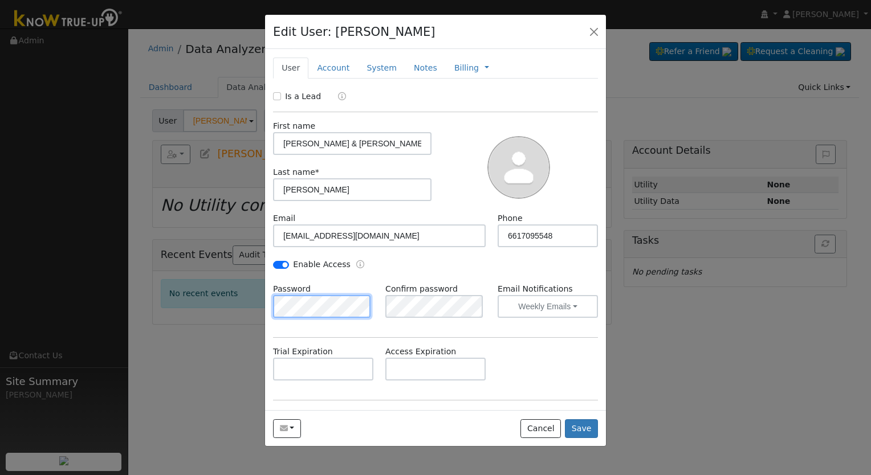
click at [251, 303] on div "Edit User: Gumaro Mendoza jr Default Account Default Account 2626 Bettis Avenue…" at bounding box center [435, 237] width 871 height 475
click at [375, 312] on div "Password Confirm password Email Notifications Weekly Emails No Emails Weekly Em…" at bounding box center [435, 306] width 337 height 46
click at [477, 272] on div "Enable Access" at bounding box center [435, 271] width 337 height 24
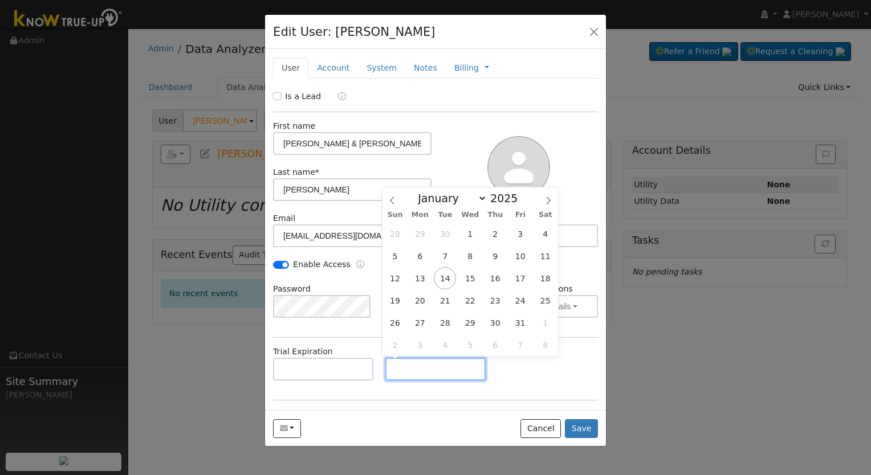
click at [455, 366] on input "text" at bounding box center [435, 369] width 100 height 23
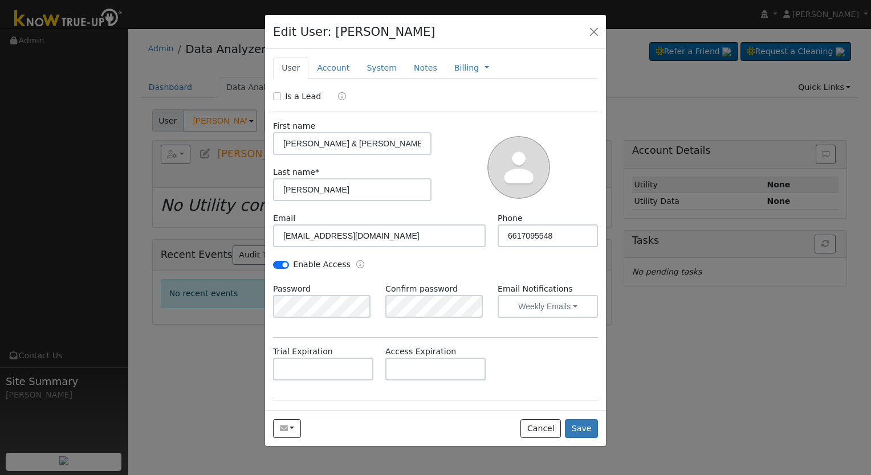
click at [503, 381] on div "Trial Expiration Access Expiration" at bounding box center [435, 369] width 337 height 46
click at [447, 370] on input "text" at bounding box center [435, 369] width 100 height 23
click at [525, 379] on div "Trial Expiration Access Expiration" at bounding box center [435, 369] width 337 height 46
click at [464, 370] on input "text" at bounding box center [435, 369] width 100 height 23
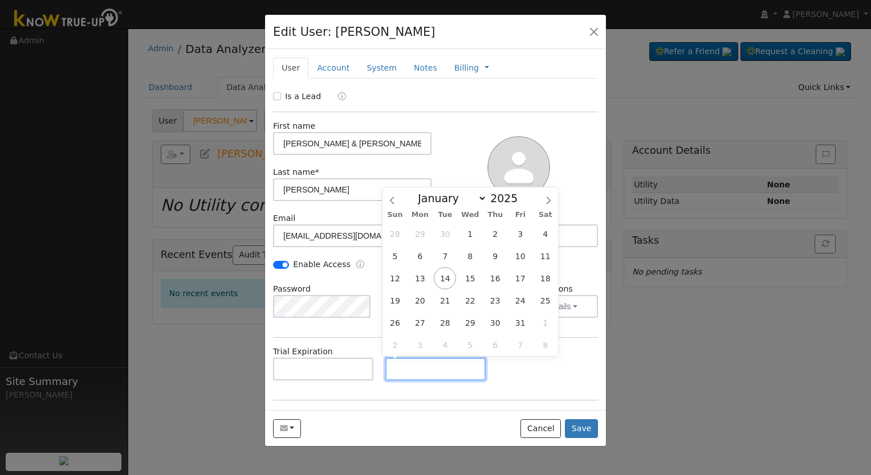
paste input "[DATE]"
type input "[DATE]"
click at [510, 376] on div "Trial Expiration Access Expiration 10/14/2030" at bounding box center [435, 369] width 337 height 46
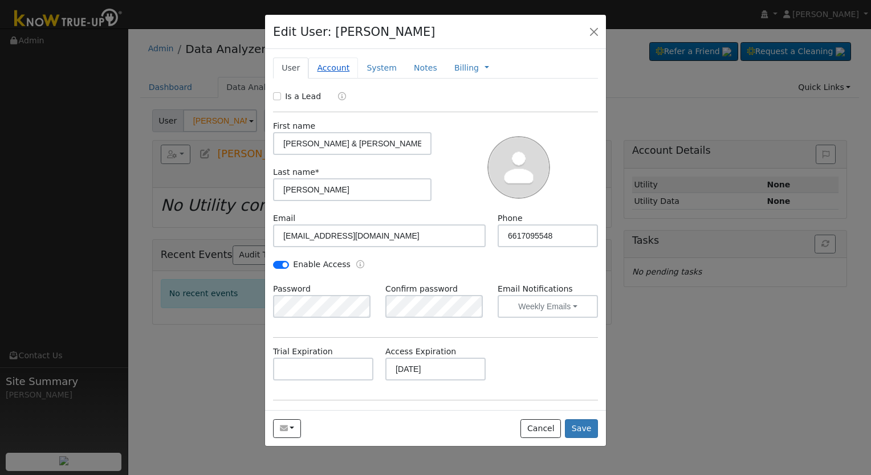
click at [330, 68] on link "Account" at bounding box center [333, 68] width 50 height 21
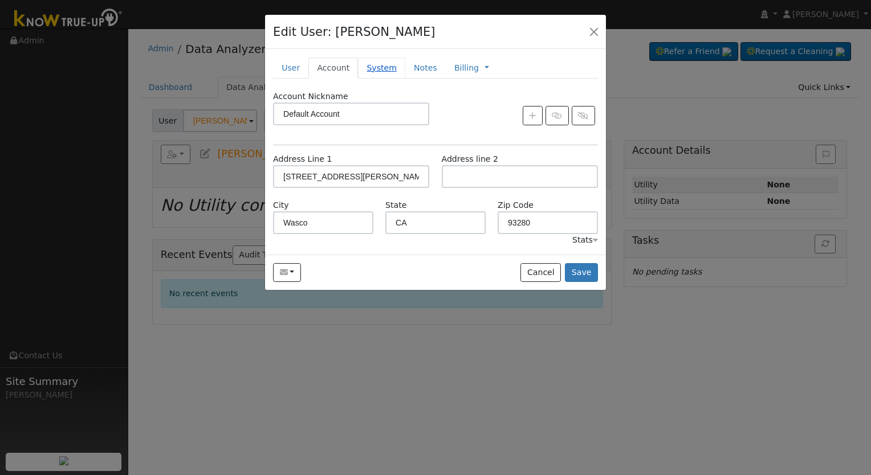
click at [370, 59] on link "System" at bounding box center [381, 68] width 47 height 21
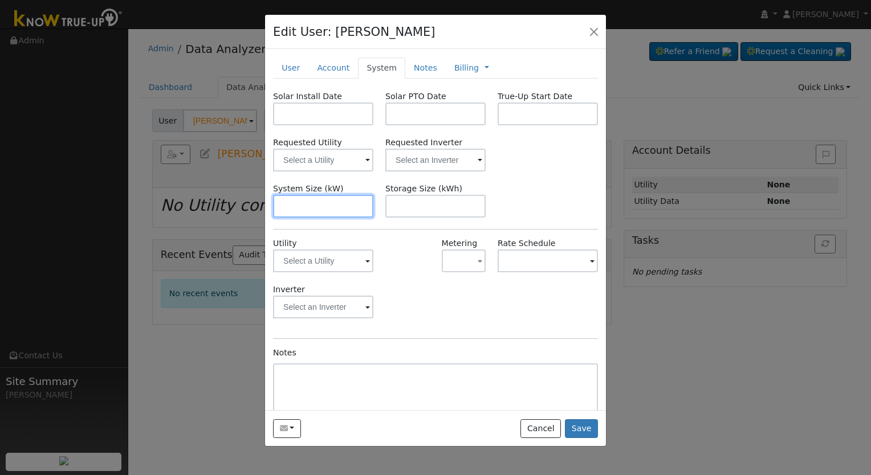
click at [342, 202] on input "text" at bounding box center [323, 206] width 100 height 23
paste input "7.040"
type input "7"
click at [327, 164] on input "text" at bounding box center [323, 160] width 100 height 23
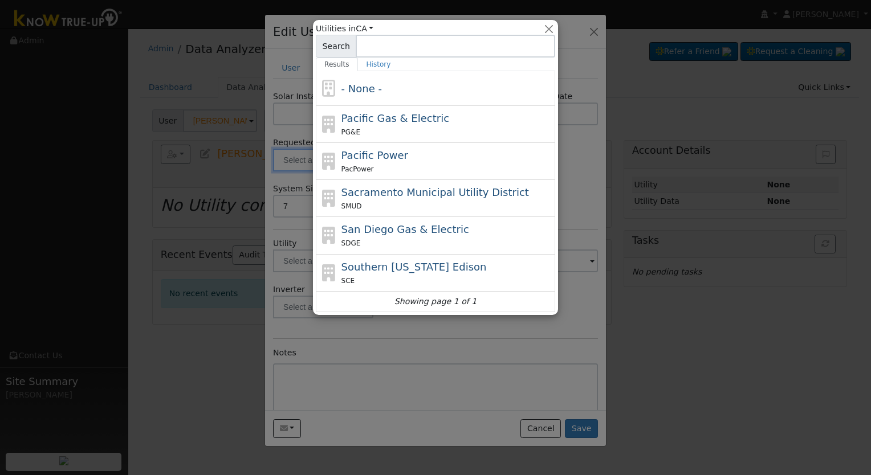
click at [292, 112] on div at bounding box center [435, 237] width 871 height 475
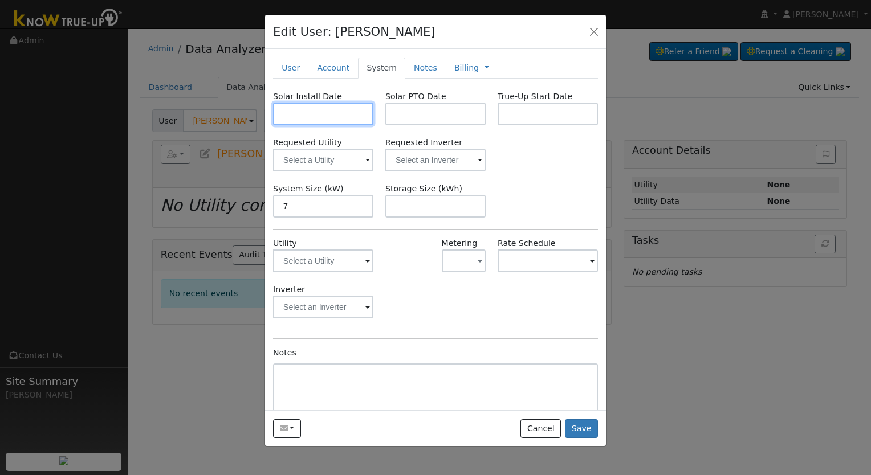
click at [294, 113] on input "text" at bounding box center [323, 114] width 100 height 23
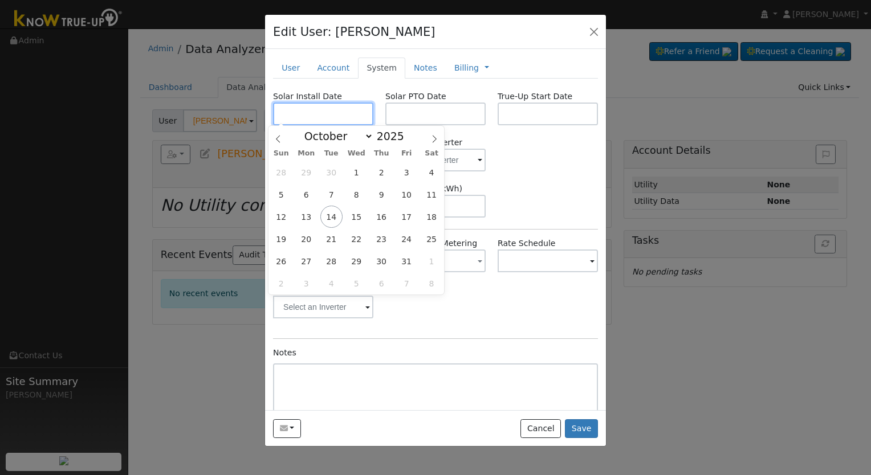
paste input "9/16/2025"
type input "09/16/2025"
select select "8"
click at [440, 109] on input "text" at bounding box center [435, 114] width 100 height 23
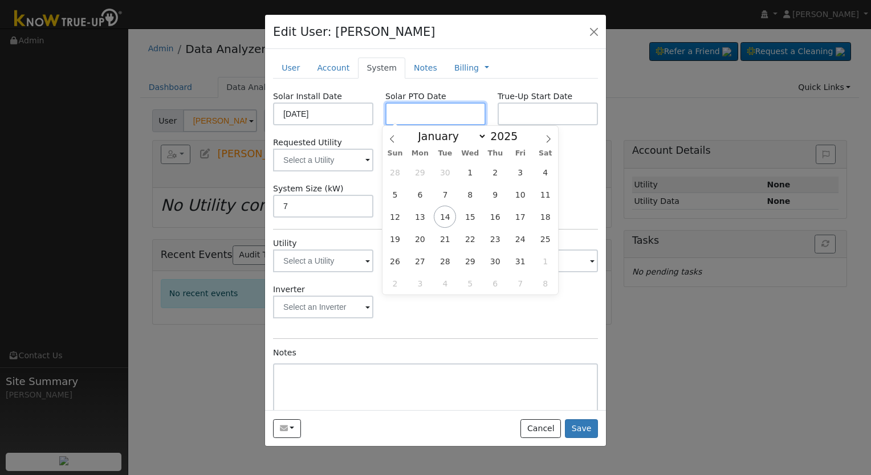
paste input "[DATE]"
type input "[DATE]"
click at [563, 194] on div "System Size (kW) 7 Storage Size (kWh)" at bounding box center [435, 200] width 337 height 35
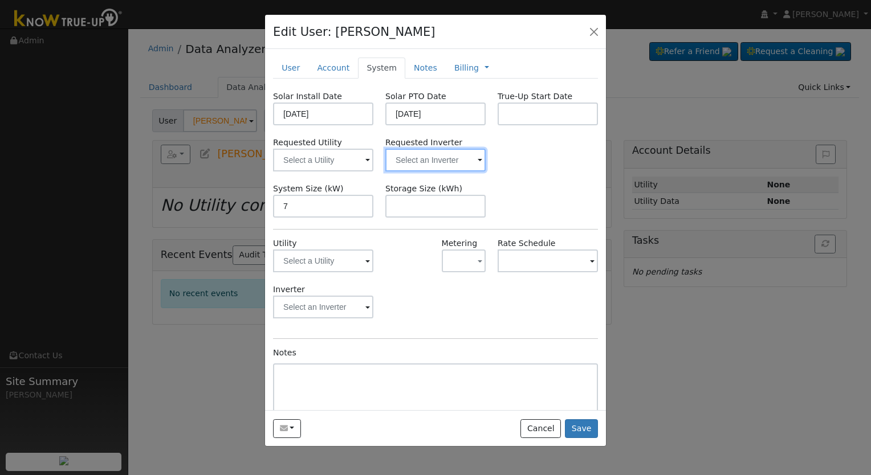
click at [438, 161] on input "text" at bounding box center [435, 160] width 100 height 23
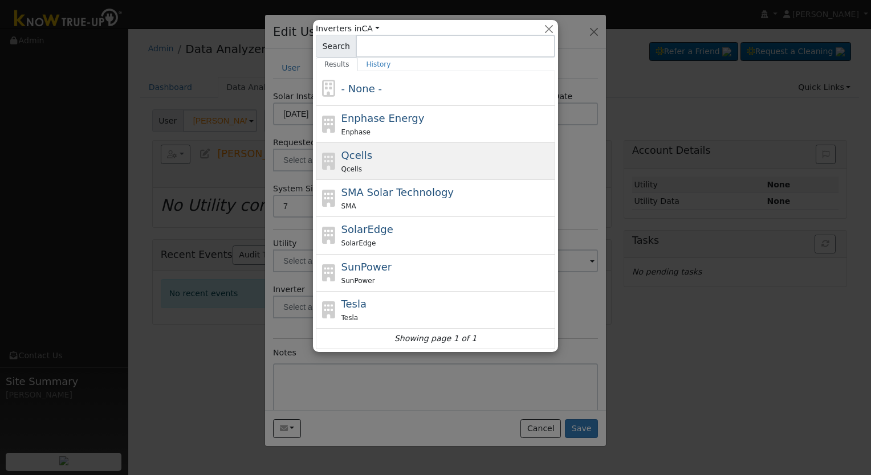
click at [387, 155] on div "Qcells Qcells" at bounding box center [446, 161] width 211 height 27
type input "Qcells"
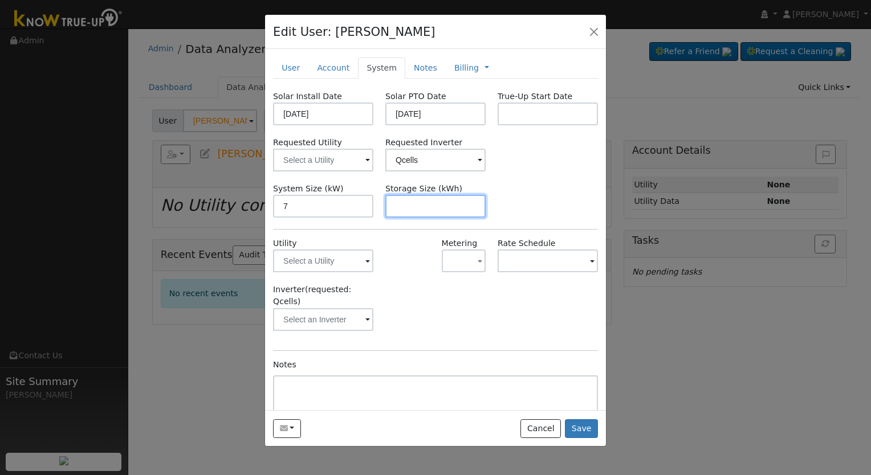
click at [420, 206] on input "text" at bounding box center [435, 206] width 100 height 23
paste input "15.00"
type input "15"
click at [295, 161] on input "text" at bounding box center [323, 160] width 100 height 23
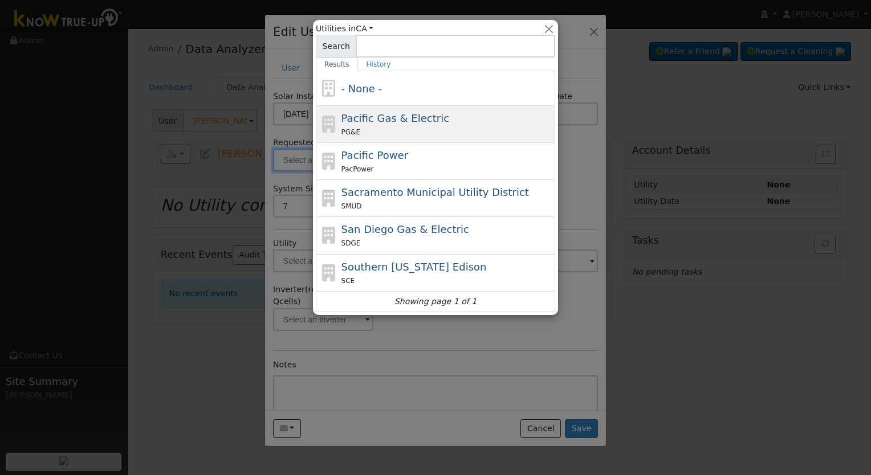
click at [386, 121] on span "Pacific Gas & Electric" at bounding box center [395, 118] width 108 height 12
type input "Pacific Gas & Electric"
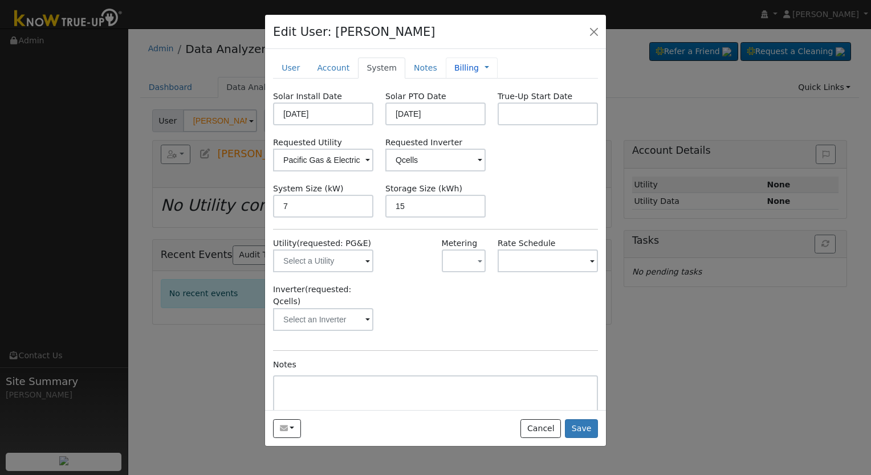
click at [454, 68] on link "Billing" at bounding box center [466, 68] width 24 height 12
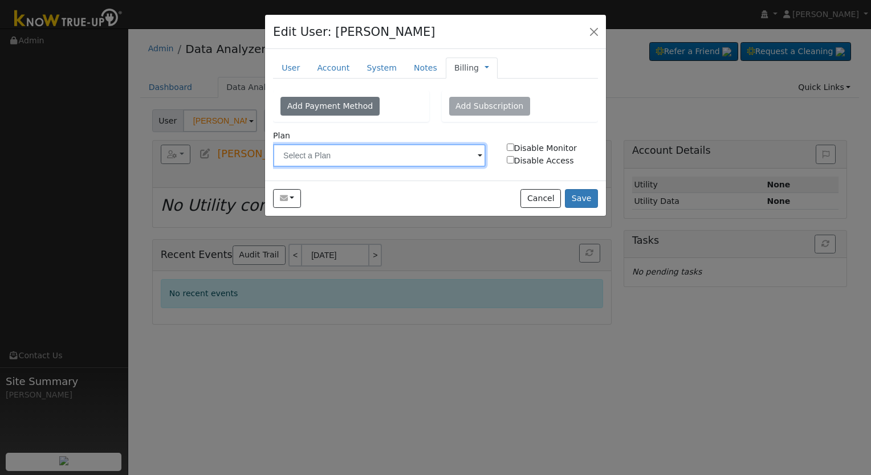
click at [417, 154] on input "text" at bounding box center [379, 155] width 213 height 23
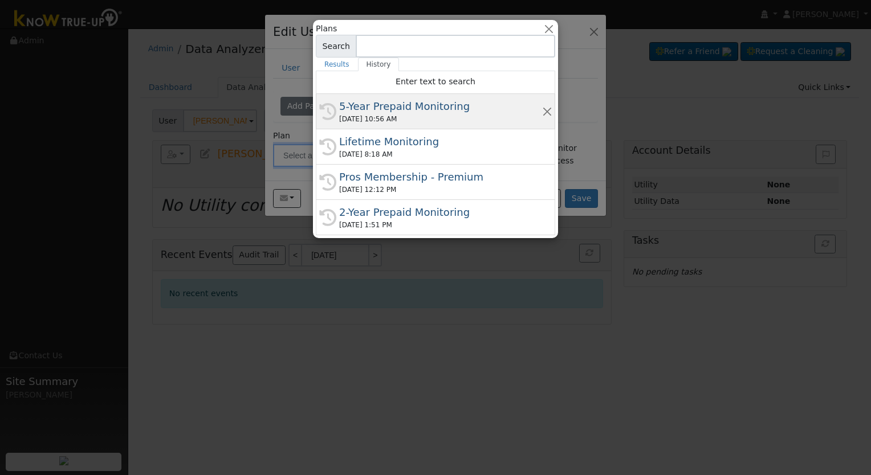
click at [387, 112] on div "5-Year Prepaid Monitoring" at bounding box center [440, 106] width 203 height 15
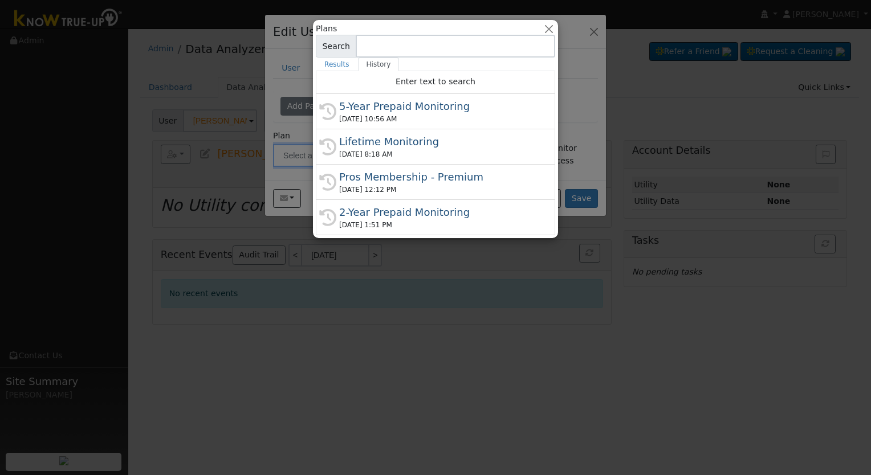
type input "5-Year Prepaid Monitoring"
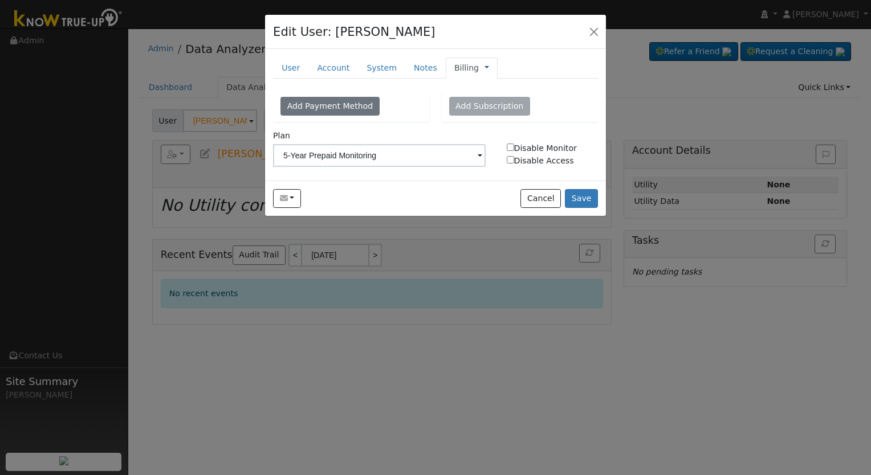
click at [484, 70] on link at bounding box center [486, 68] width 5 height 12
click at [495, 87] on link "Management" at bounding box center [524, 88] width 79 height 16
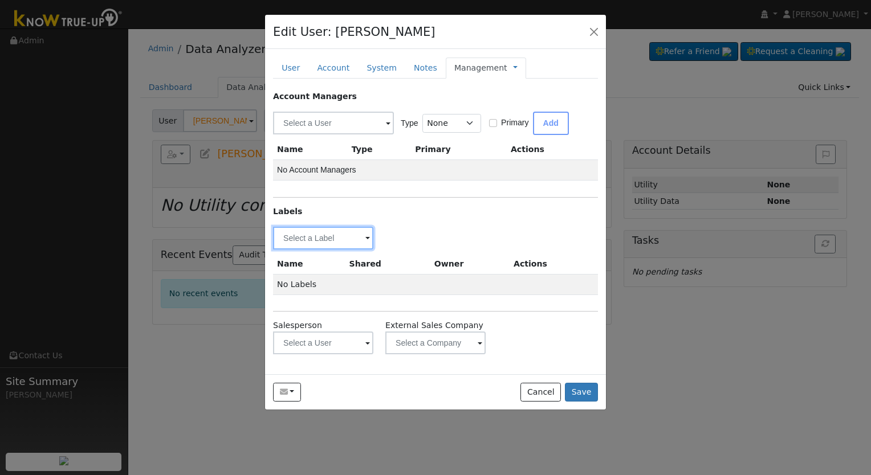
click at [337, 229] on input "text" at bounding box center [323, 238] width 100 height 23
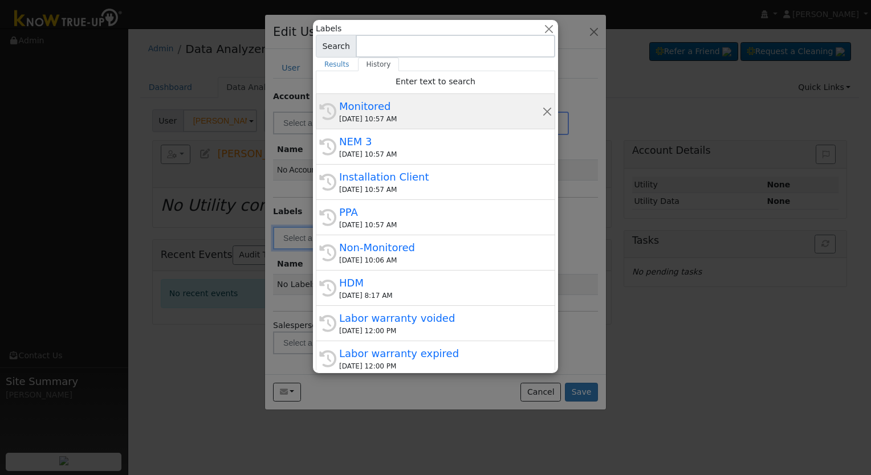
click at [383, 112] on div "Monitored" at bounding box center [440, 106] width 203 height 15
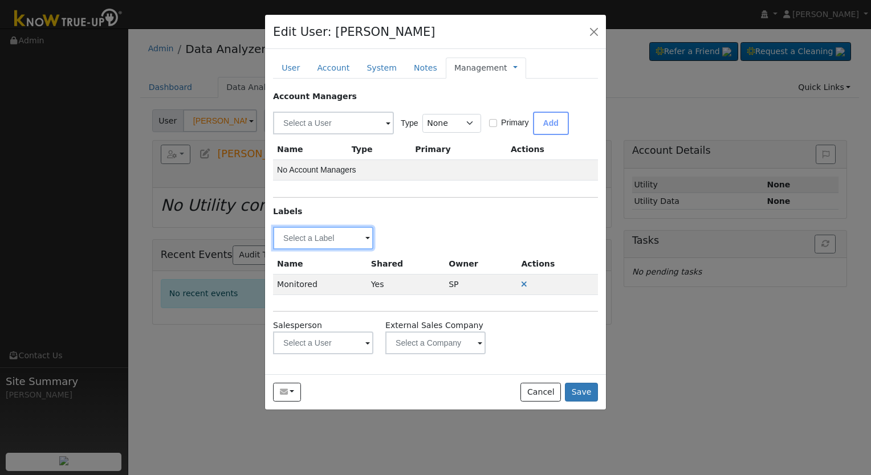
click at [337, 235] on input "text" at bounding box center [323, 238] width 100 height 23
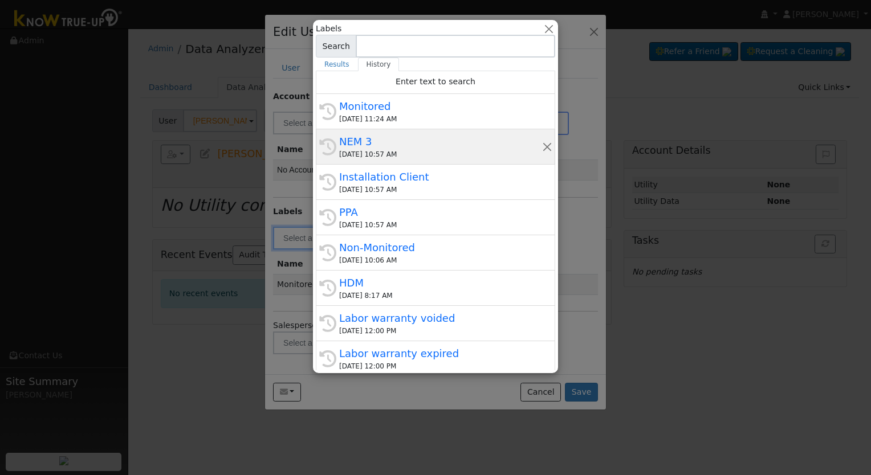
click at [386, 149] on div "10/14/2025 10:57 AM" at bounding box center [440, 154] width 203 height 10
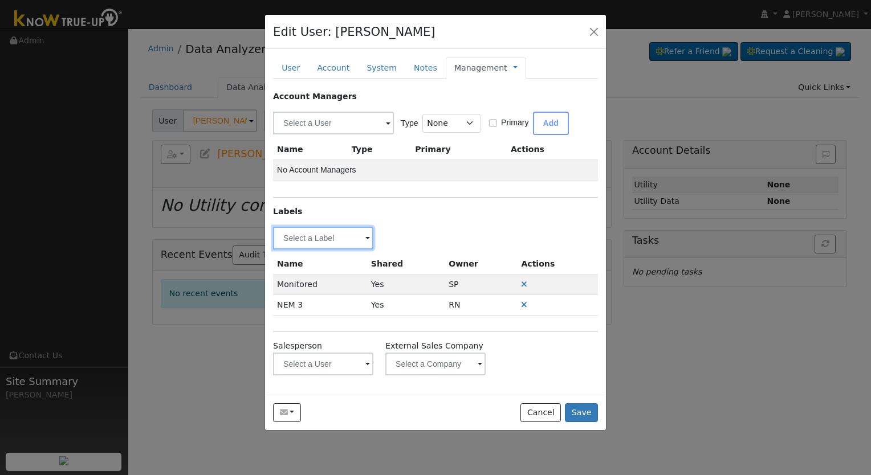
click at [356, 239] on input "text" at bounding box center [323, 238] width 100 height 23
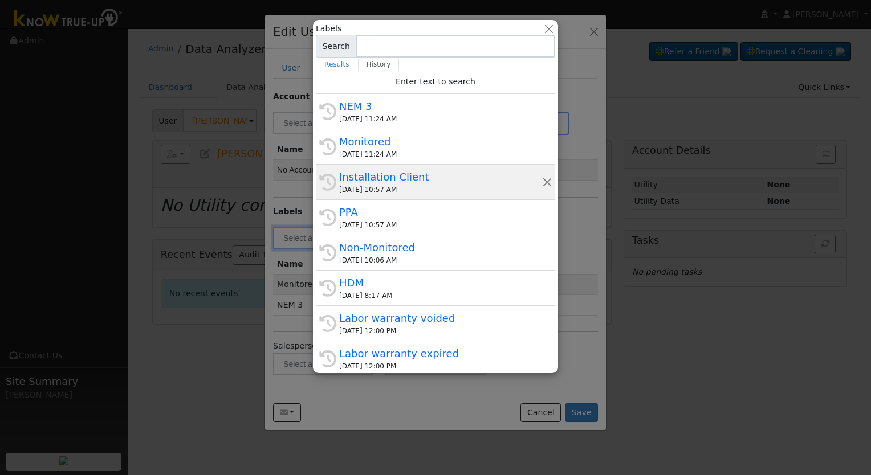
click at [393, 181] on div "Installation Client" at bounding box center [440, 176] width 203 height 15
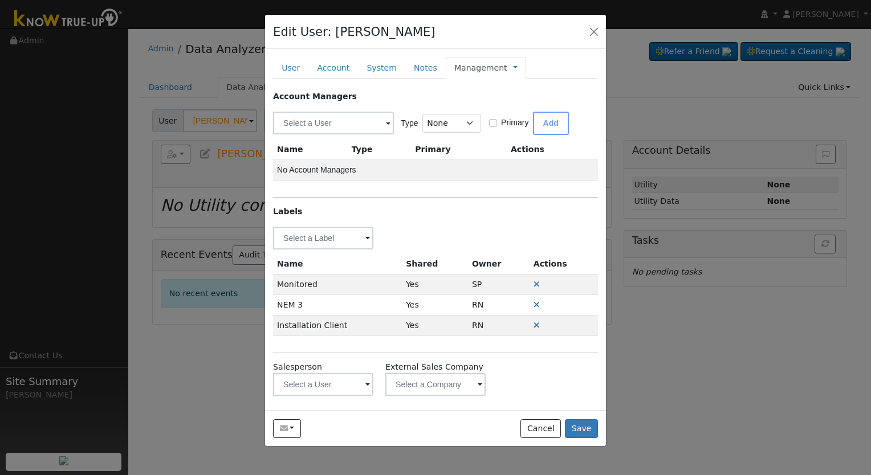
click at [365, 238] on span at bounding box center [367, 238] width 5 height 13
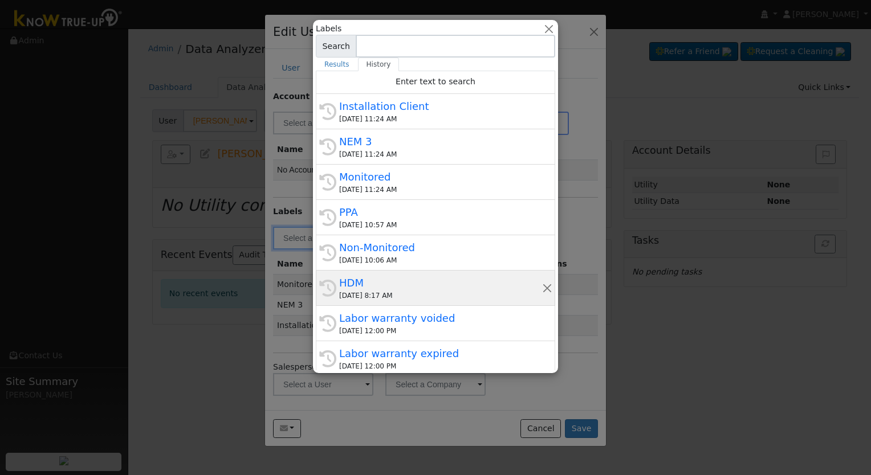
click at [387, 277] on div "HDM" at bounding box center [440, 282] width 203 height 15
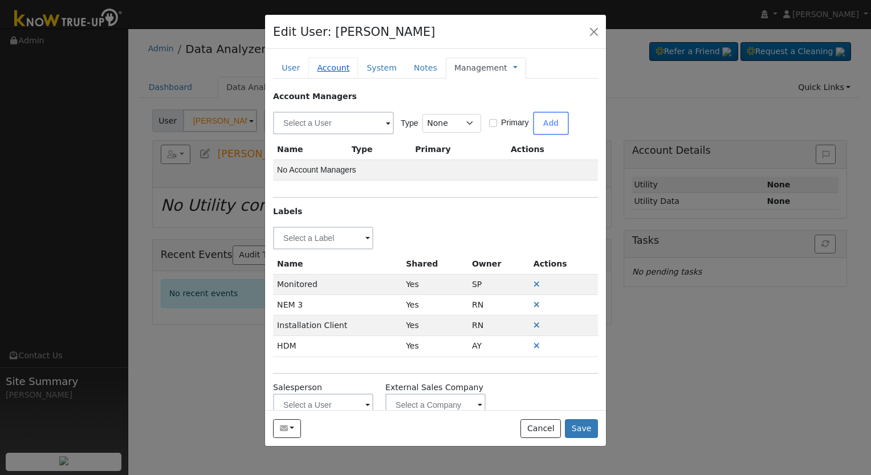
click at [333, 71] on link "Account" at bounding box center [333, 68] width 50 height 21
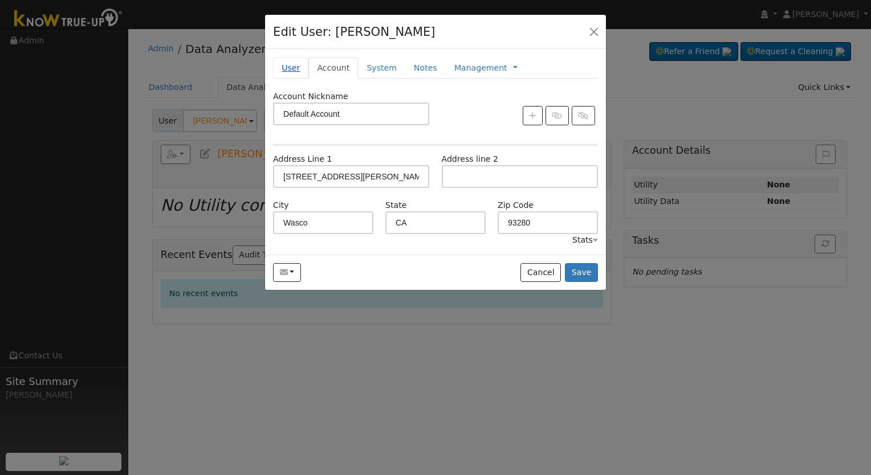
click at [288, 67] on link "User" at bounding box center [290, 68] width 35 height 21
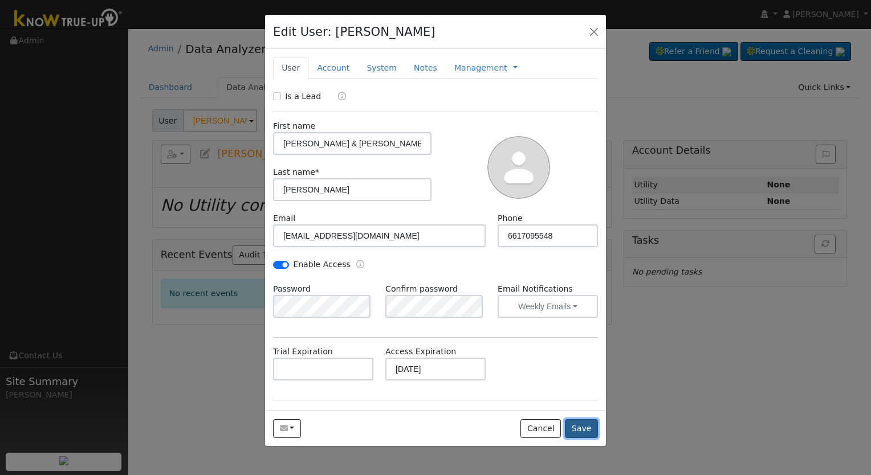
click at [583, 427] on button "Save" at bounding box center [581, 428] width 33 height 19
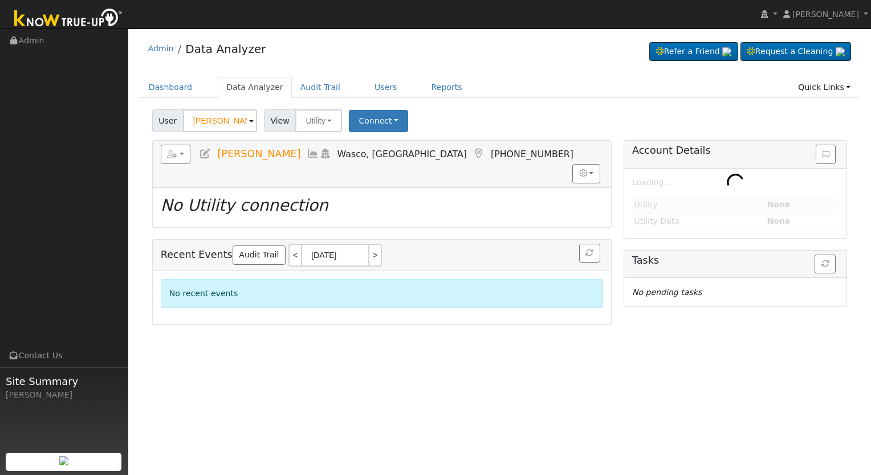
type input "[PERSON_NAME] & [PERSON_NAME] [PERSON_NAME]"
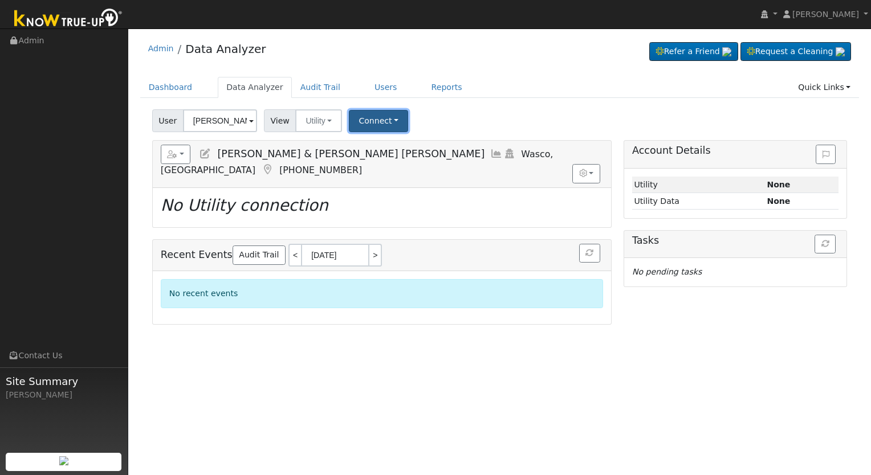
click at [377, 117] on button "Connect" at bounding box center [378, 121] width 59 height 22
click at [387, 145] on link "Select a Provider" at bounding box center [393, 146] width 89 height 16
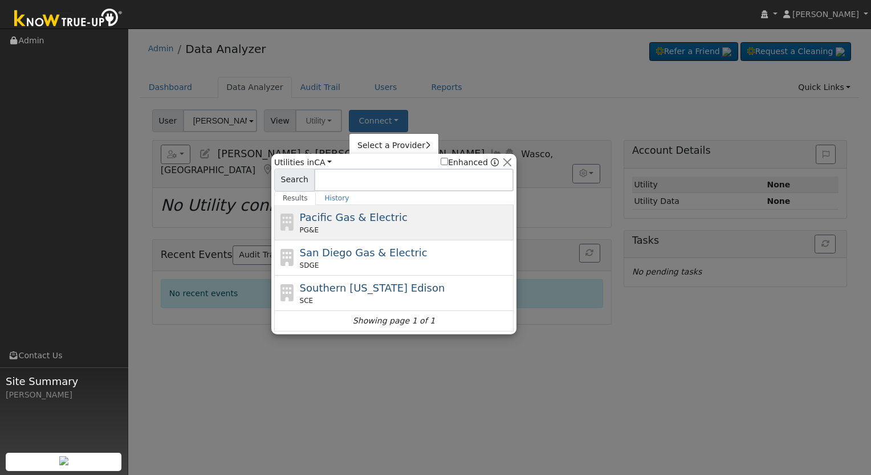
click at [353, 228] on div "PG&E" at bounding box center [405, 230] width 211 height 10
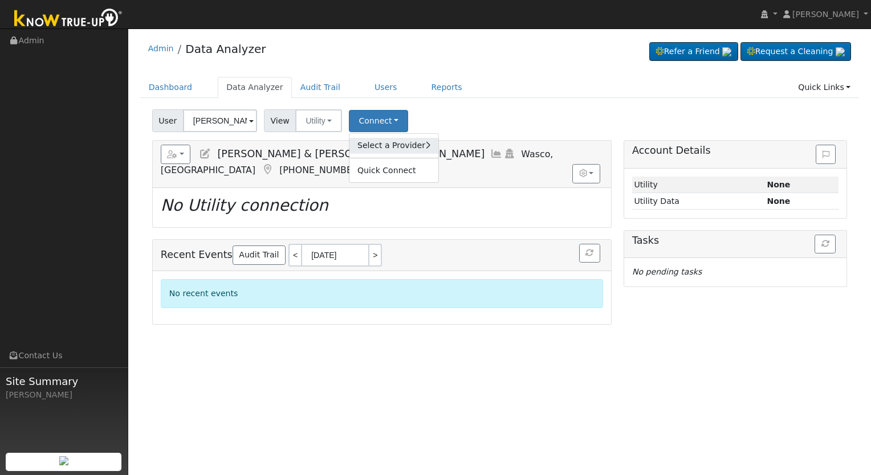
click at [385, 145] on link "Select a Provider" at bounding box center [393, 146] width 89 height 16
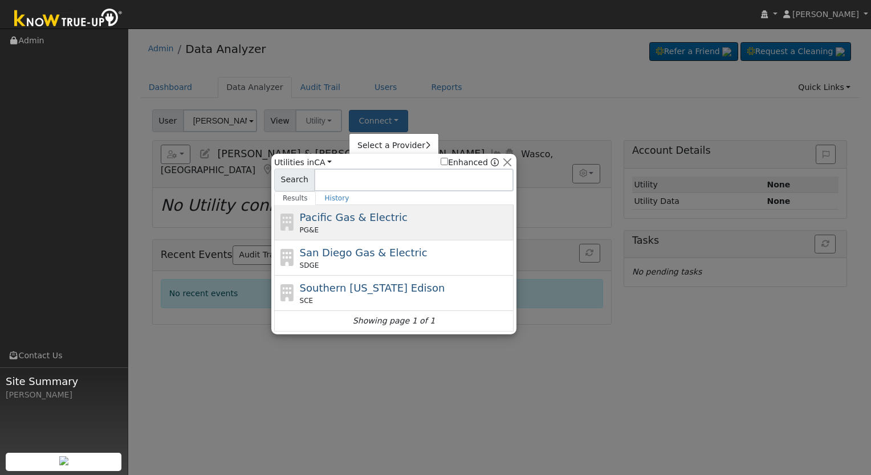
click at [382, 218] on span "Pacific Gas & Electric" at bounding box center [354, 217] width 108 height 12
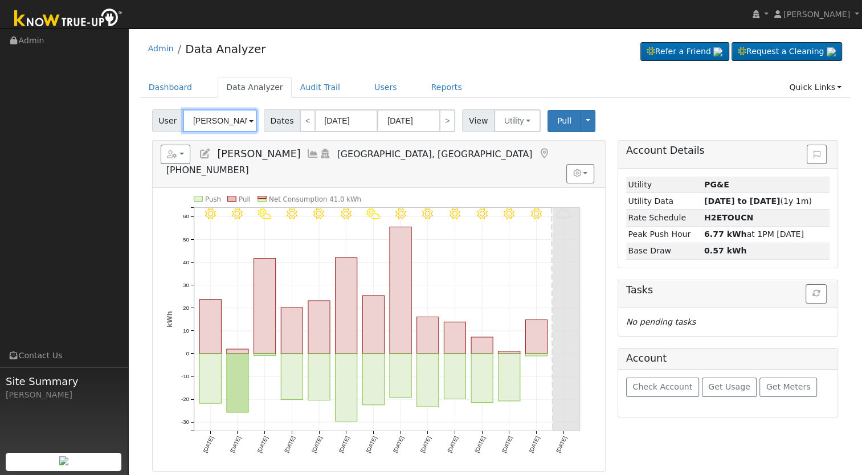
click at [218, 125] on input "[PERSON_NAME]" at bounding box center [220, 120] width 74 height 23
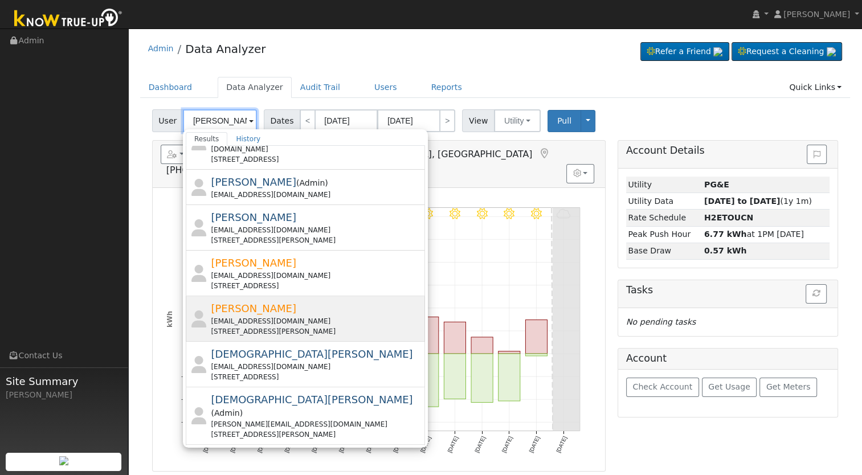
scroll to position [400, 0]
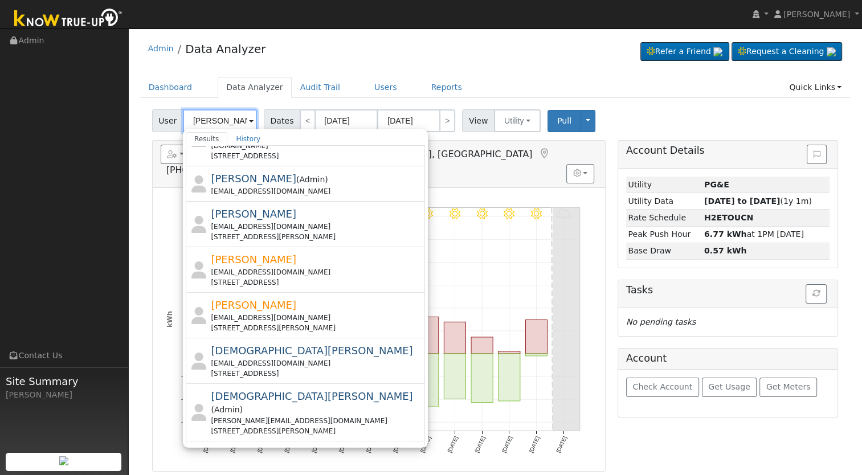
type input "[PERSON_NAME]"
click at [353, 446] on button "›" at bounding box center [361, 455] width 17 height 19
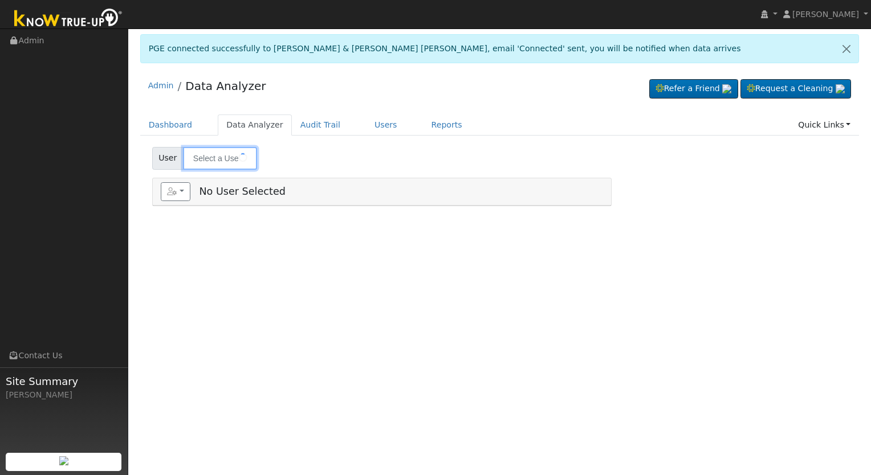
type input "[PERSON_NAME] & [PERSON_NAME] [PERSON_NAME]"
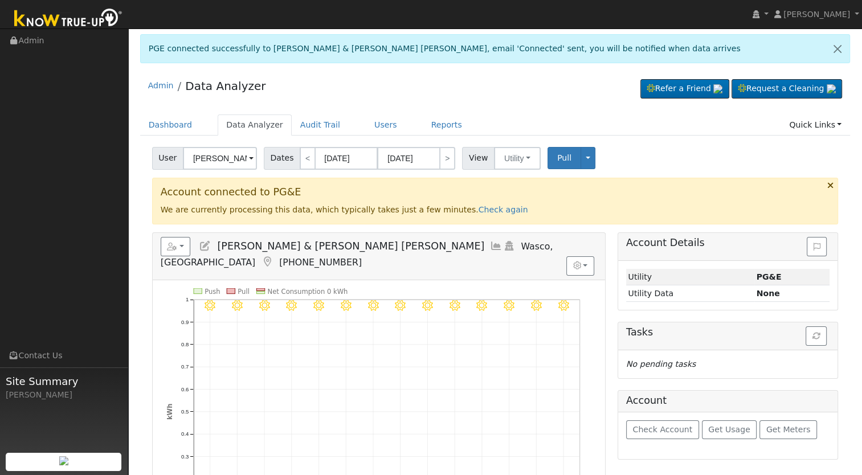
click at [196, 250] on h5 "Reports Scenario Health Check Energy Audit Account Timeline User Audit Trail In…" at bounding box center [379, 252] width 436 height 31
click at [204, 248] on icon at bounding box center [205, 246] width 13 height 10
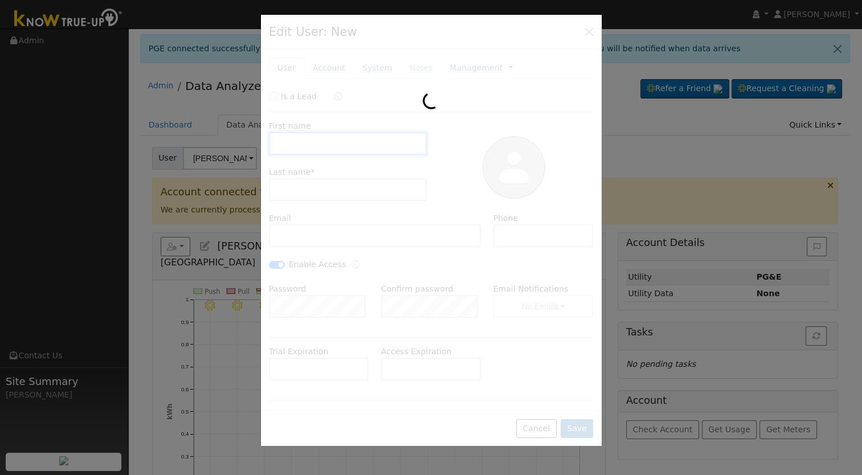
type input "[DATE]"
type input "[PERSON_NAME] & [PERSON_NAME]"
type input "[PERSON_NAME]"
type input "[EMAIL_ADDRESS][DOMAIN_NAME]"
type input "6617095548"
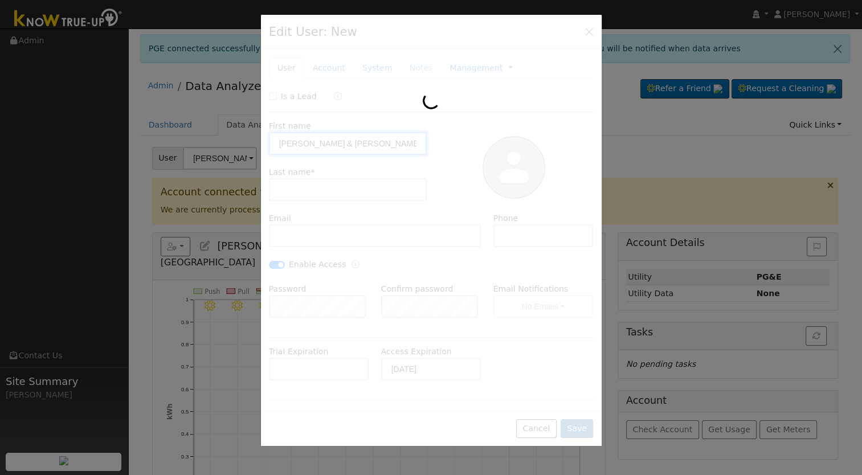
checkbox input "true"
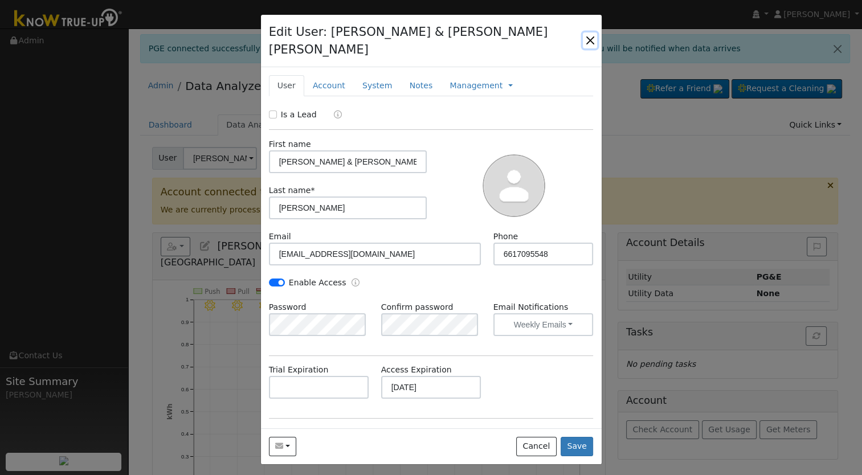
click at [590, 34] on button "button" at bounding box center [590, 40] width 14 height 16
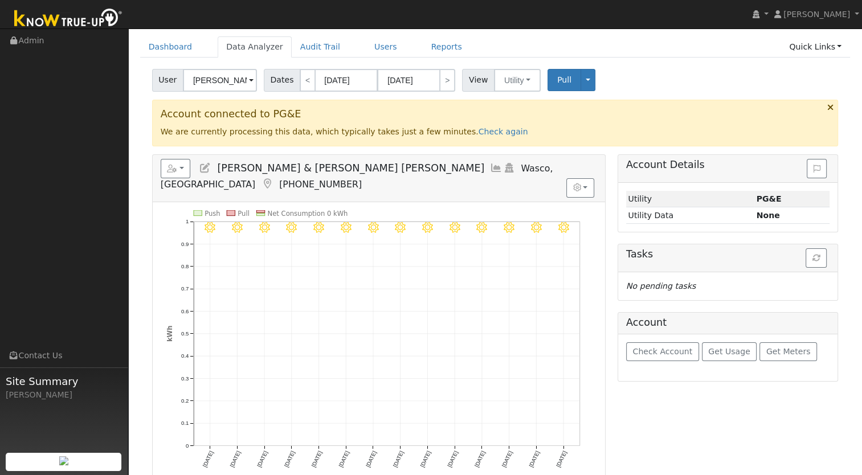
scroll to position [14, 0]
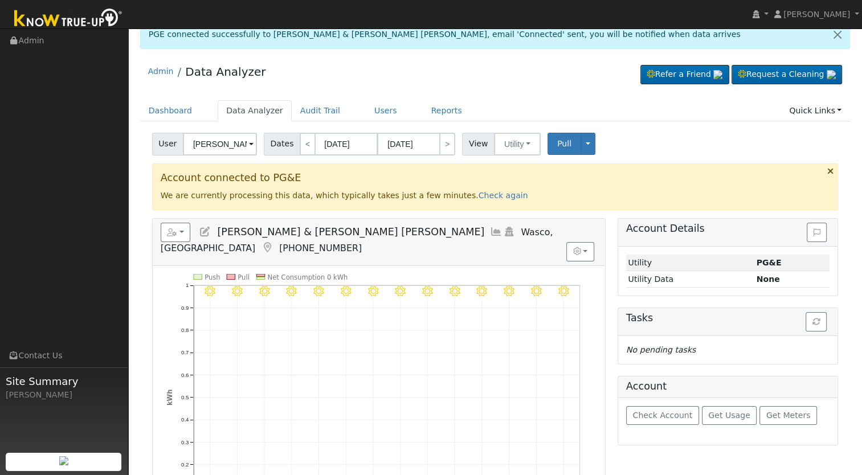
click at [199, 233] on icon at bounding box center [205, 232] width 13 height 10
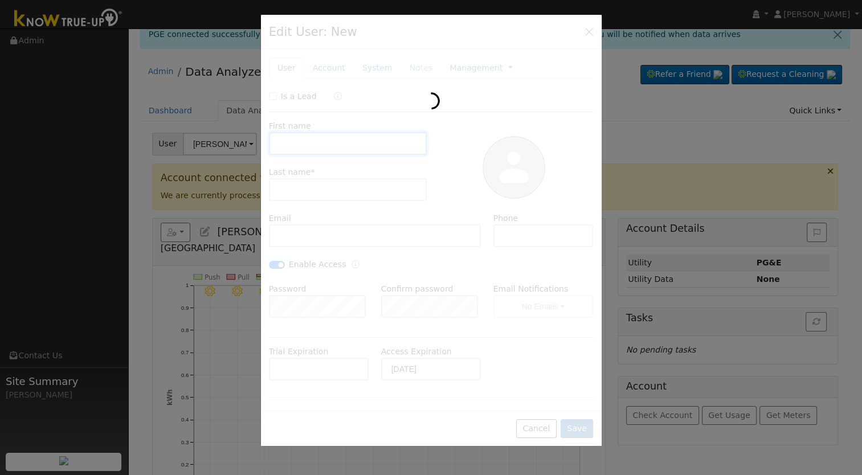
type input "[PERSON_NAME] & [PERSON_NAME]"
type input "[PERSON_NAME]"
type input "[EMAIL_ADDRESS][DOMAIN_NAME]"
type input "6617095548"
checkbox input "true"
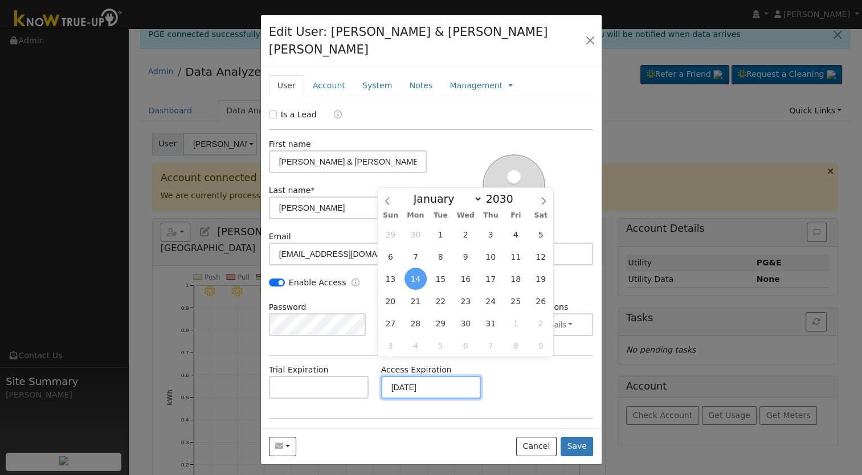
drag, startPoint x: 442, startPoint y: 365, endPoint x: 378, endPoint y: 370, distance: 64.0
click at [381, 376] on input "[DATE]" at bounding box center [431, 387] width 100 height 23
drag, startPoint x: 590, startPoint y: 30, endPoint x: 586, endPoint y: 36, distance: 7.4
click at [590, 32] on button "button" at bounding box center [590, 40] width 14 height 16
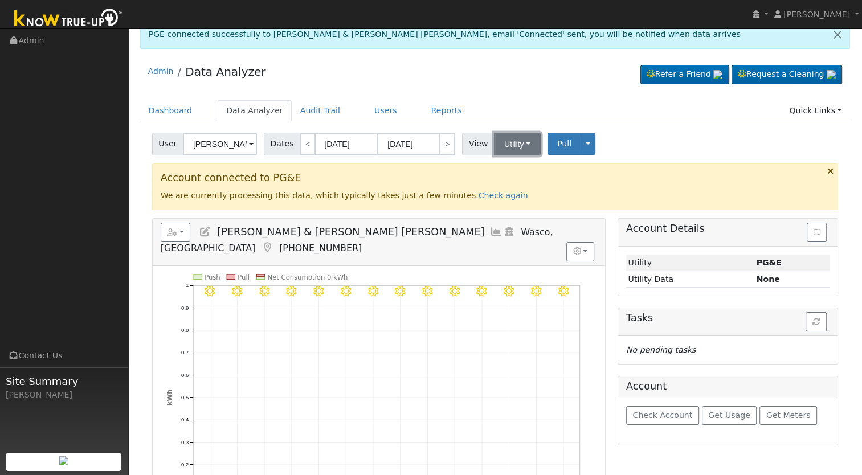
click at [499, 141] on button "Utility" at bounding box center [517, 144] width 47 height 23
click at [509, 190] on link "Solar" at bounding box center [531, 185] width 79 height 16
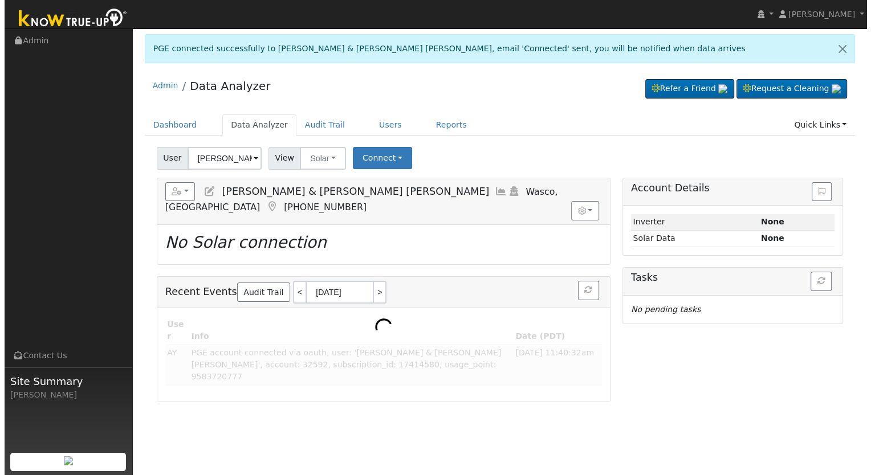
scroll to position [0, 0]
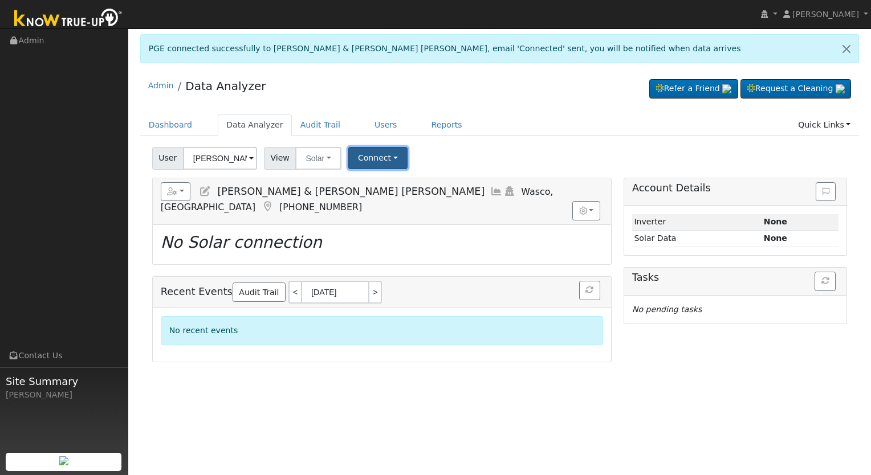
click at [380, 161] on button "Connect" at bounding box center [377, 158] width 59 height 22
click at [379, 187] on link "Select a Provider" at bounding box center [392, 183] width 89 height 16
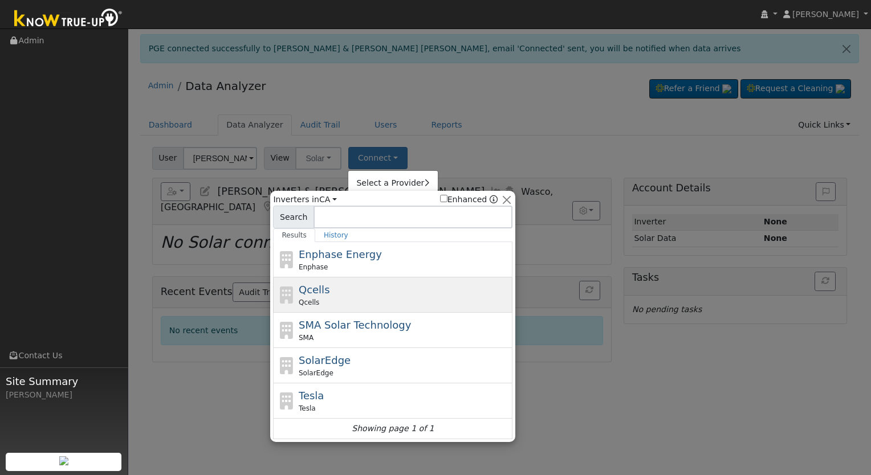
click at [340, 282] on div "Qcells Qcells" at bounding box center [404, 295] width 211 height 26
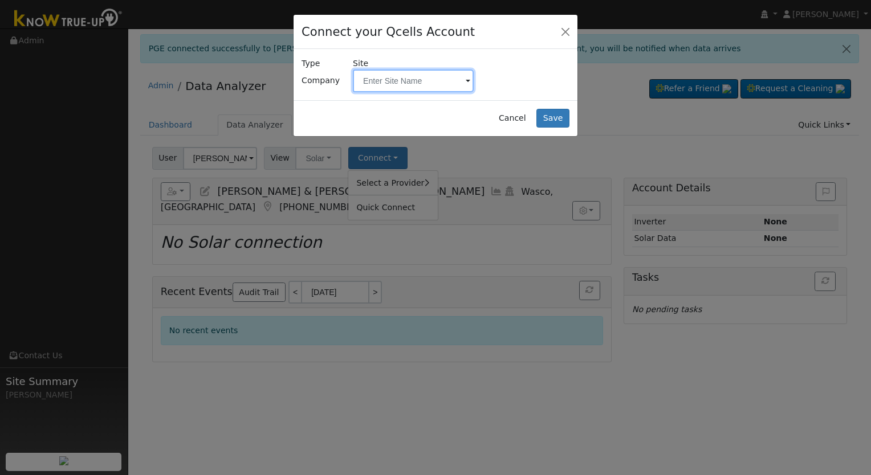
click at [422, 74] on input "text" at bounding box center [413, 81] width 121 height 23
click at [442, 76] on input "text" at bounding box center [413, 81] width 121 height 23
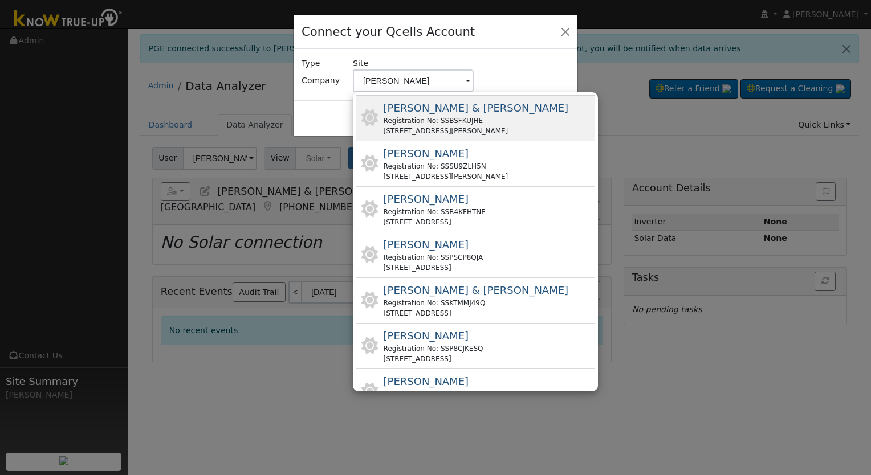
click at [452, 116] on div "Registration No: SSBSFKUJHE" at bounding box center [475, 121] width 185 height 10
type input "Mendoza, Micaela & Gumaro Jr"
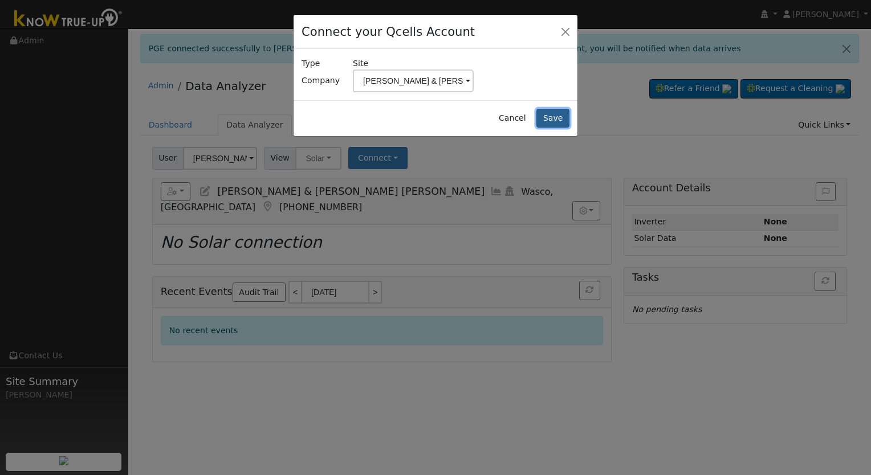
click at [554, 116] on button "Save" at bounding box center [552, 118] width 33 height 19
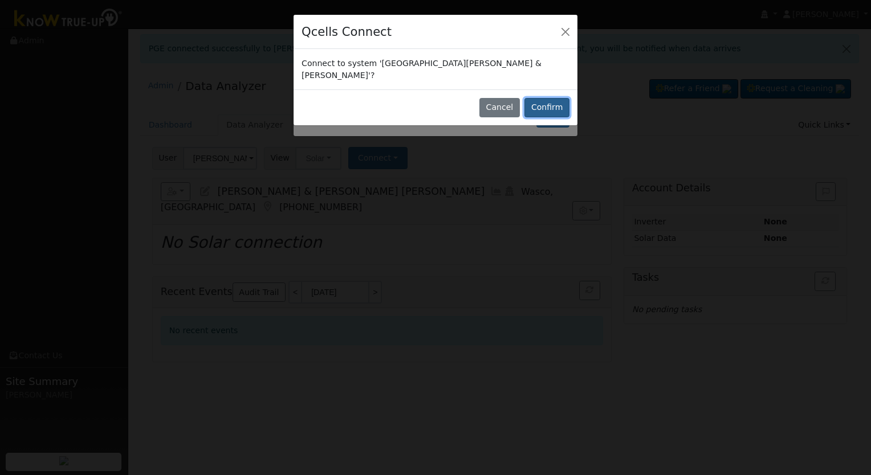
click at [552, 98] on button "Confirm" at bounding box center [546, 107] width 45 height 19
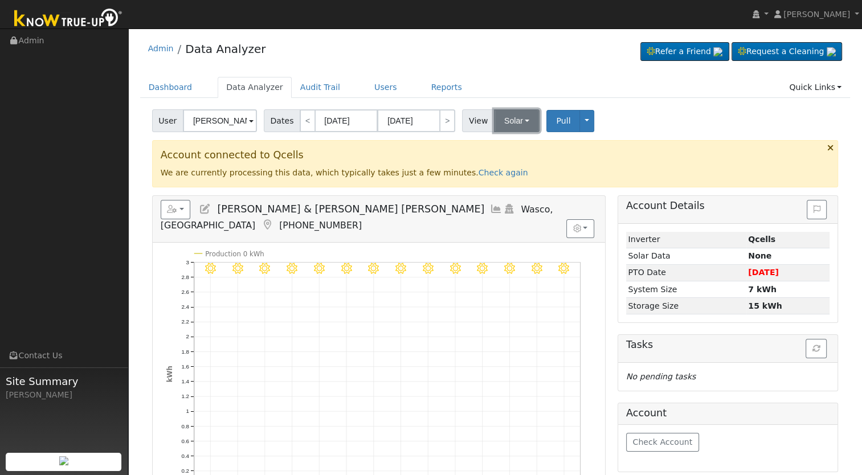
click at [507, 126] on button "Solar" at bounding box center [517, 120] width 46 height 23
click at [521, 144] on link "Utility" at bounding box center [531, 146] width 79 height 16
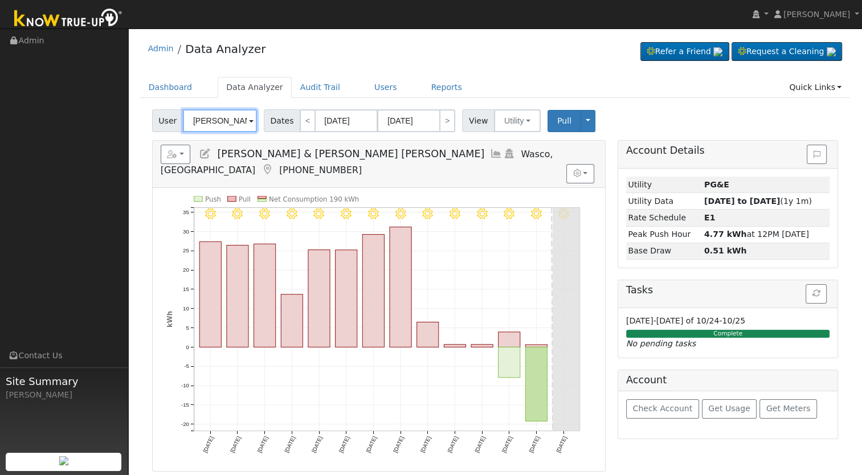
click at [214, 125] on input "[PERSON_NAME] & [PERSON_NAME] [PERSON_NAME]" at bounding box center [220, 120] width 74 height 23
click at [214, 125] on input "Micaela & Gumaro Jr Mendoza" at bounding box center [220, 120] width 74 height 23
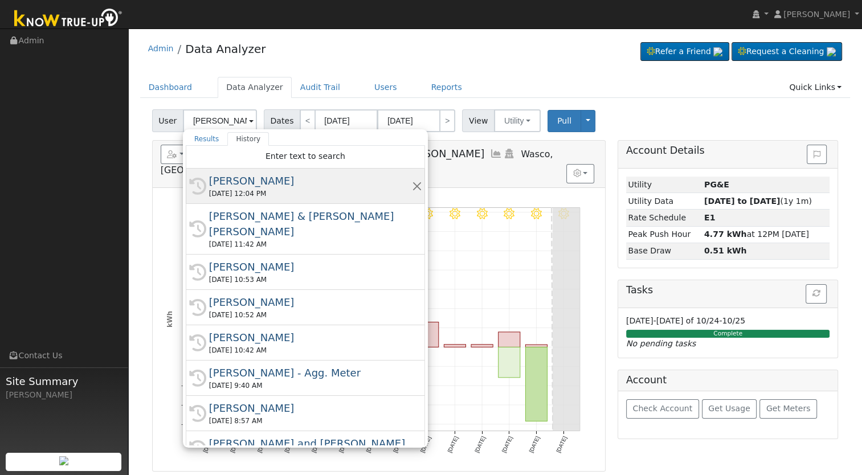
click at [233, 189] on div "10/14/2025 12:04 PM" at bounding box center [310, 194] width 203 height 10
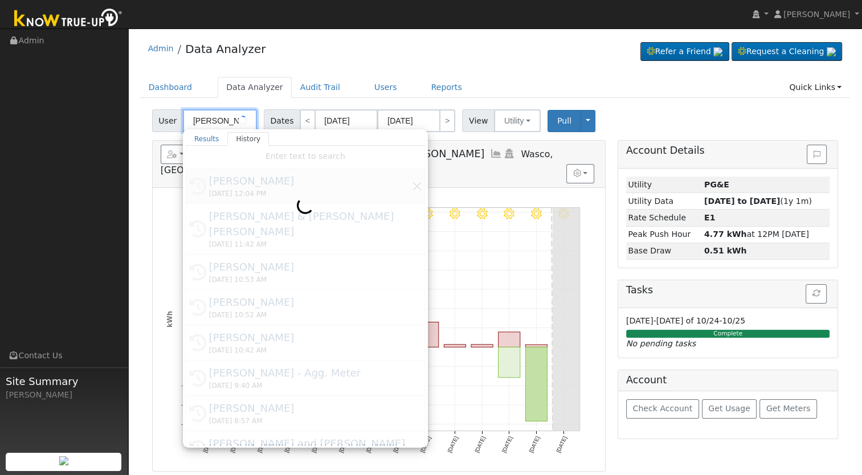
type input "Jose Uriarte"
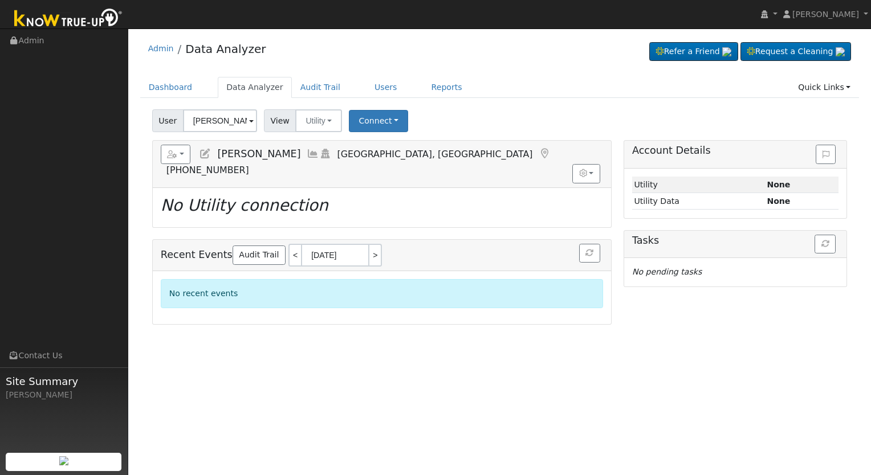
click at [201, 154] on icon at bounding box center [205, 154] width 13 height 10
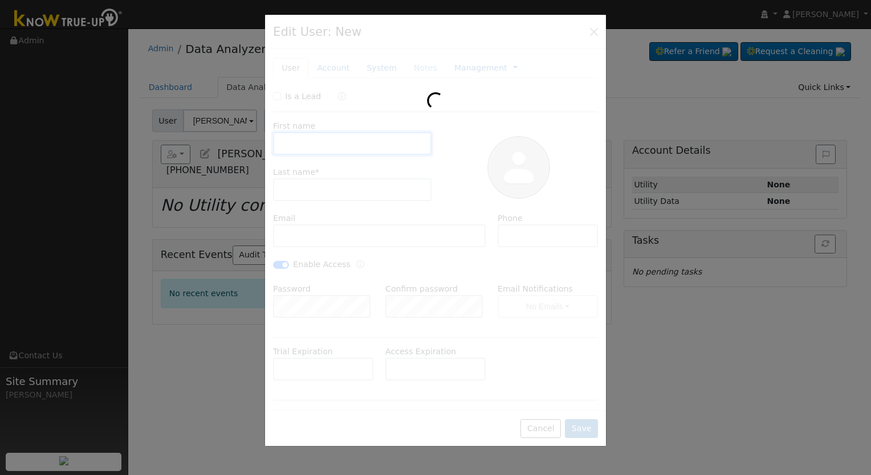
type input "[DATE]"
type input "[PERSON_NAME]"
type input "[EMAIL_ADDRESS][DOMAIN_NAME]"
type input "[PHONE_NUMBER]"
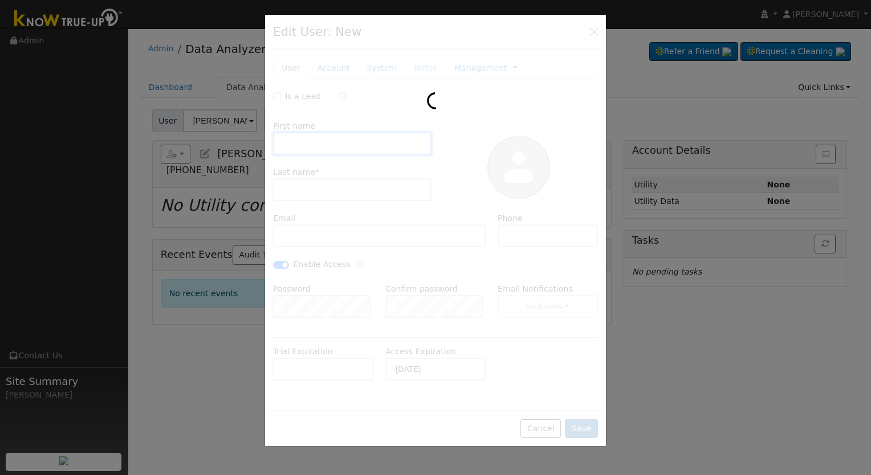
checkbox input "true"
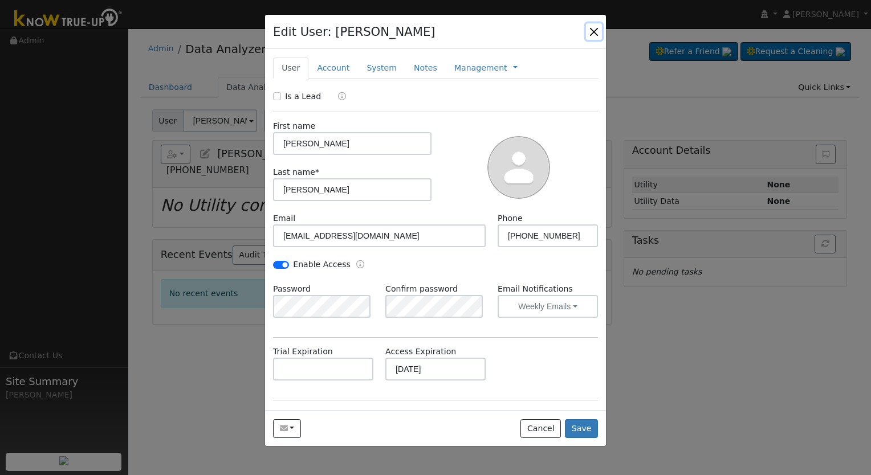
click at [595, 29] on button "button" at bounding box center [594, 31] width 16 height 16
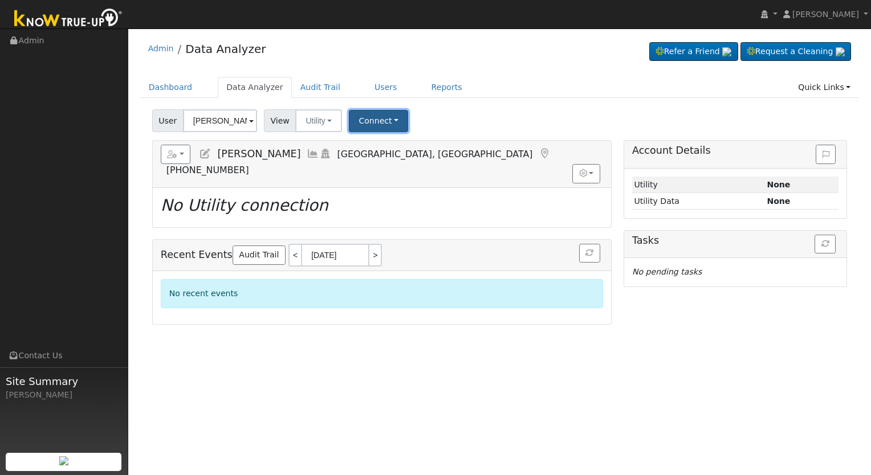
click at [389, 120] on button "Connect" at bounding box center [378, 121] width 59 height 22
drag, startPoint x: 393, startPoint y: 145, endPoint x: 386, endPoint y: 150, distance: 8.5
click at [393, 145] on link "Select a Provider" at bounding box center [393, 146] width 89 height 16
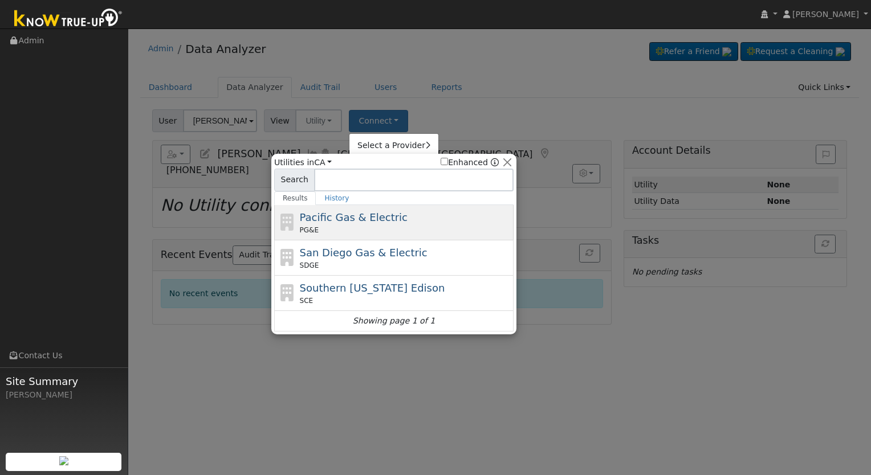
click at [368, 218] on span "Pacific Gas & Electric" at bounding box center [354, 217] width 108 height 12
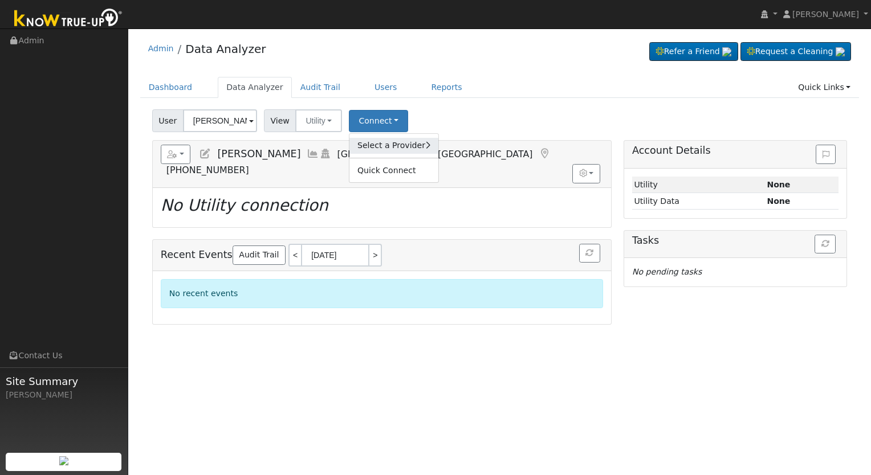
click at [362, 146] on link "Select a Provider" at bounding box center [393, 146] width 89 height 16
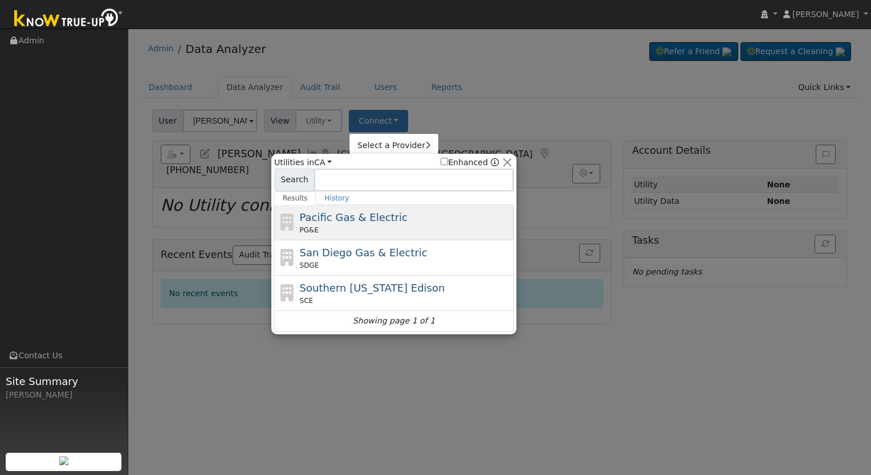
click at [371, 216] on span "Pacific Gas & Electric" at bounding box center [354, 217] width 108 height 12
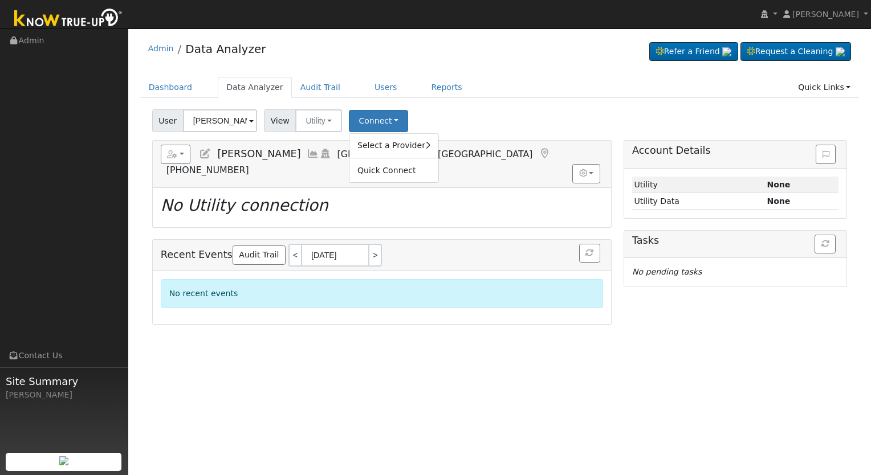
click at [394, 154] on div "Select a Provider Quick Connect" at bounding box center [394, 158] width 90 height 50
click at [393, 149] on link "Select a Provider" at bounding box center [393, 146] width 89 height 16
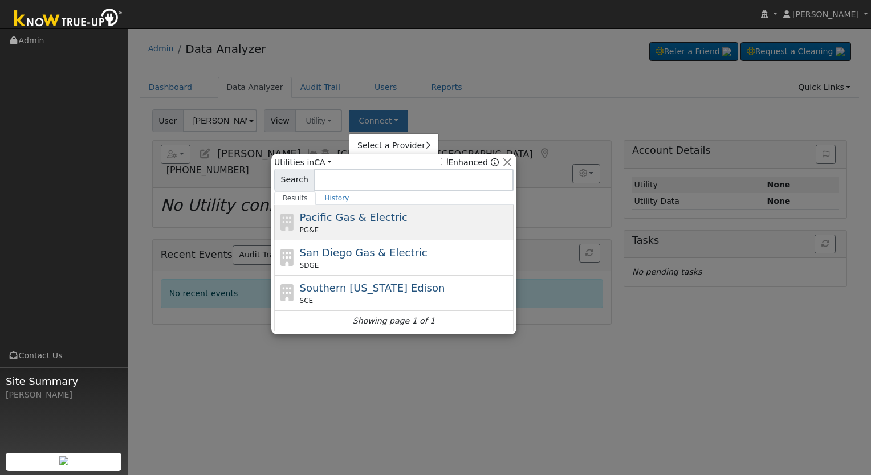
click at [412, 223] on div "Pacific Gas & Electric PG&E" at bounding box center [405, 223] width 211 height 26
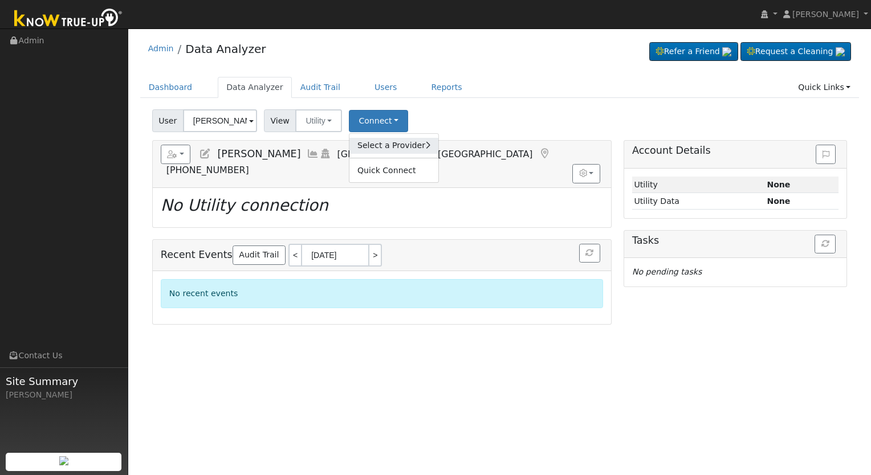
click at [373, 150] on link "Select a Provider" at bounding box center [393, 146] width 89 height 16
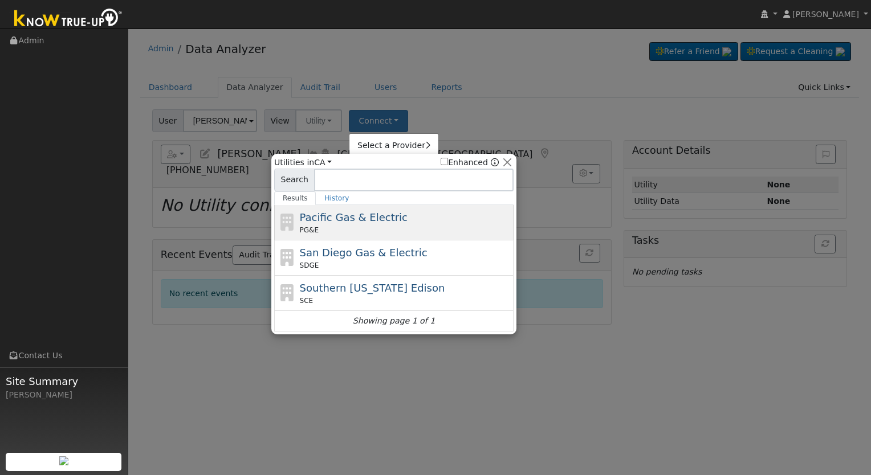
click at [396, 210] on div "Pacific Gas & Electric PG&E" at bounding box center [405, 223] width 211 height 26
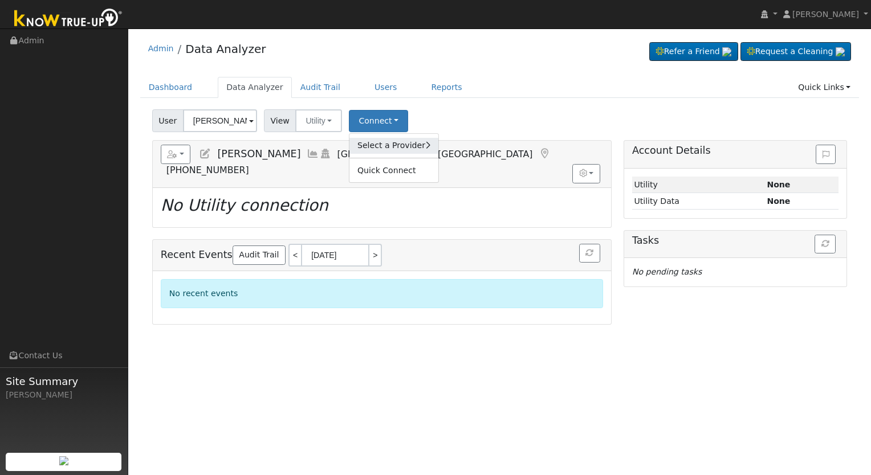
click at [389, 150] on link "Select a Provider" at bounding box center [393, 146] width 89 height 16
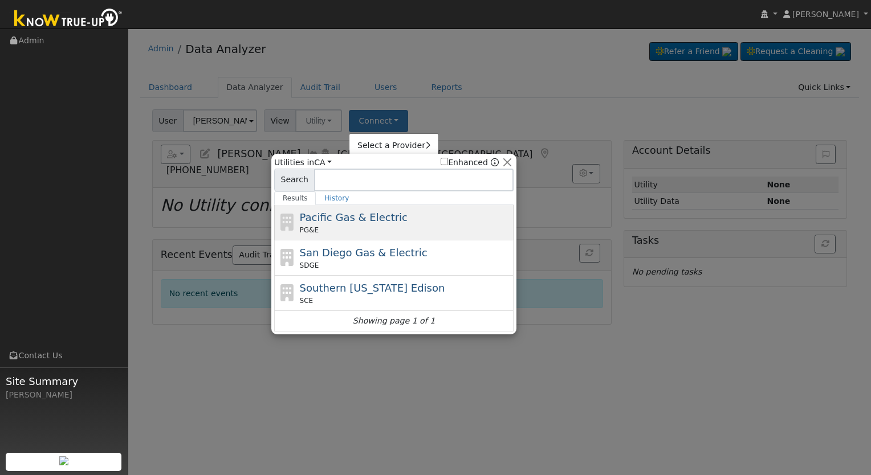
click at [415, 211] on div "Pacific Gas & Electric PG&E" at bounding box center [405, 223] width 211 height 26
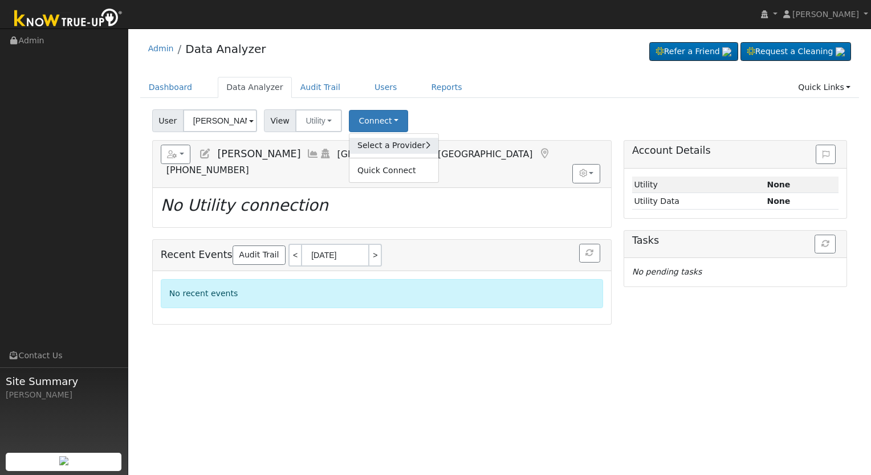
click at [380, 147] on link "Select a Provider" at bounding box center [393, 146] width 89 height 16
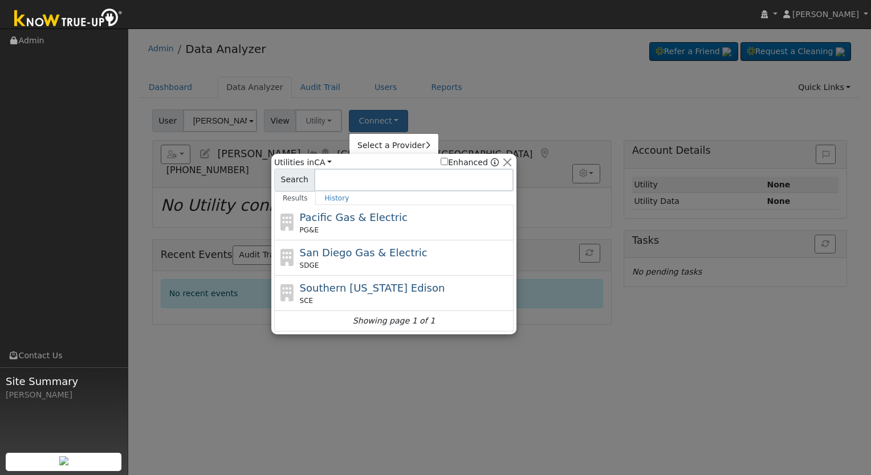
click at [403, 225] on div "PG&E" at bounding box center [405, 230] width 211 height 10
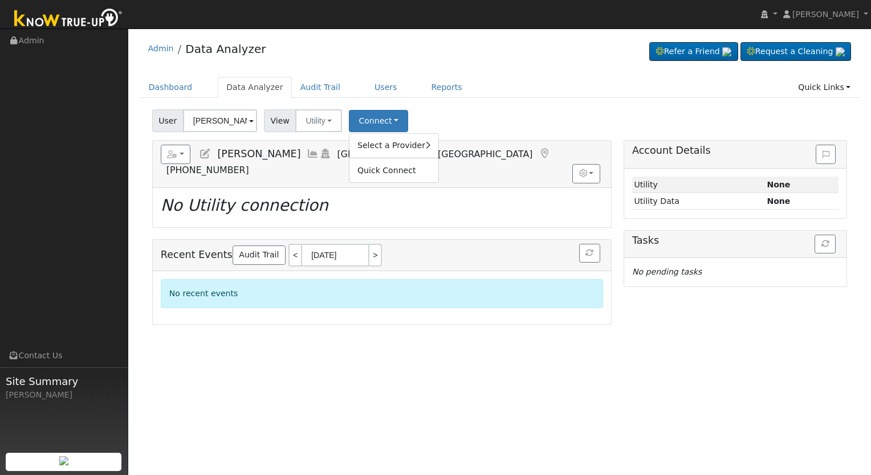
click at [383, 156] on div "Select a Provider Quick Connect" at bounding box center [394, 158] width 90 height 50
click at [385, 149] on link "Select a Provider" at bounding box center [393, 146] width 89 height 16
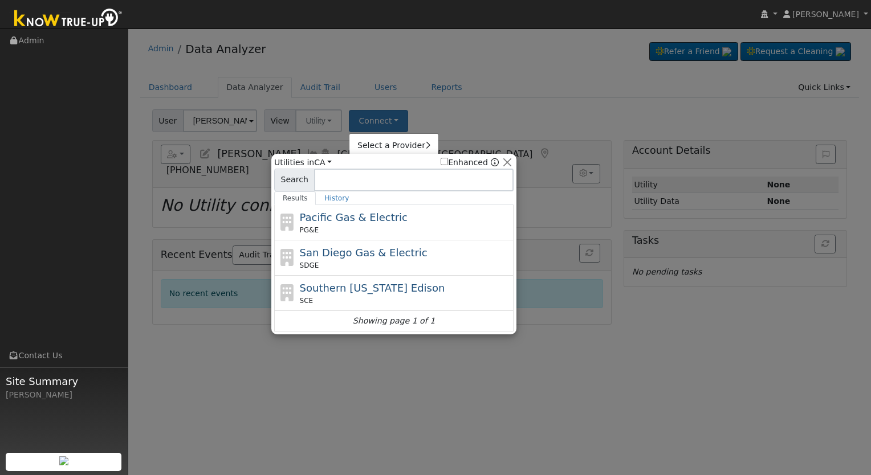
click at [410, 226] on div "PG&E" at bounding box center [405, 230] width 211 height 10
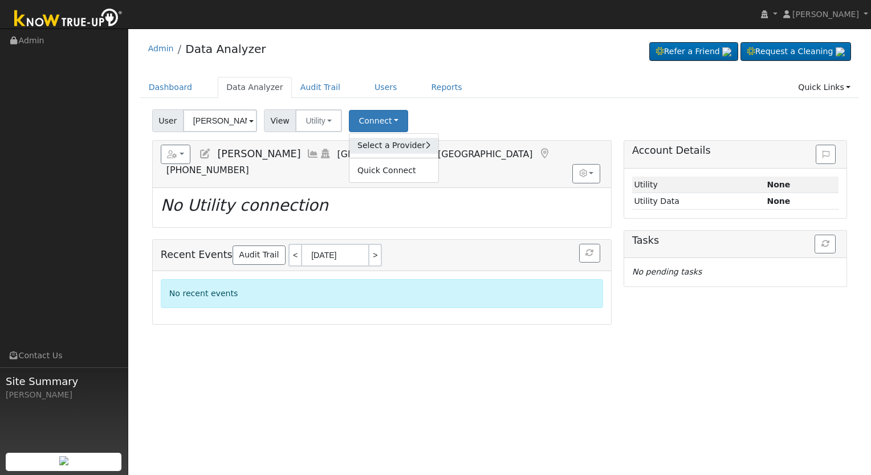
click at [375, 147] on link "Select a Provider" at bounding box center [393, 146] width 89 height 16
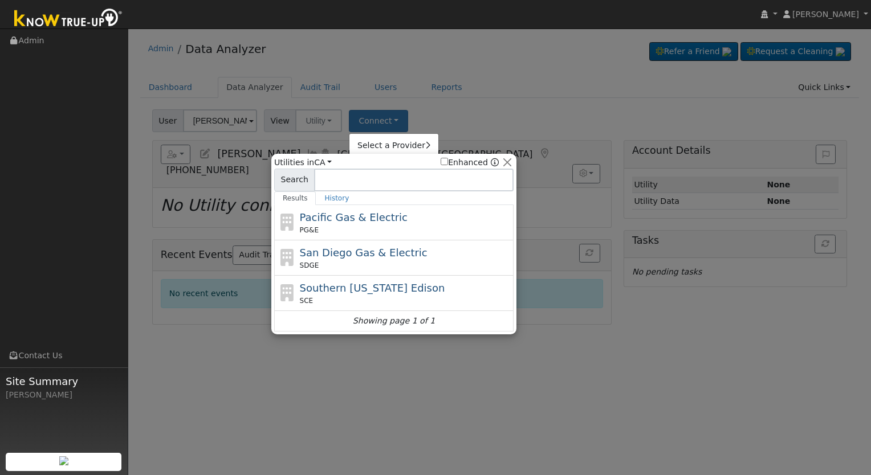
click at [320, 108] on div at bounding box center [435, 237] width 871 height 475
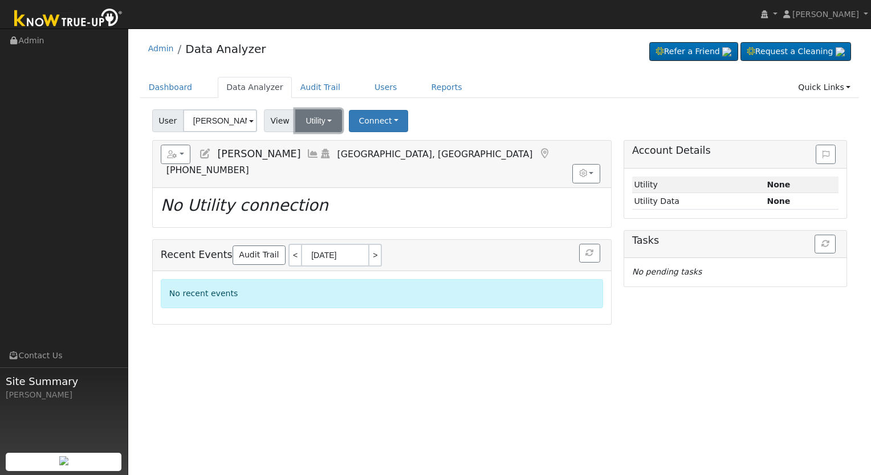
click at [320, 124] on button "Utility" at bounding box center [318, 120] width 47 height 23
click at [329, 160] on link "Solar" at bounding box center [332, 162] width 79 height 16
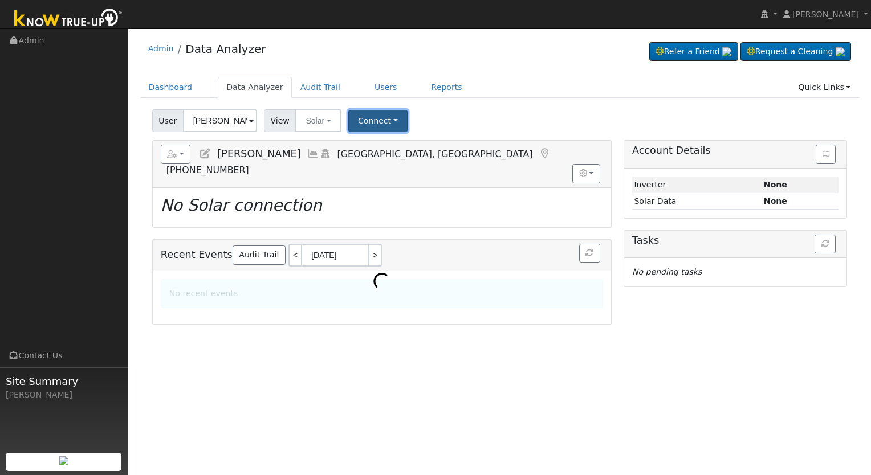
click at [378, 116] on button "Connect" at bounding box center [377, 121] width 59 height 22
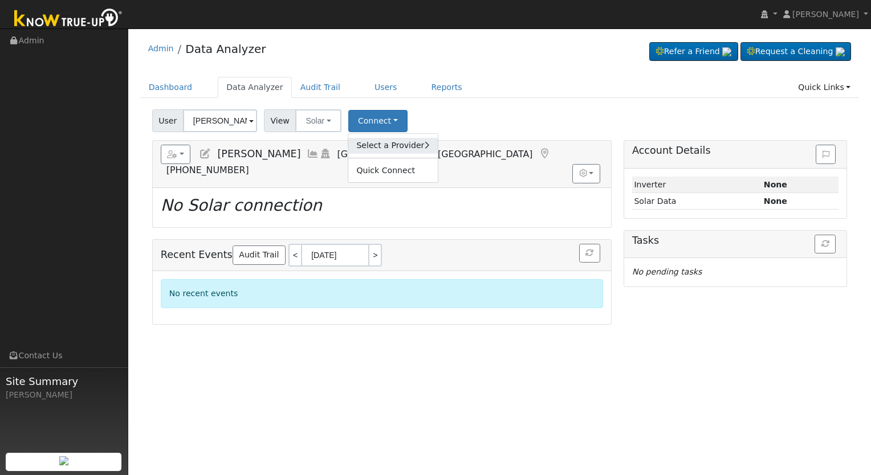
click at [401, 149] on link "Select a Provider" at bounding box center [392, 146] width 89 height 16
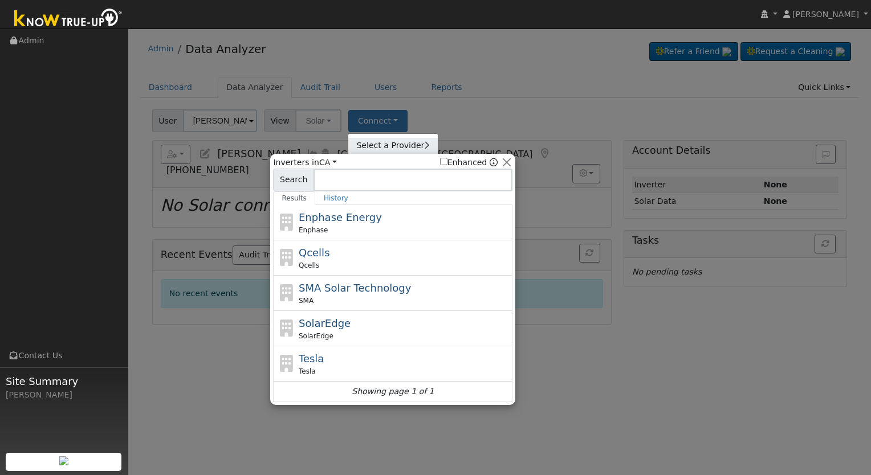
type input "I"
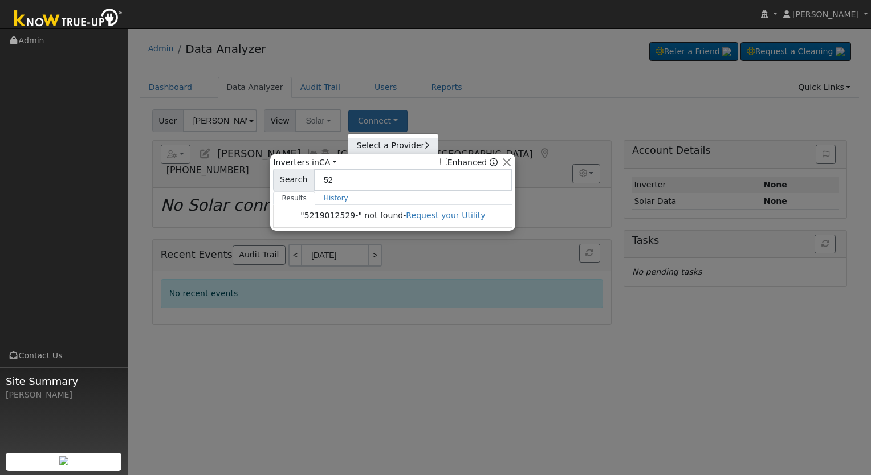
type input "5"
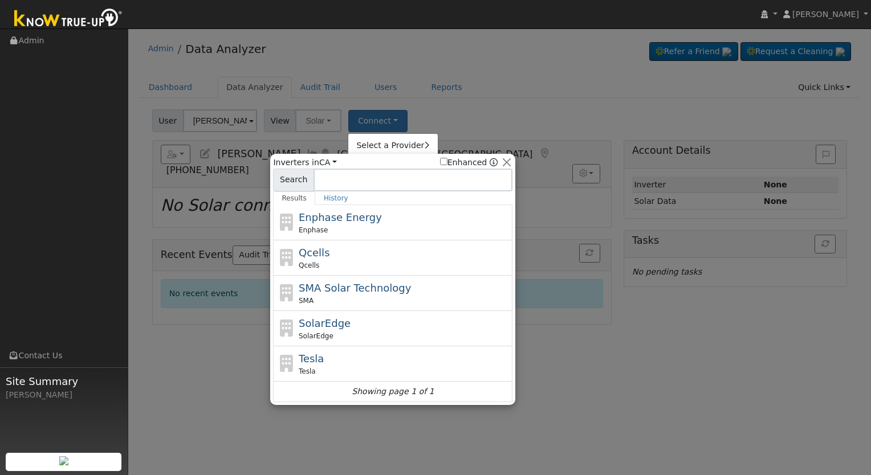
drag, startPoint x: 358, startPoint y: 270, endPoint x: 349, endPoint y: 261, distance: 13.3
click at [358, 270] on div "Qcells Qcells" at bounding box center [392, 257] width 239 height 35
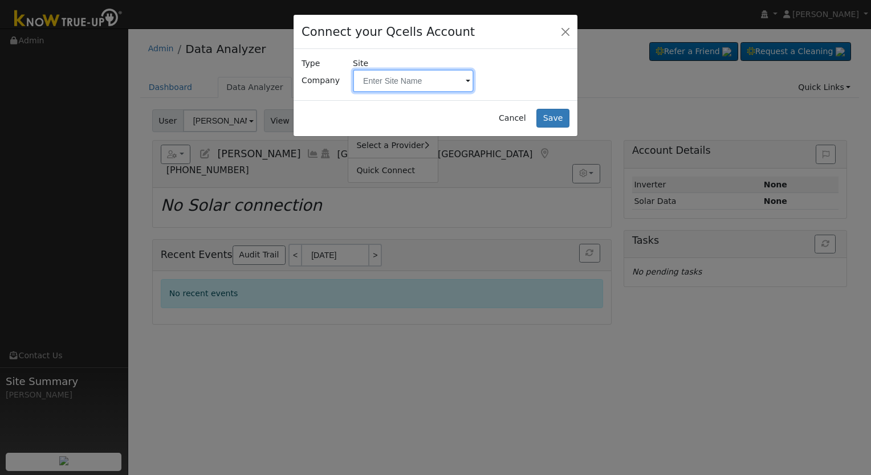
click at [372, 70] on input "text" at bounding box center [413, 81] width 121 height 23
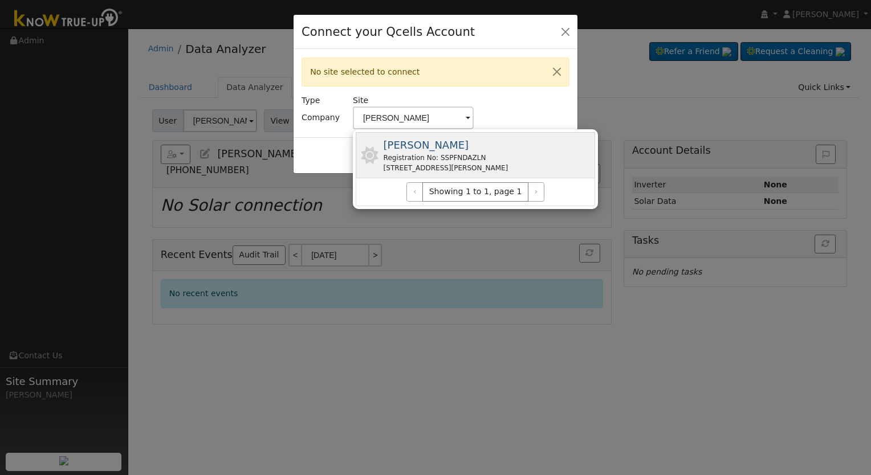
click at [487, 159] on div "Registration No: SSPFNDAZLN" at bounding box center [445, 158] width 125 height 10
type input "Uriarte, Jose"
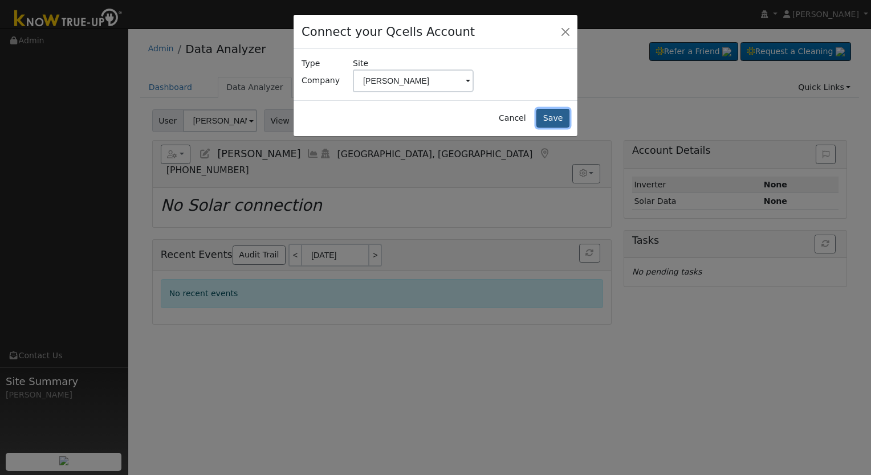
click at [558, 119] on button "Save" at bounding box center [552, 118] width 33 height 19
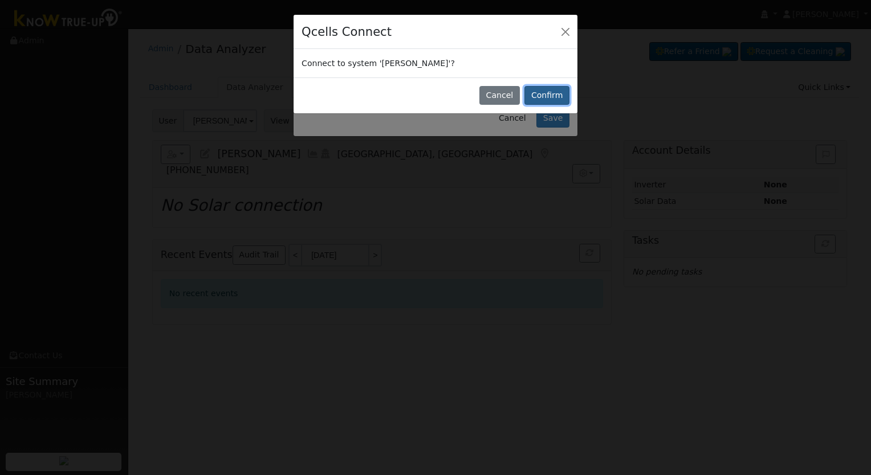
click at [540, 92] on button "Confirm" at bounding box center [546, 95] width 45 height 19
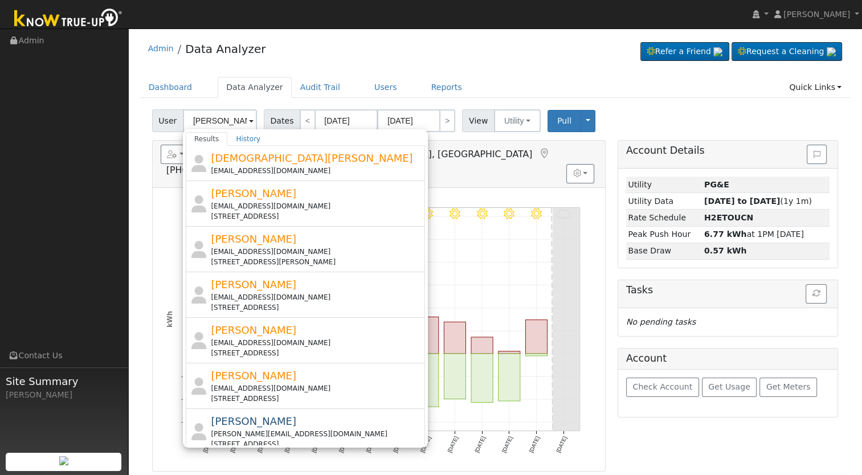
scroll to position [379, 0]
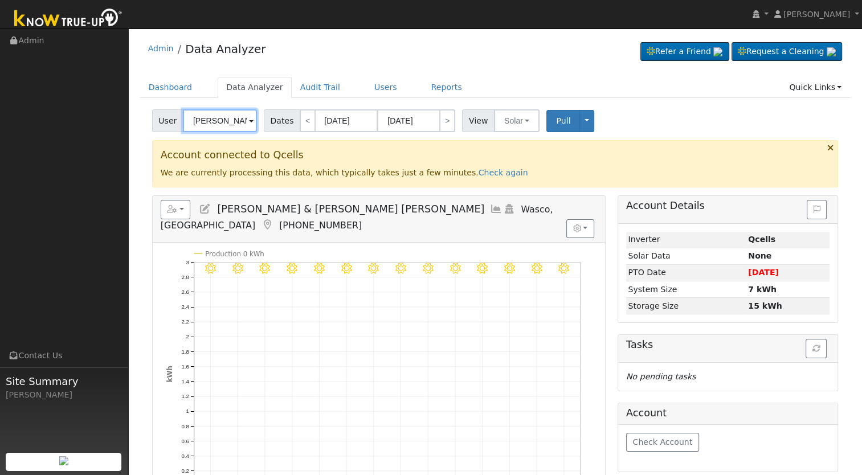
click at [203, 116] on input "[PERSON_NAME] & [PERSON_NAME] [PERSON_NAME]" at bounding box center [220, 120] width 74 height 23
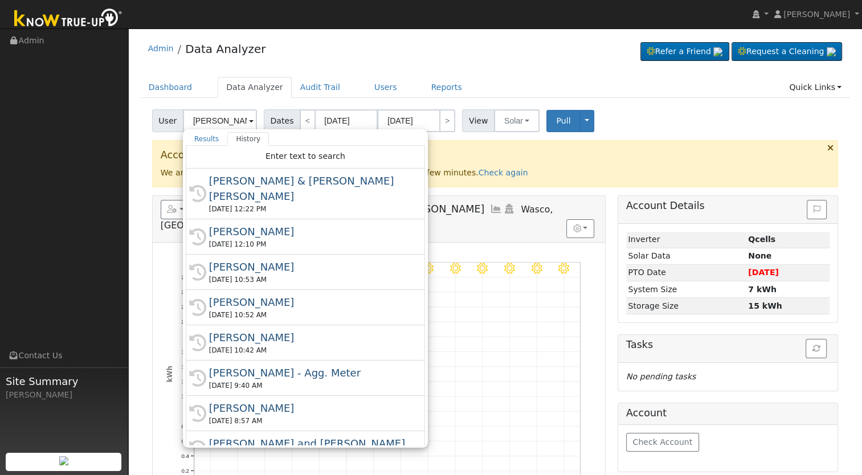
click at [652, 122] on div "User [PERSON_NAME] & [PERSON_NAME] [PERSON_NAME] Results History "[PERSON_NAME]…" at bounding box center [495, 118] width 691 height 27
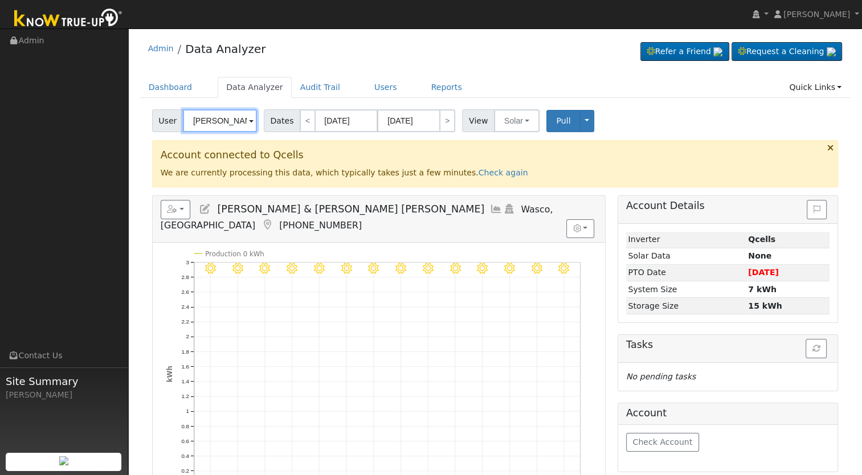
click at [208, 122] on input "[PERSON_NAME] & [PERSON_NAME] [PERSON_NAME]" at bounding box center [220, 120] width 74 height 23
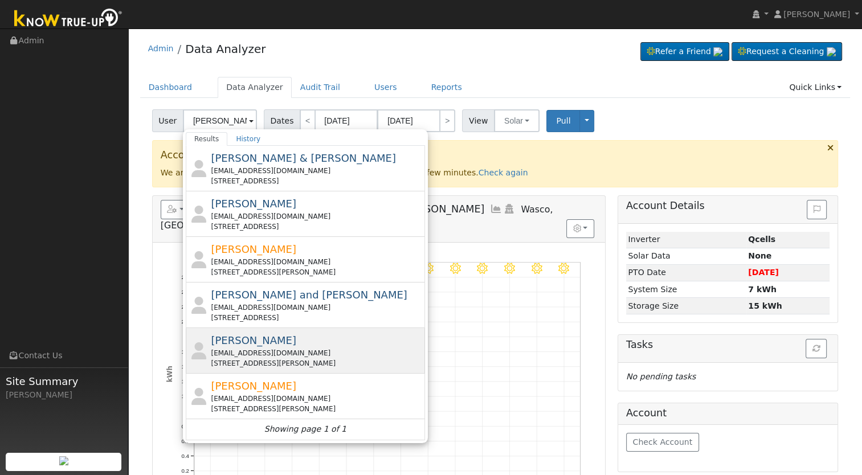
click at [302, 360] on div "[STREET_ADDRESS][PERSON_NAME]" at bounding box center [316, 363] width 211 height 10
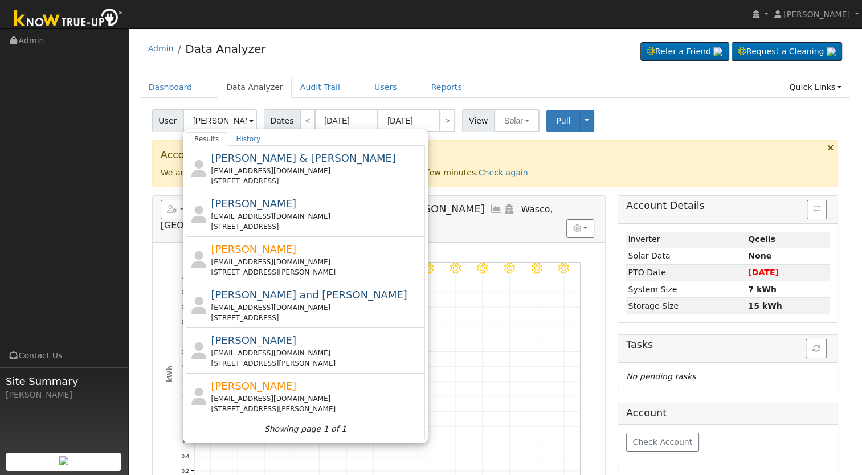
type input "[PERSON_NAME]"
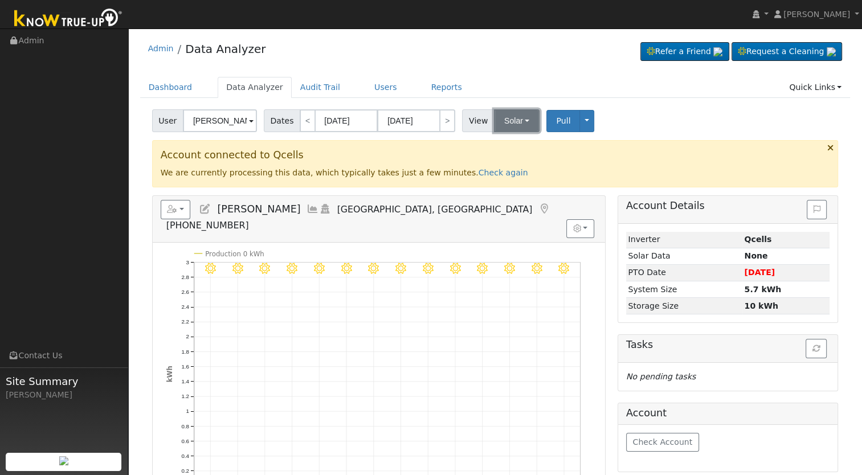
click at [509, 130] on button "Solar" at bounding box center [517, 120] width 46 height 23
click at [511, 144] on link "Utility" at bounding box center [531, 146] width 79 height 16
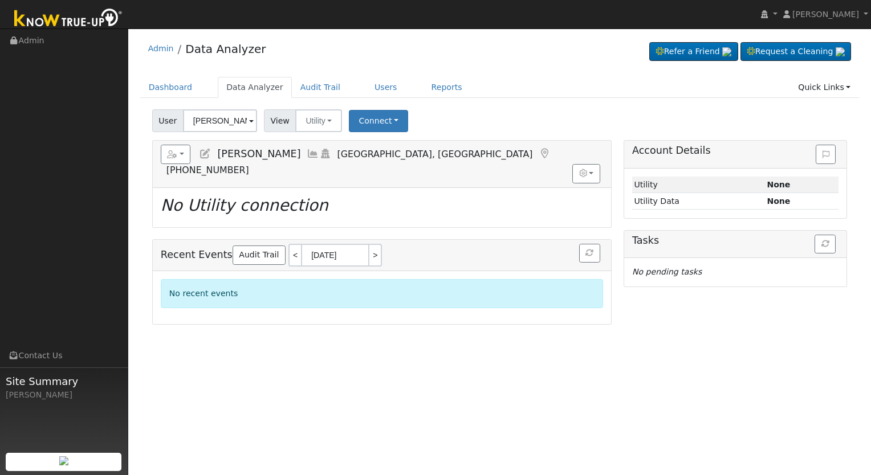
click at [206, 155] on icon at bounding box center [205, 154] width 13 height 10
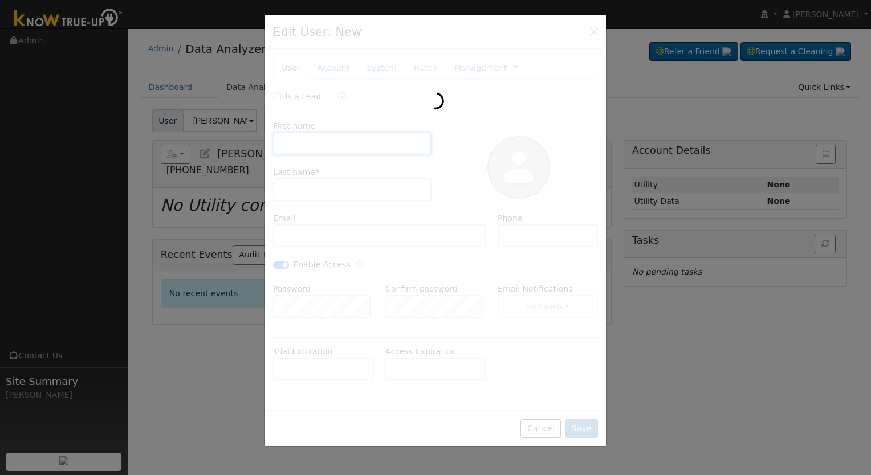
type input "[DATE]"
type input "[PERSON_NAME]"
type input "[EMAIL_ADDRESS][DOMAIN_NAME]"
type input "[PHONE_NUMBER]"
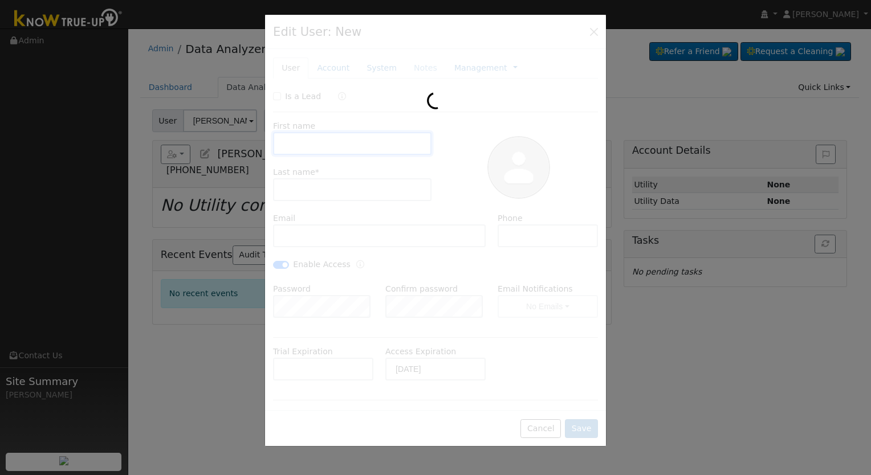
checkbox input "true"
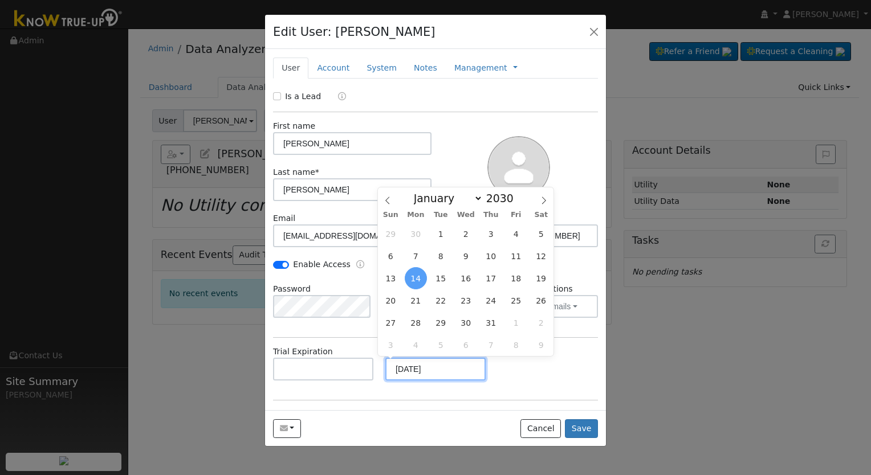
drag, startPoint x: 442, startPoint y: 371, endPoint x: 381, endPoint y: 370, distance: 60.4
click at [381, 370] on div "Access Expiration [DATE]" at bounding box center [435, 363] width 112 height 35
click at [597, 35] on button "button" at bounding box center [594, 31] width 16 height 16
